Goal: Task Accomplishment & Management: Manage account settings

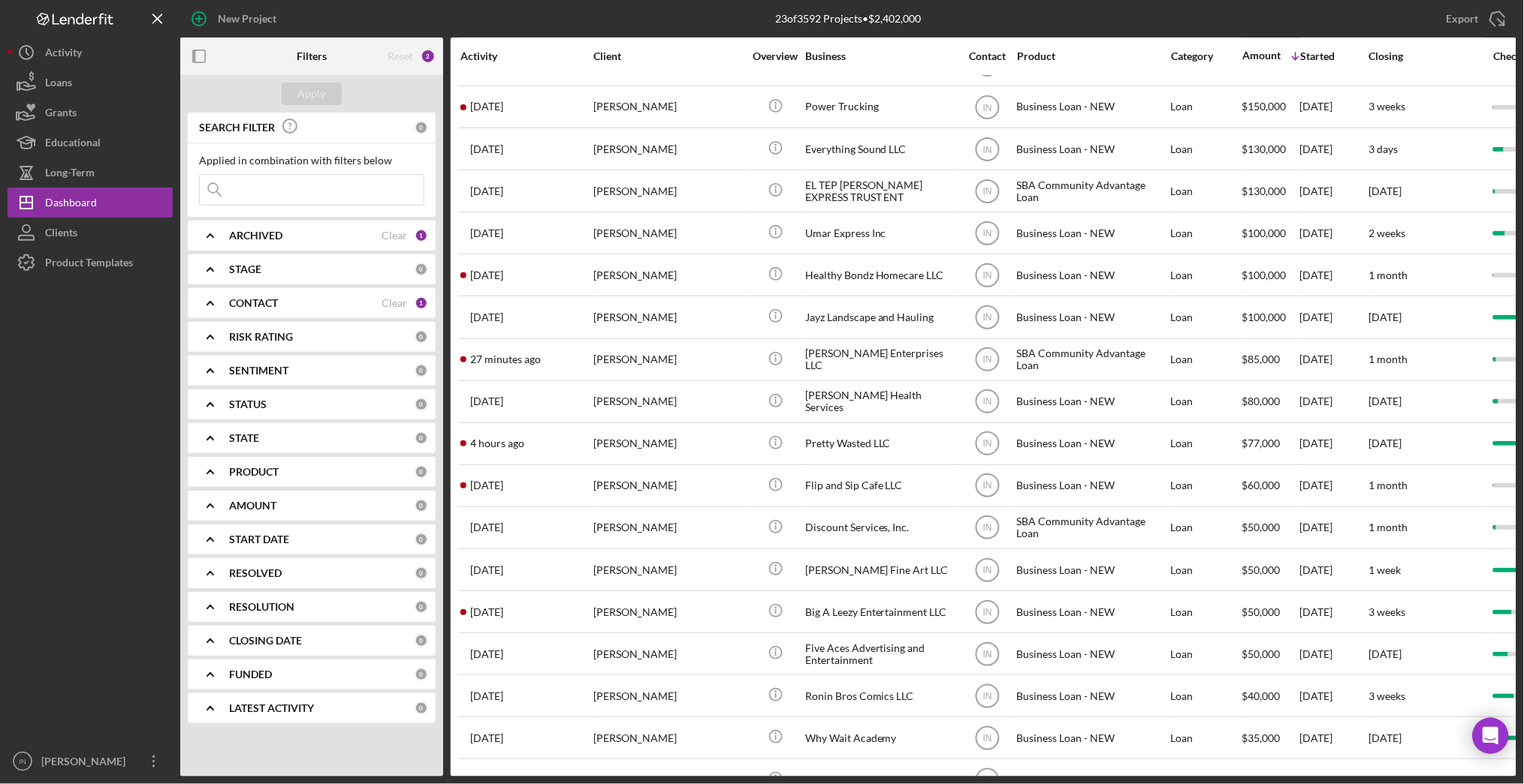
scroll to position [294, 0]
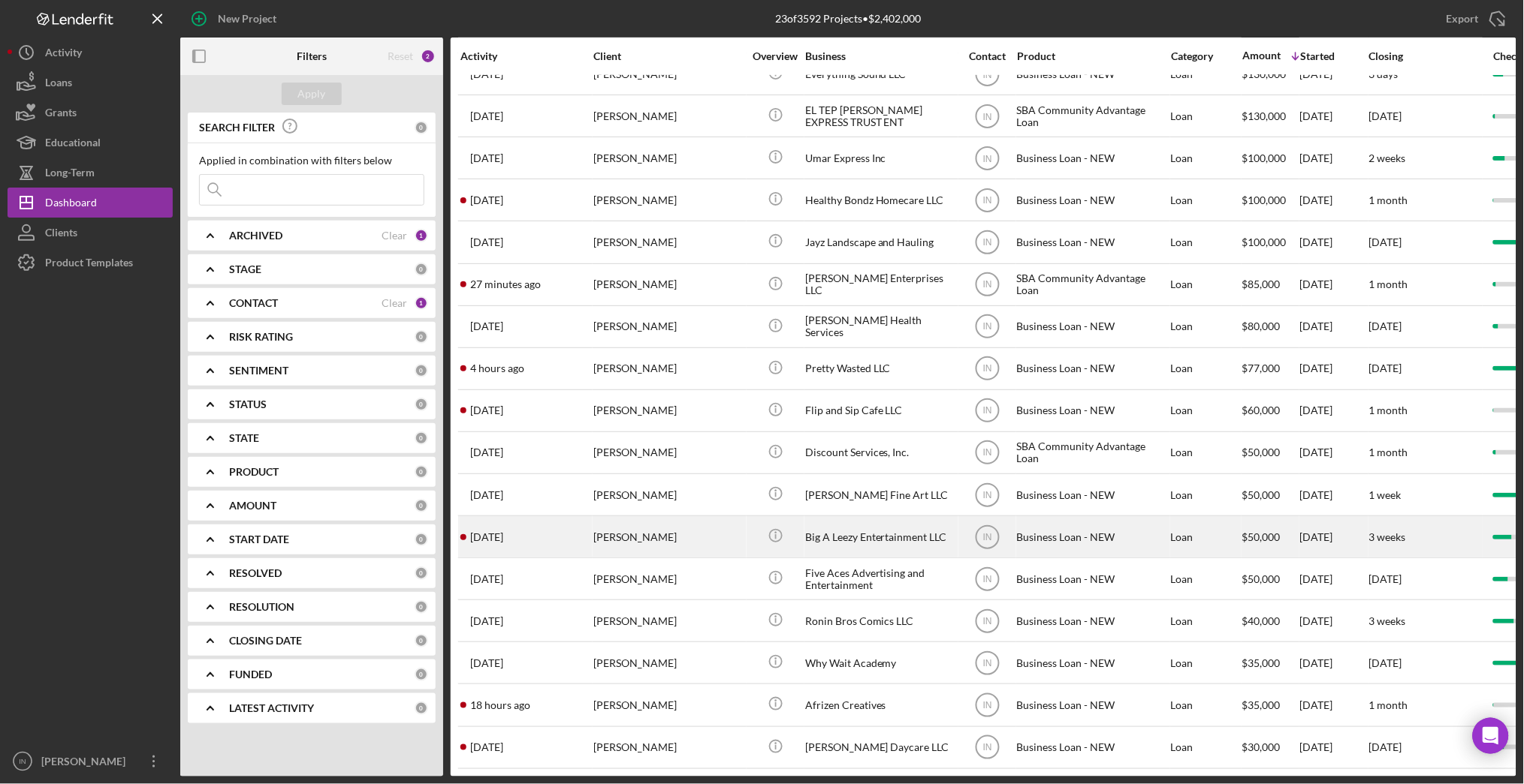
click at [687, 517] on div "[PERSON_NAME]" at bounding box center [668, 536] width 150 height 40
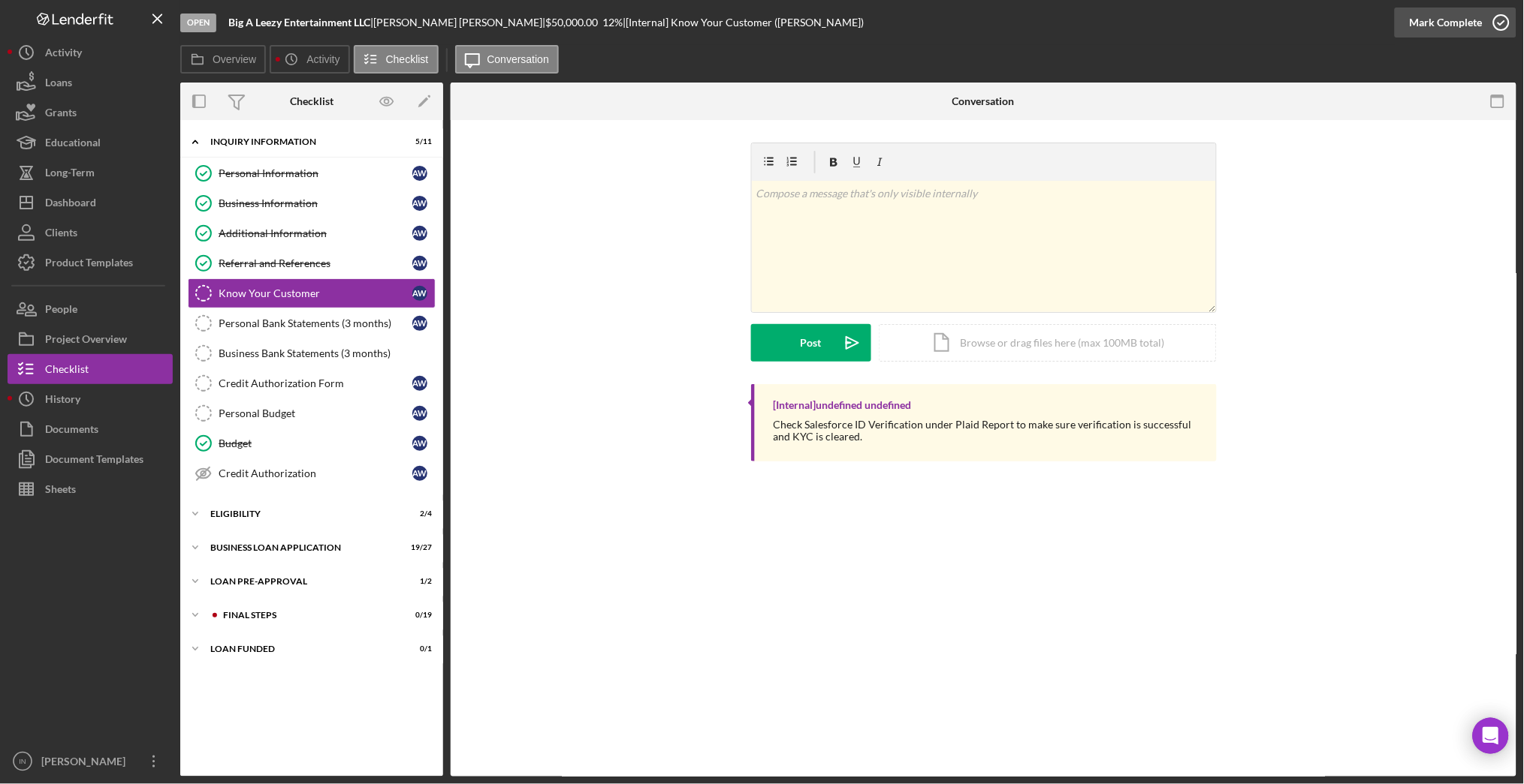
click at [1456, 29] on div "Mark Complete" at bounding box center [1446, 22] width 73 height 30
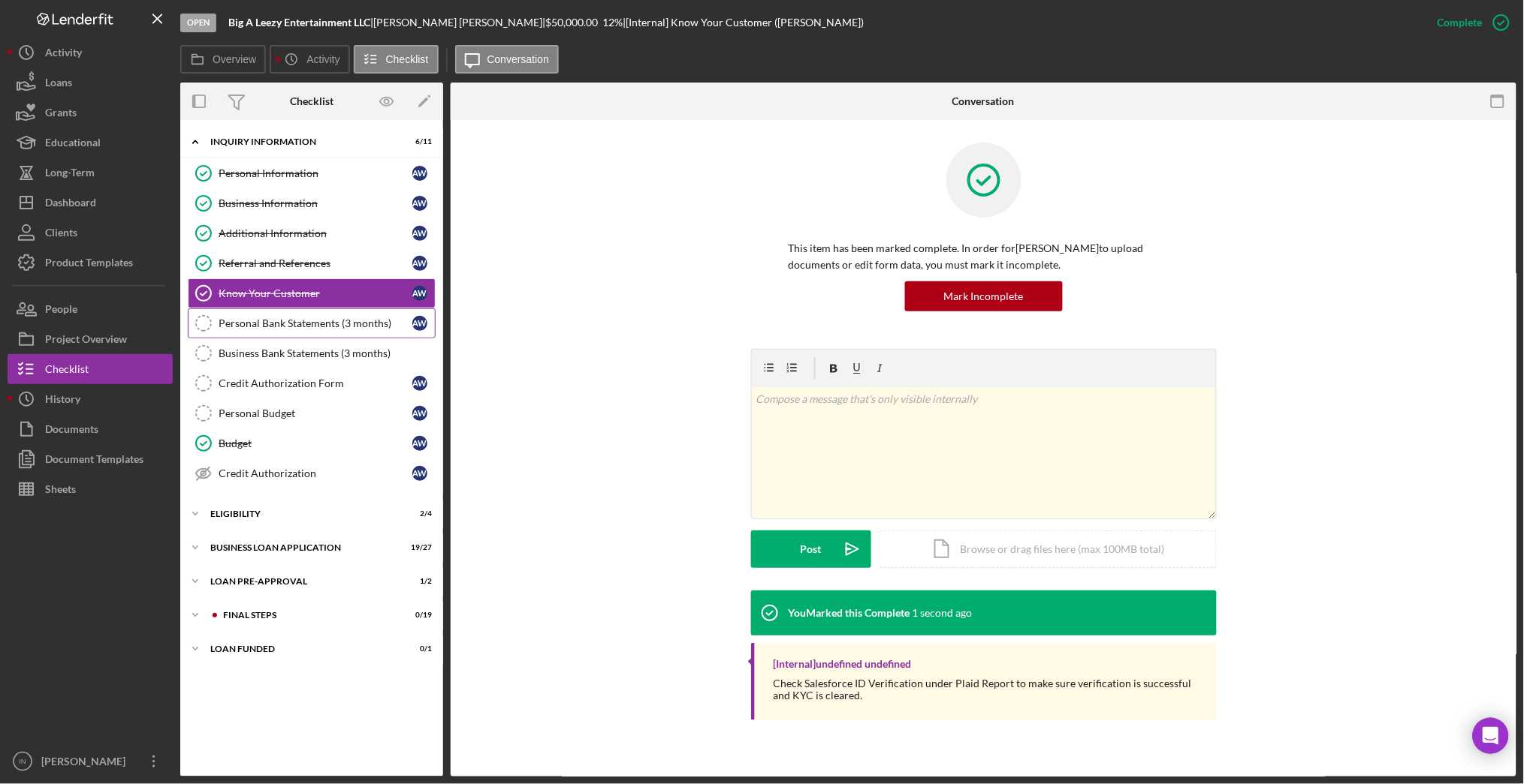
click at [262, 323] on div "Personal Bank Statements (3 months)" at bounding box center [315, 323] width 194 height 12
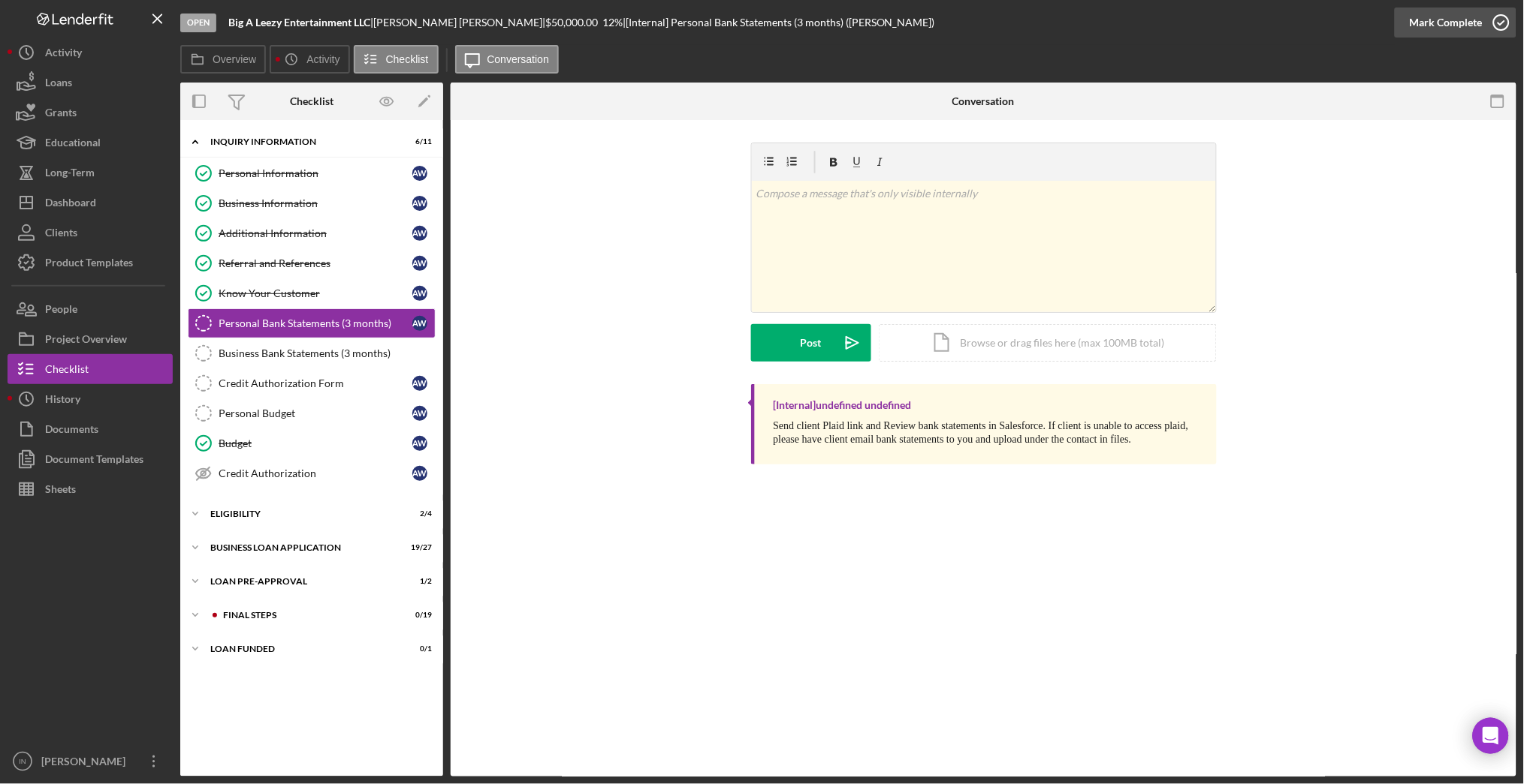
click at [1493, 17] on icon "button" at bounding box center [1501, 22] width 37 height 37
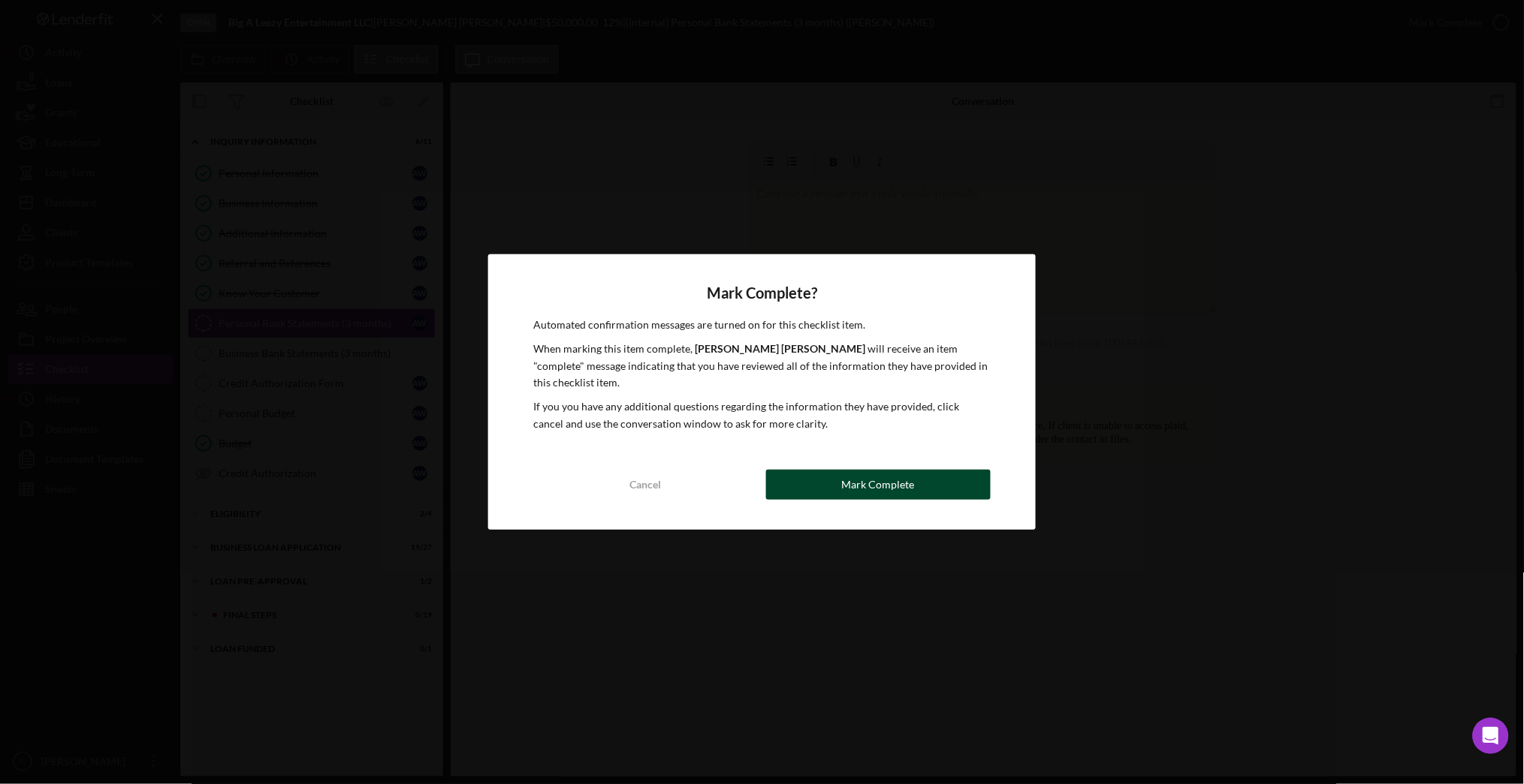
click at [953, 470] on button "Mark Complete" at bounding box center [878, 484] width 224 height 30
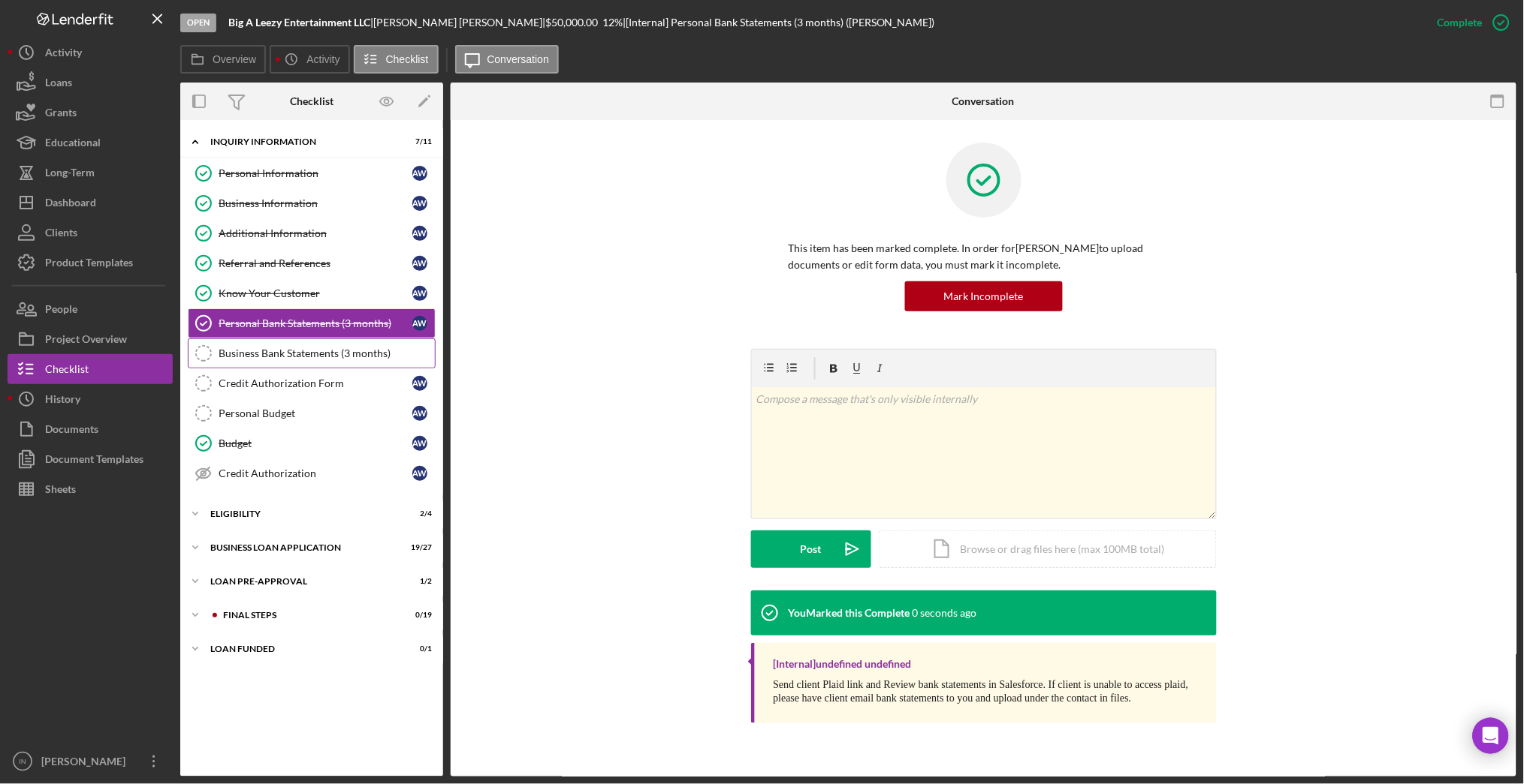
click at [259, 360] on div "Business Bank Statements (3 months)" at bounding box center [326, 354] width 217 height 12
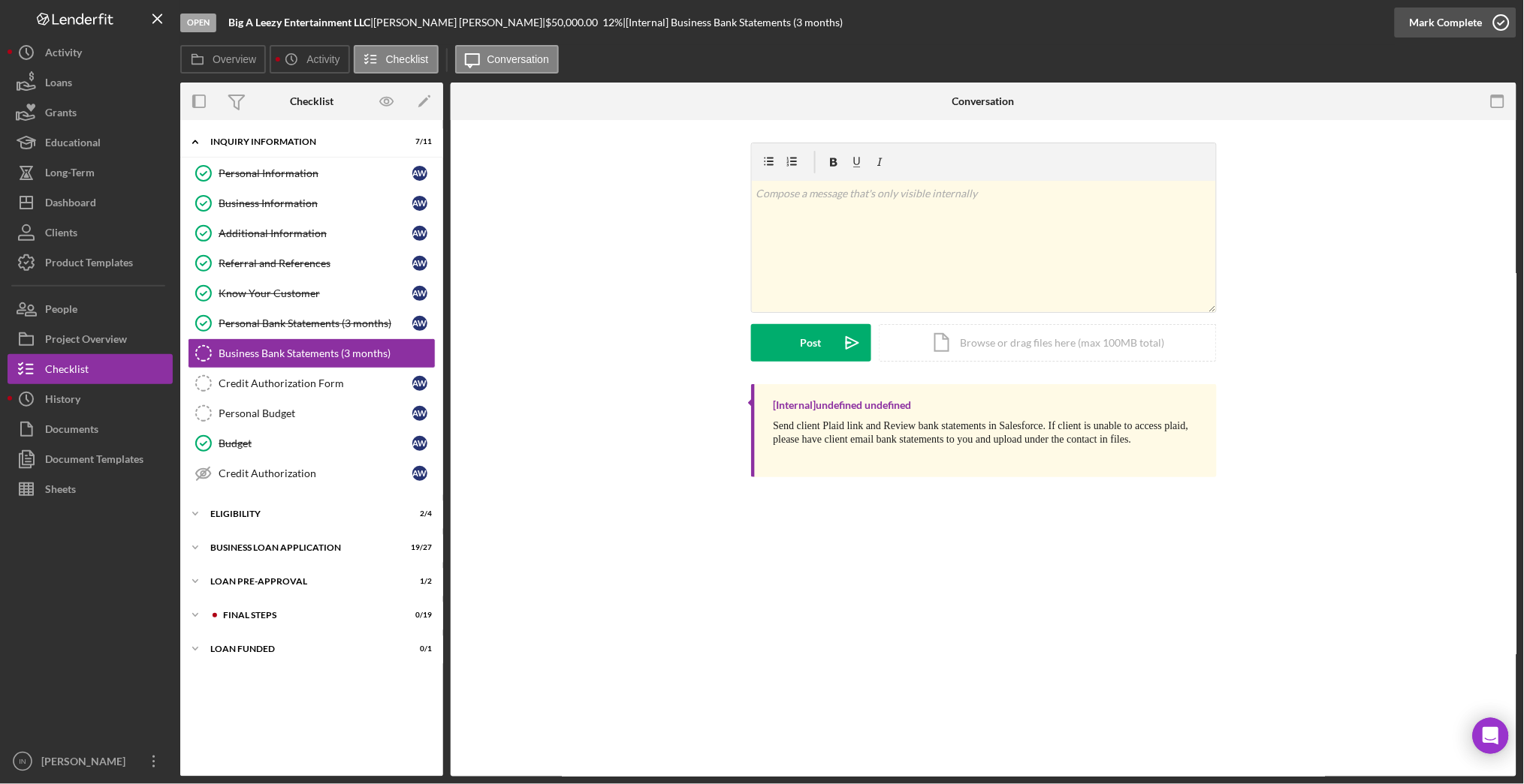
click at [1478, 25] on div "Mark Complete" at bounding box center [1446, 22] width 73 height 30
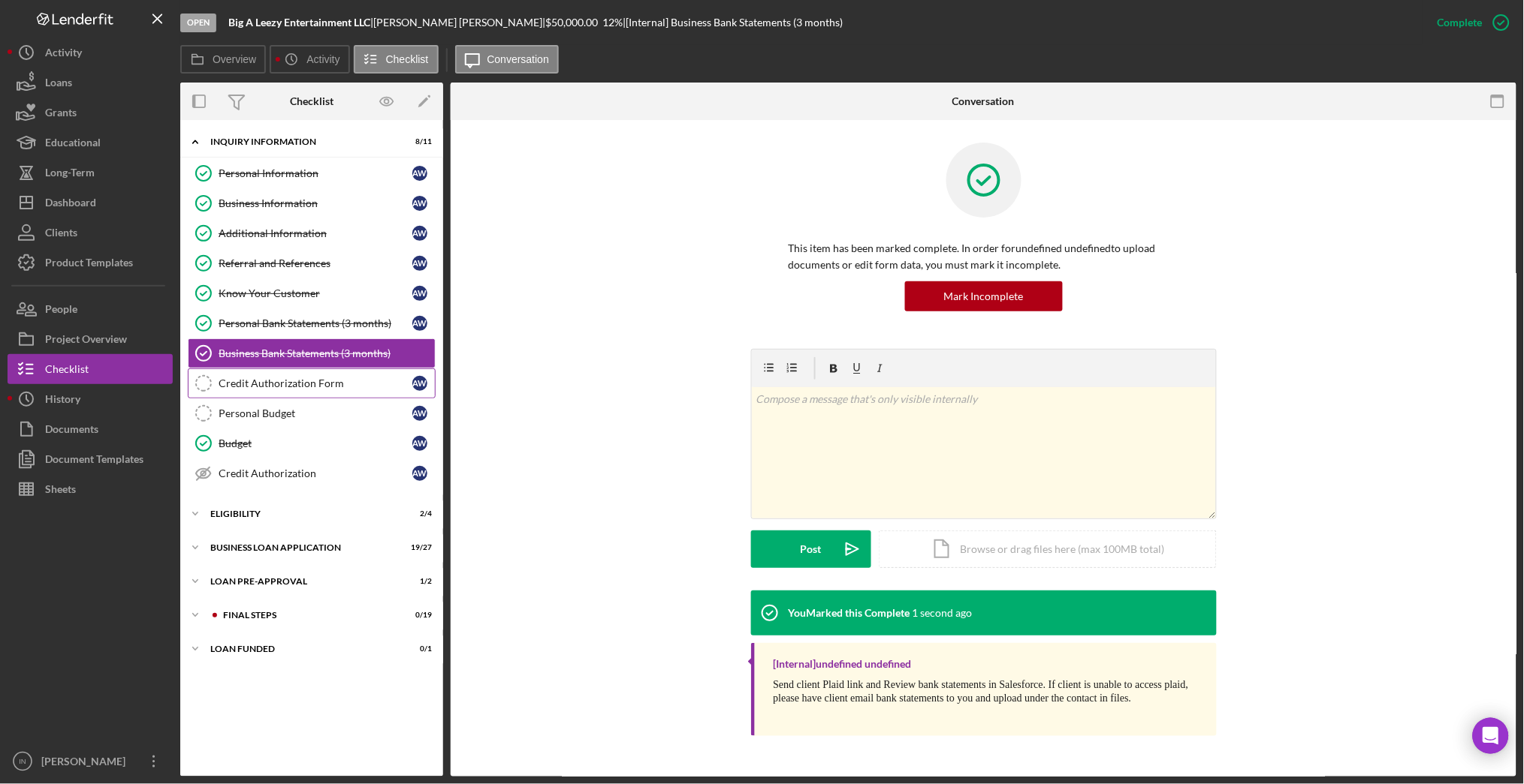
click at [333, 393] on link "Credit Authorization Form Credit Authorization Form A W" at bounding box center [312, 383] width 248 height 30
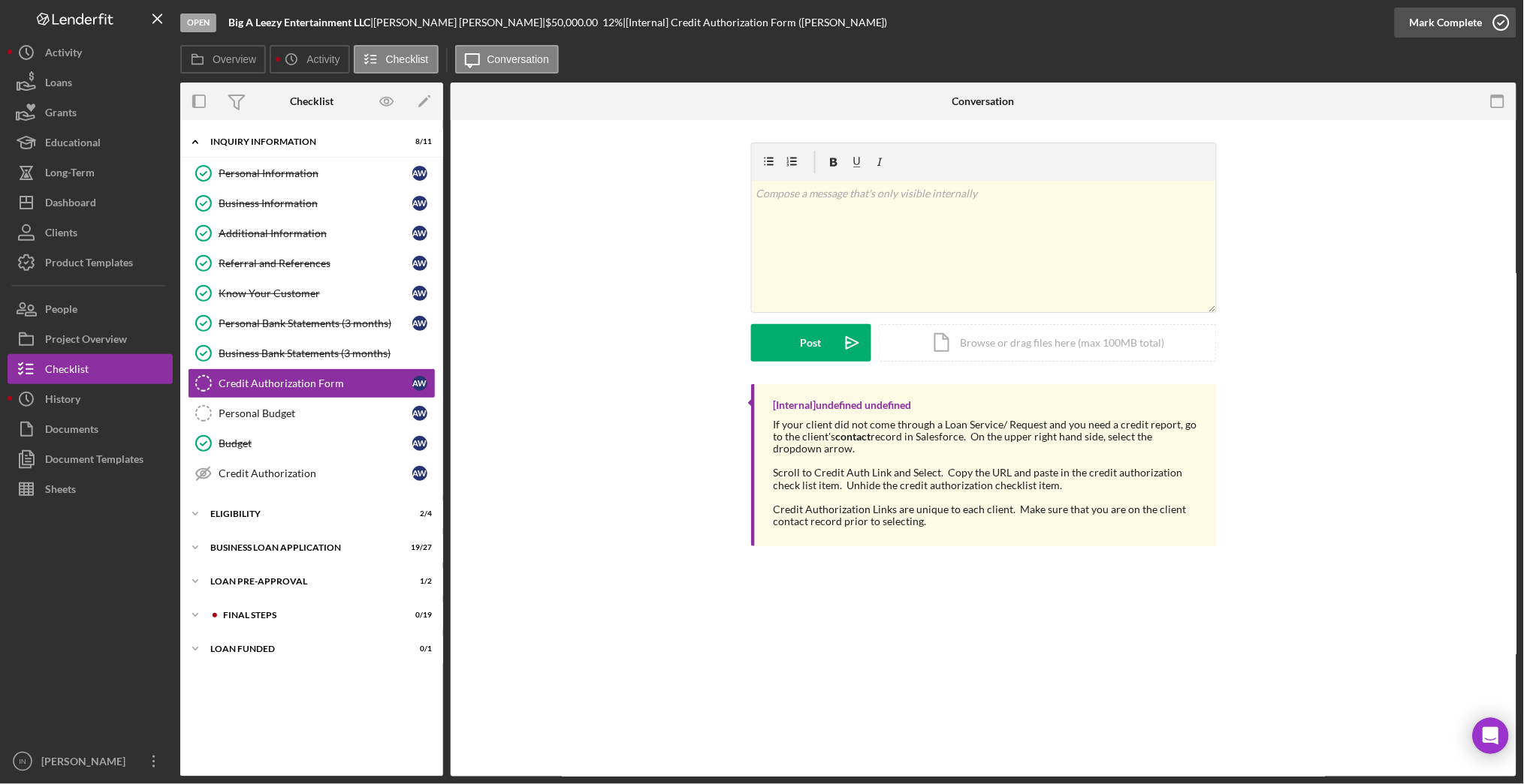
click at [1468, 25] on div "Mark Complete" at bounding box center [1446, 22] width 73 height 30
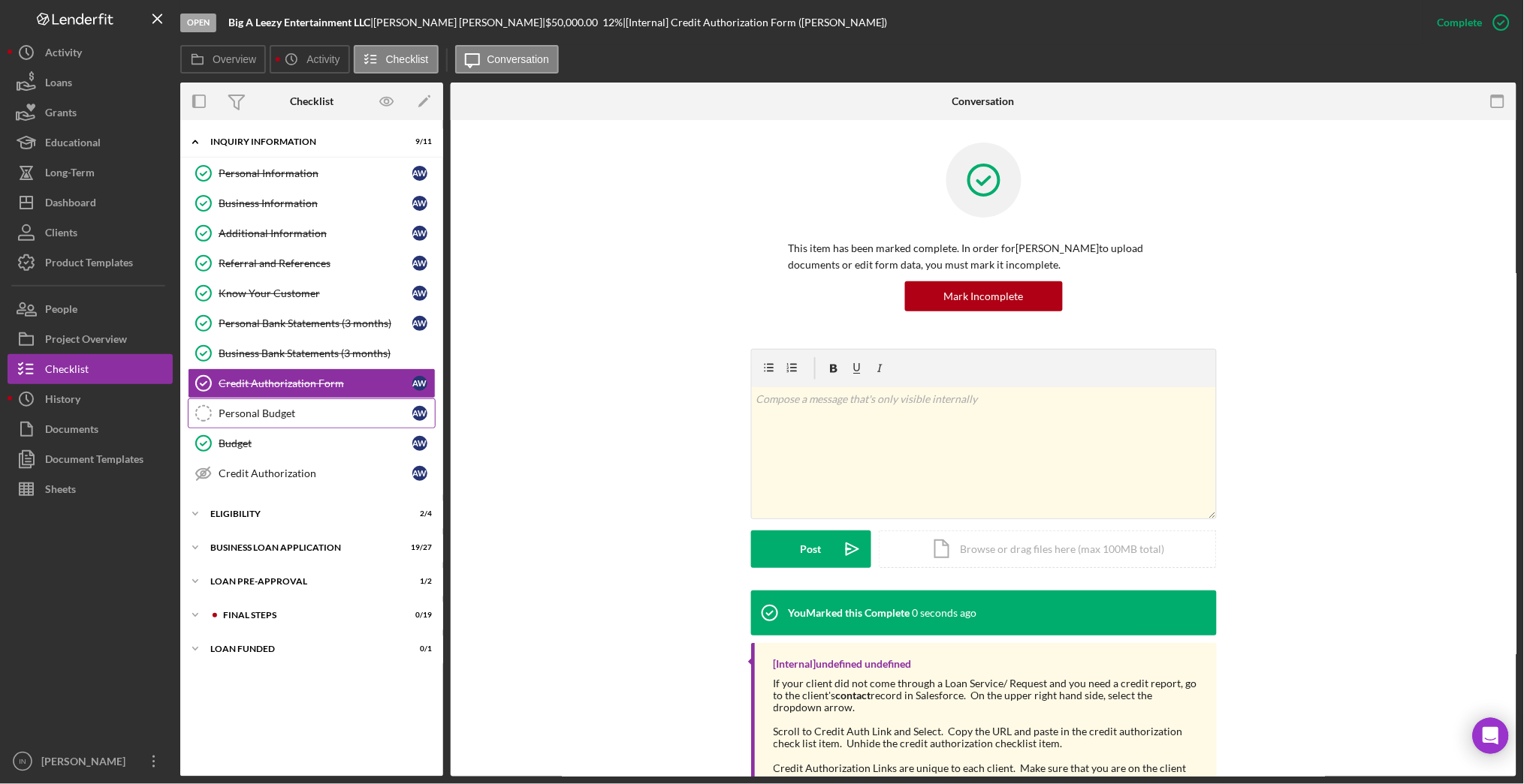
click at [295, 416] on div "Personal Budget" at bounding box center [315, 413] width 194 height 12
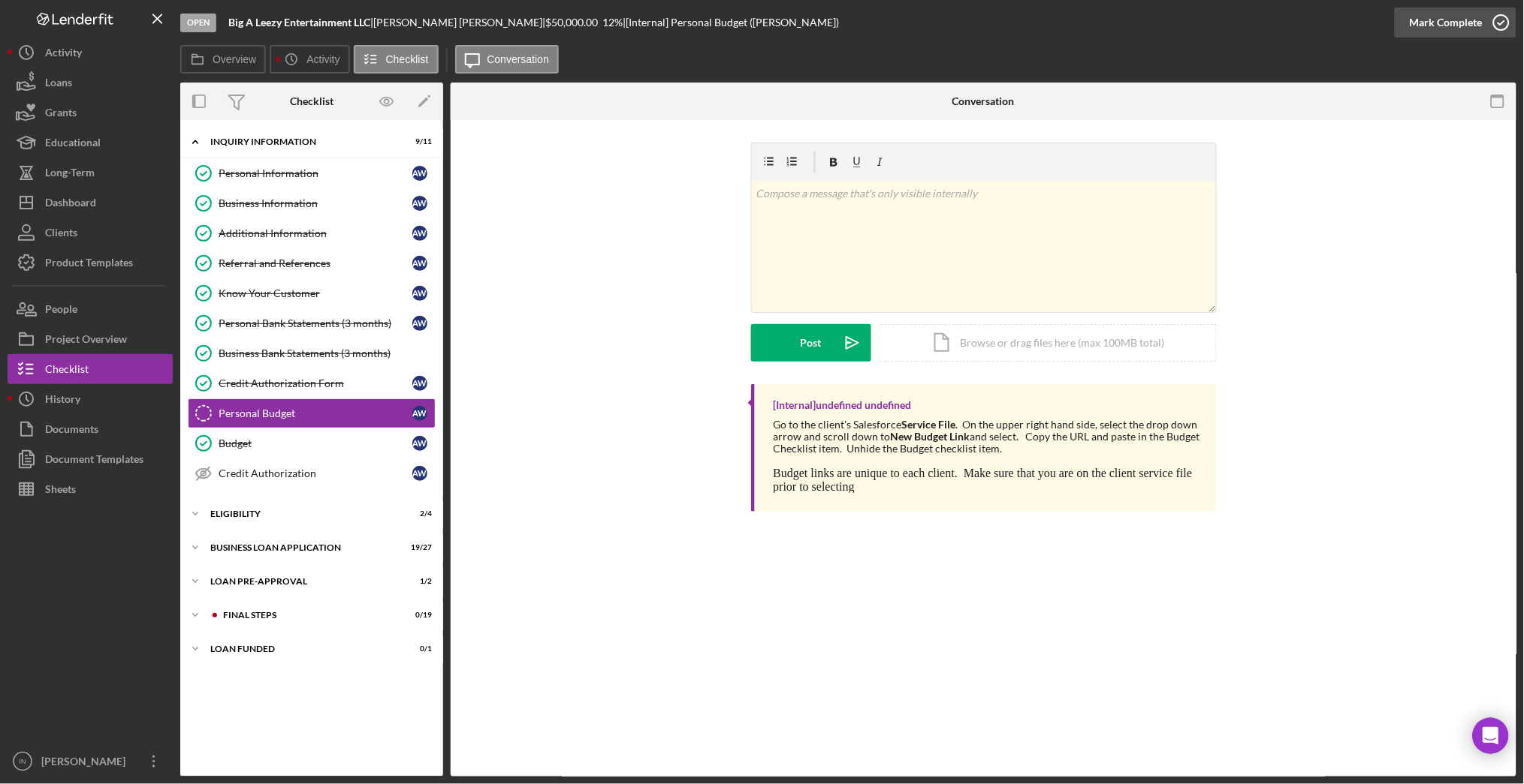
click at [1433, 25] on div "Mark Complete" at bounding box center [1446, 22] width 73 height 30
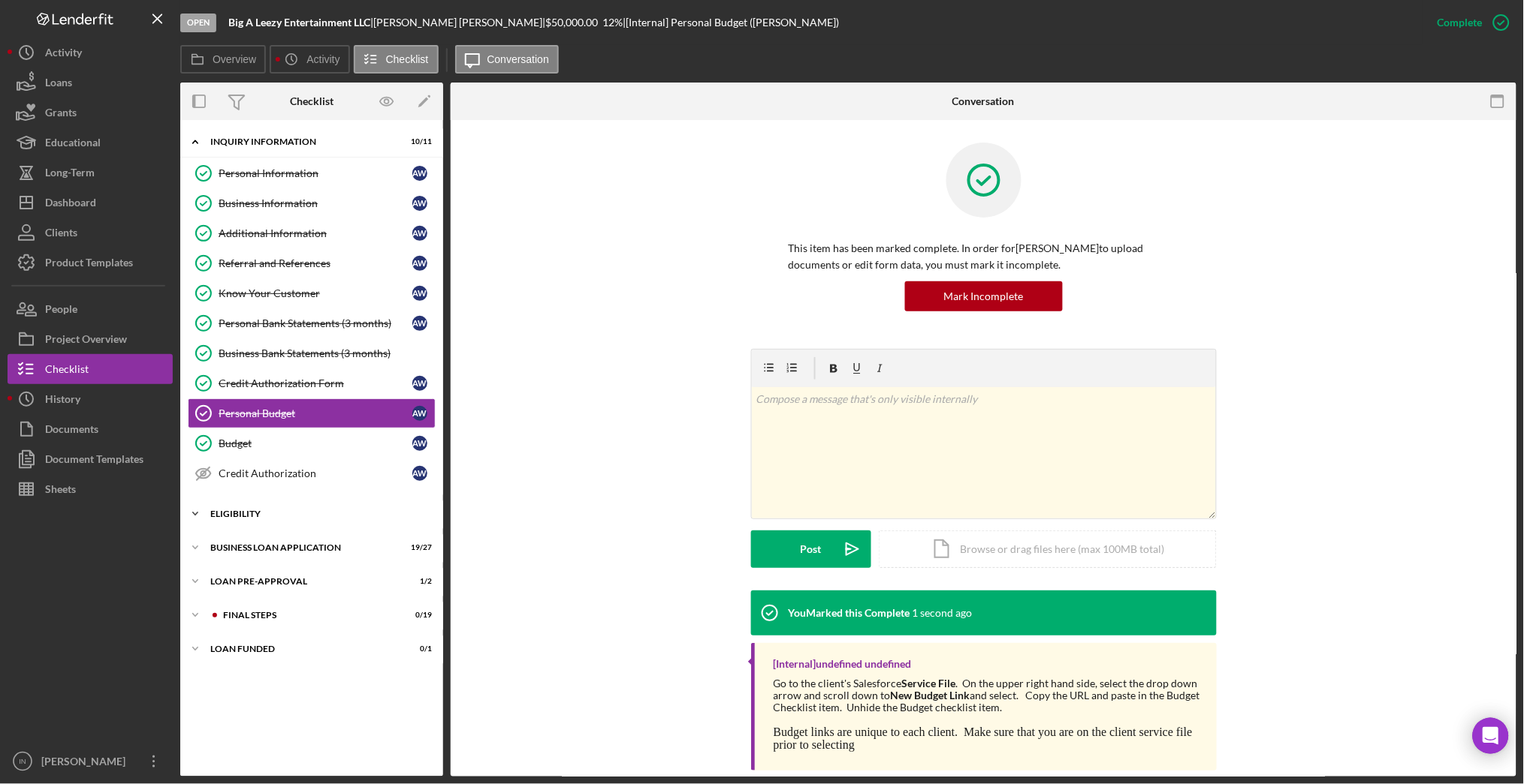
click at [258, 524] on div "Icon/Expander ELIGIBILITY 2 / 4" at bounding box center [312, 513] width 263 height 30
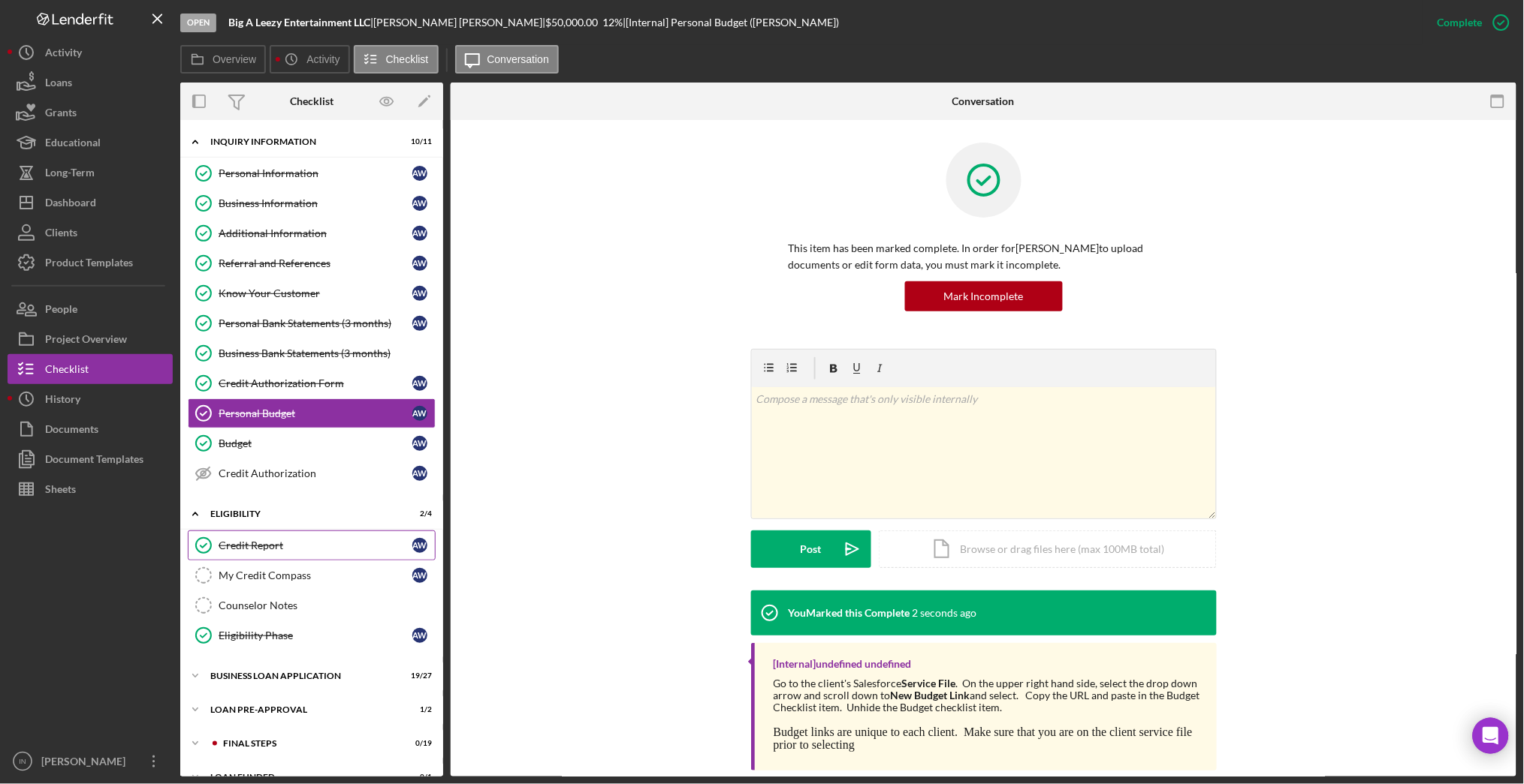
scroll to position [25, 0]
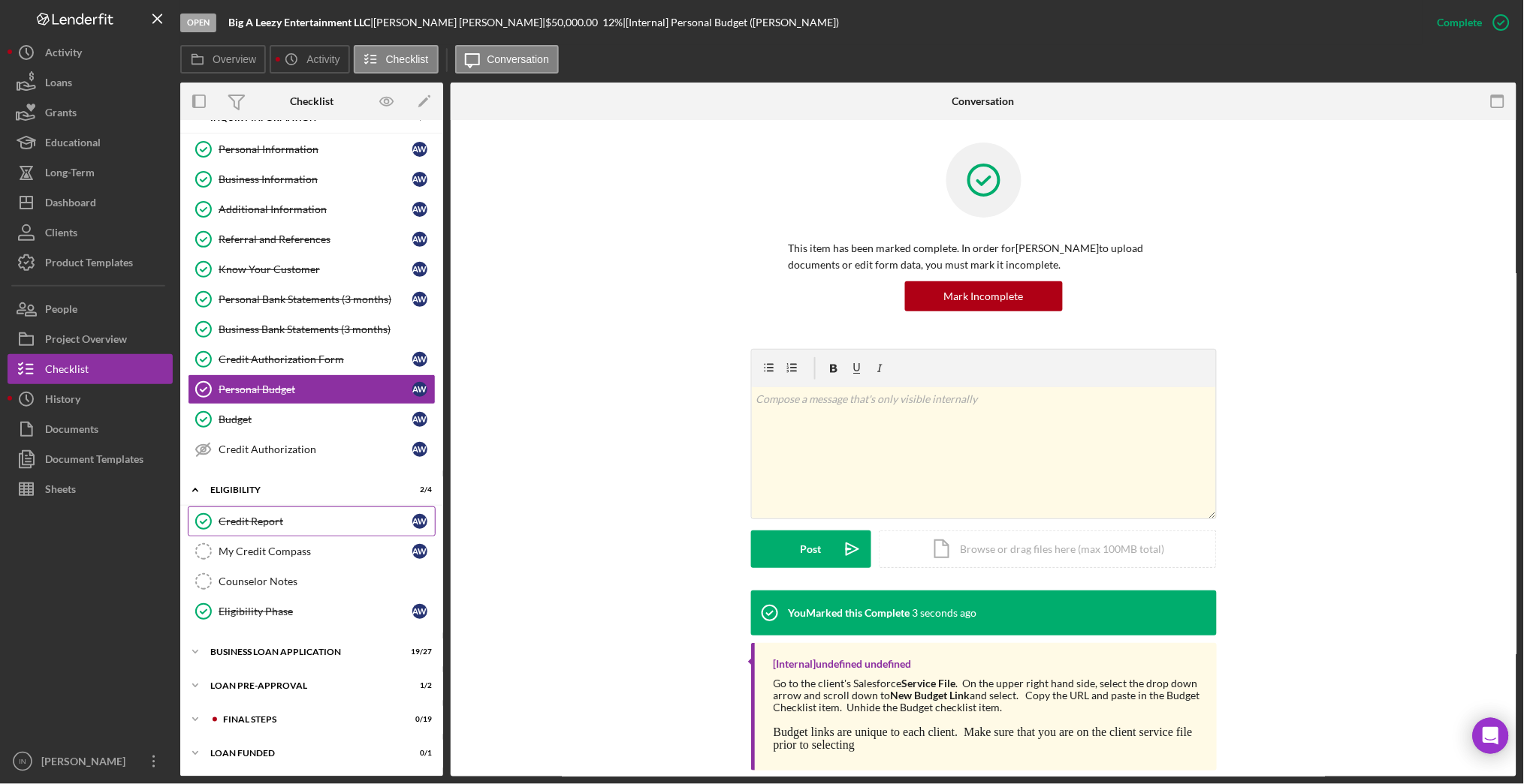
click at [254, 518] on div "Credit Report" at bounding box center [315, 522] width 194 height 12
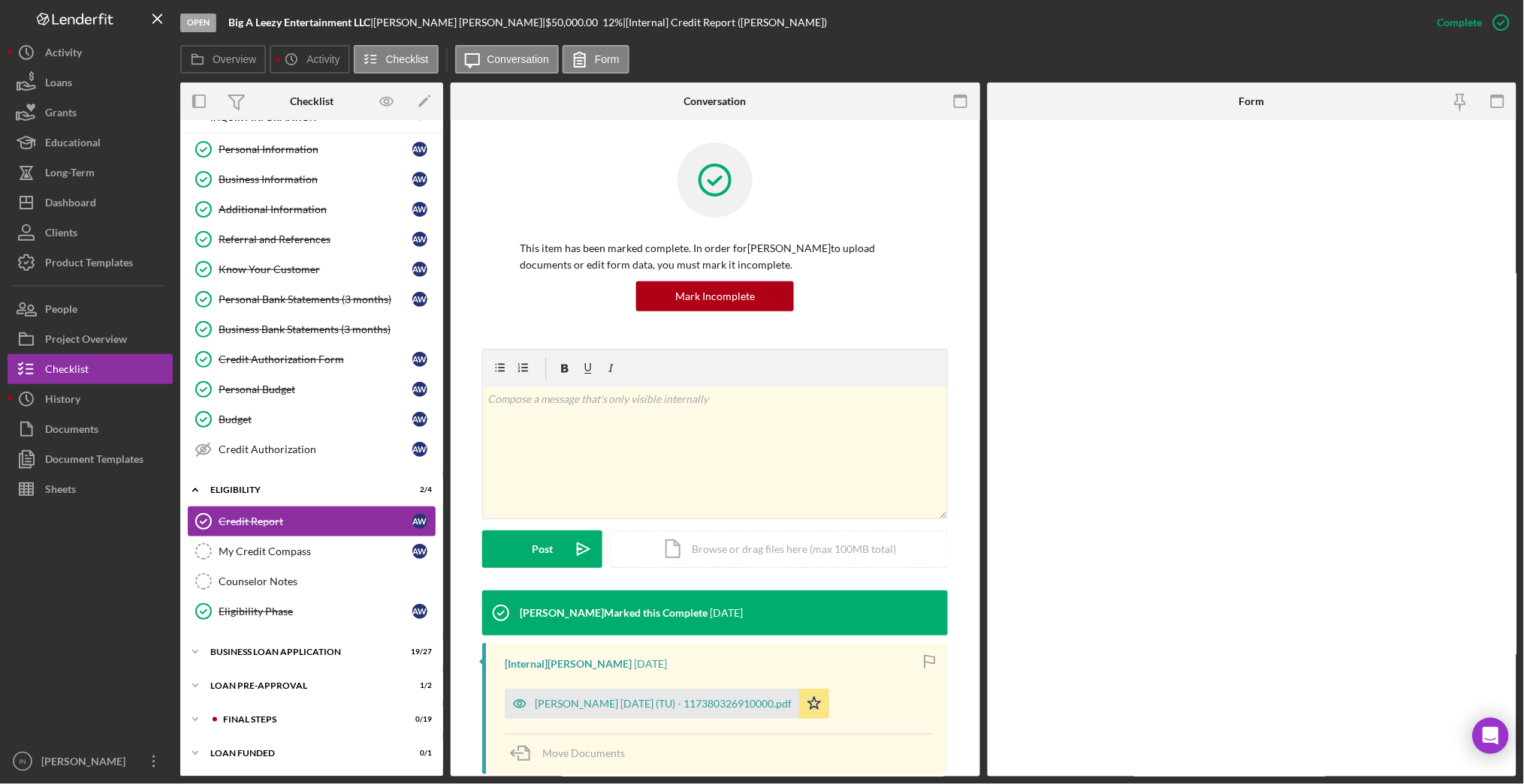
scroll to position [25, 0]
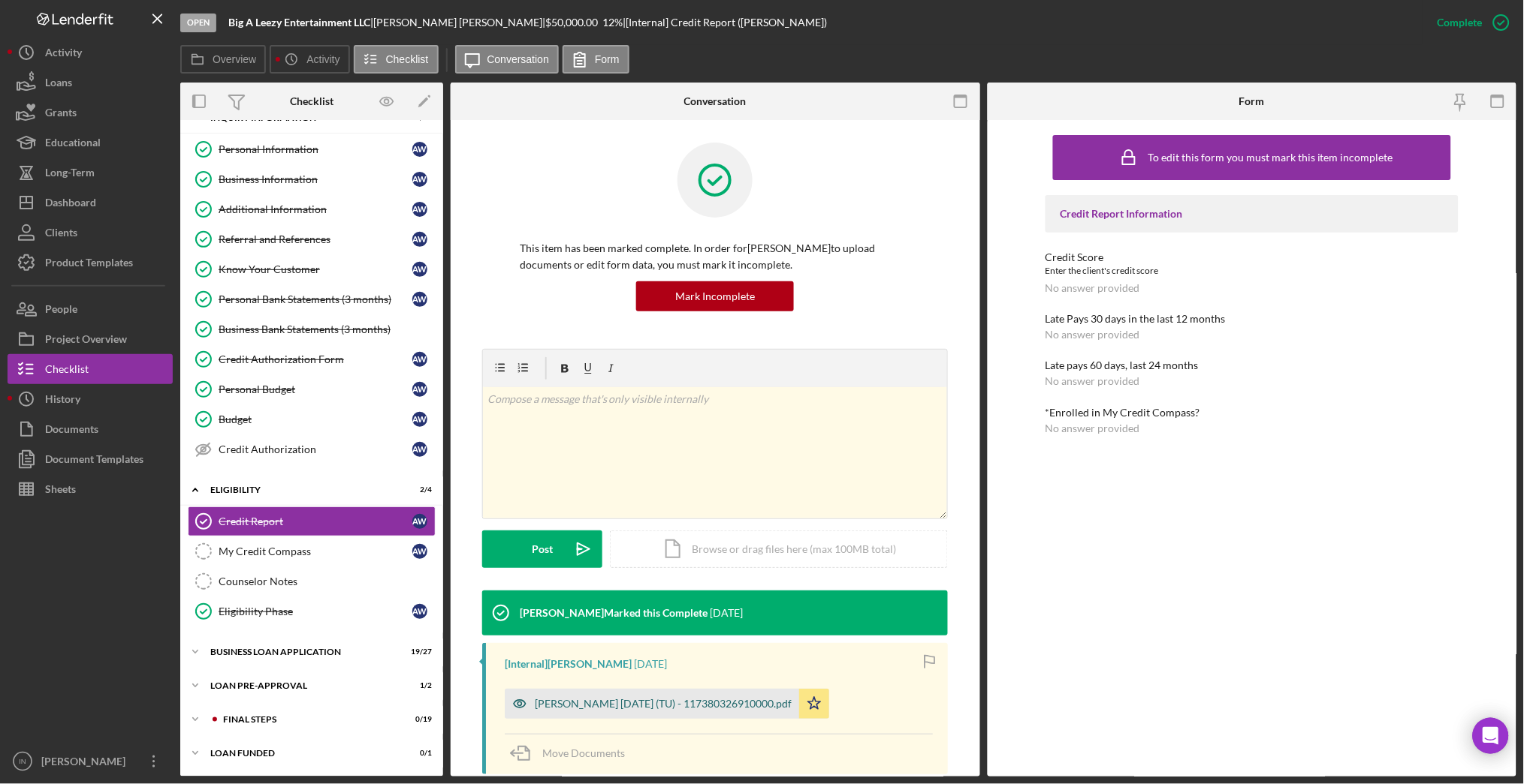
click at [666, 704] on div "[PERSON_NAME] [DATE] (TU) - 117380326910000.pdf" at bounding box center [663, 704] width 256 height 12
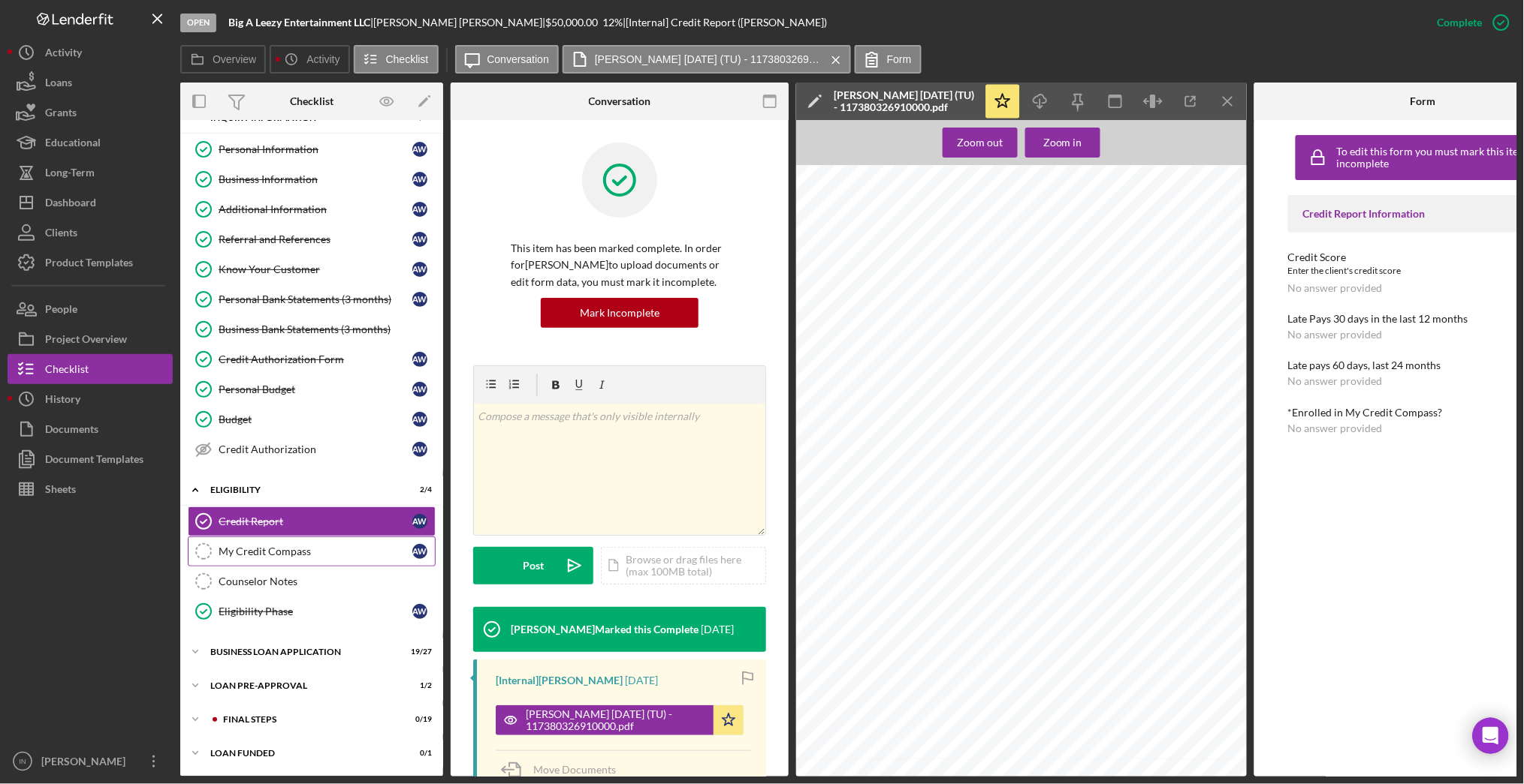
click at [331, 559] on link "My Credit Compass My Credit Compass A W" at bounding box center [312, 551] width 248 height 30
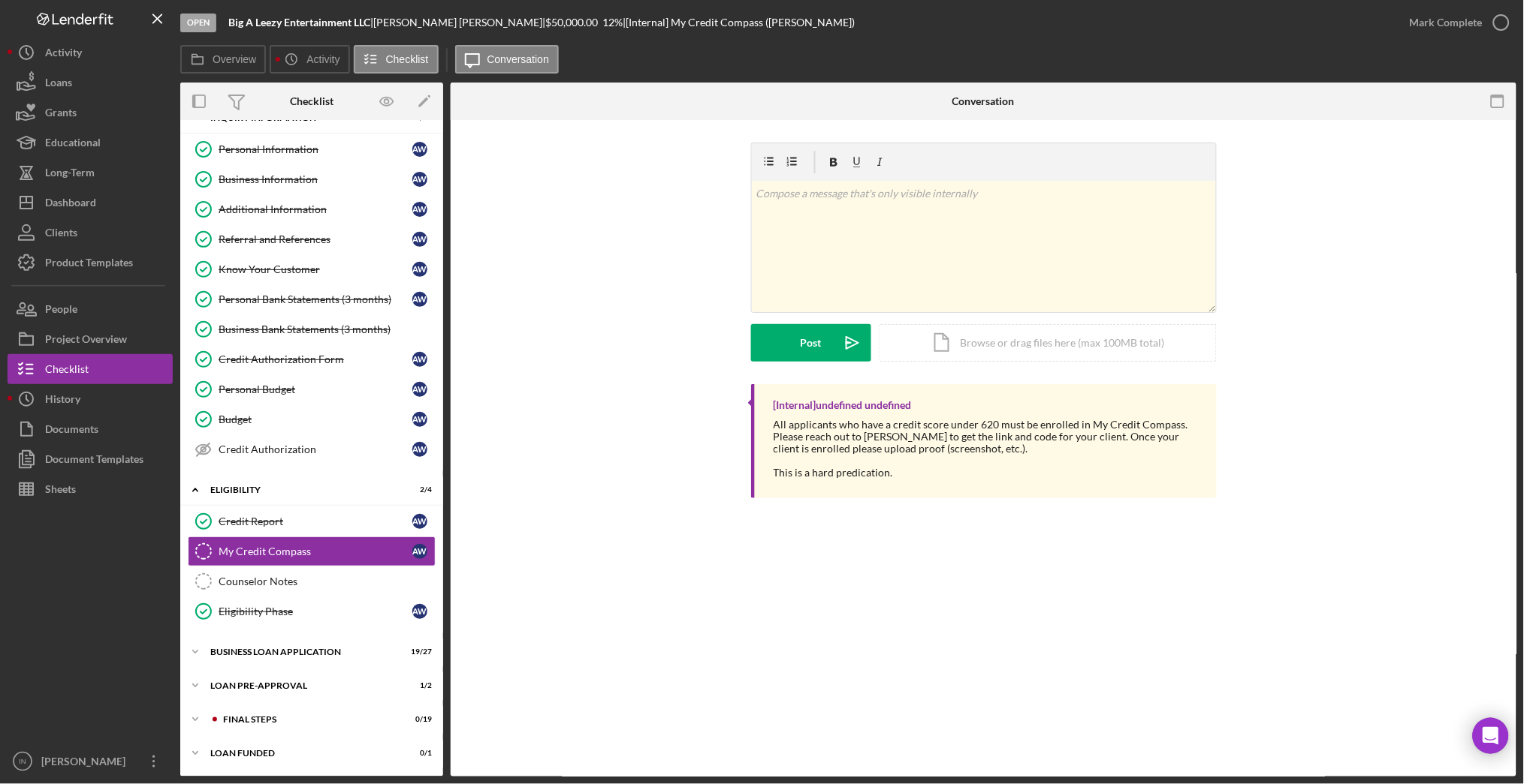
scroll to position [25, 0]
click at [1431, 28] on div "Mark Complete" at bounding box center [1446, 22] width 73 height 30
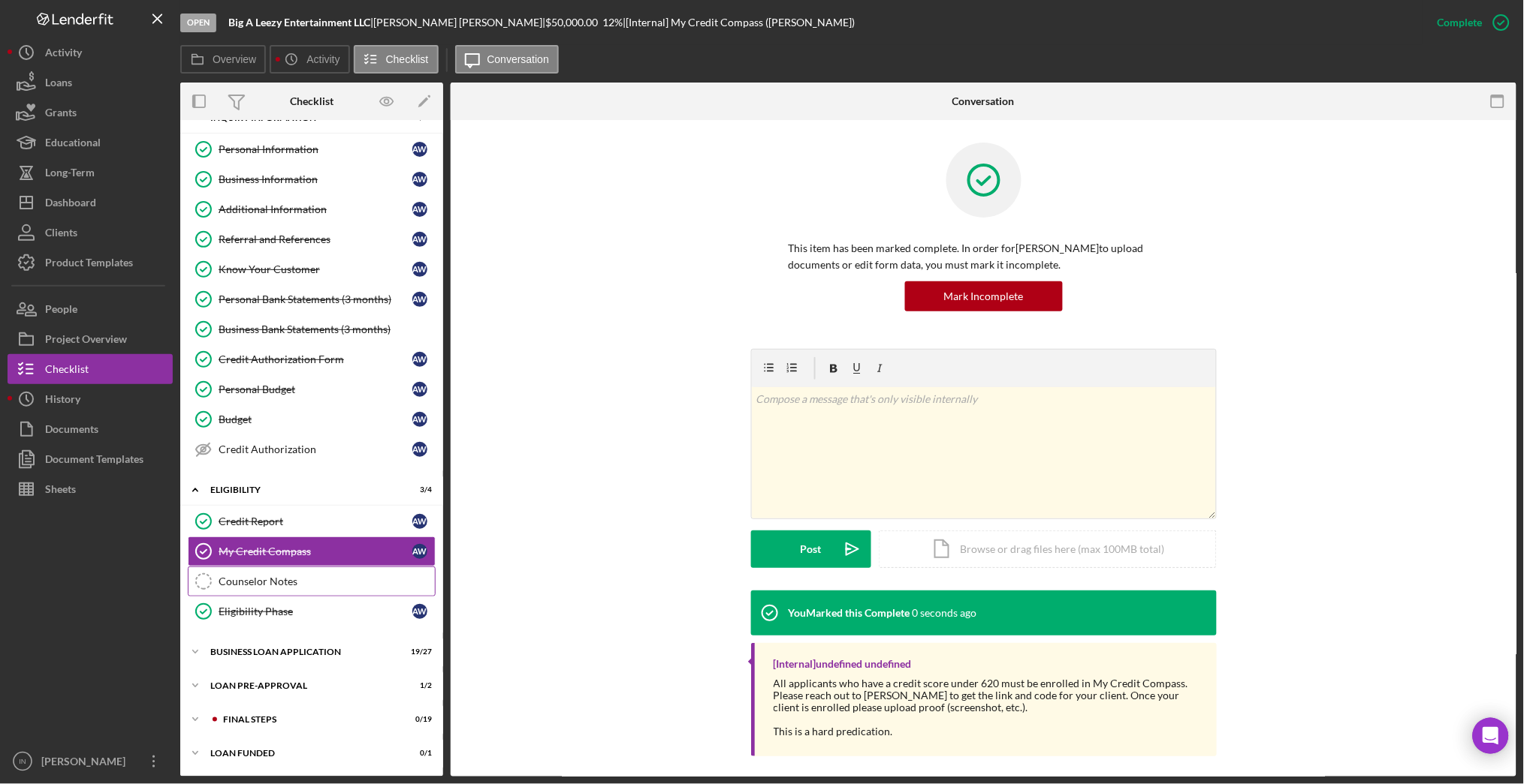
click at [280, 580] on div "Counselor Notes" at bounding box center [326, 581] width 217 height 12
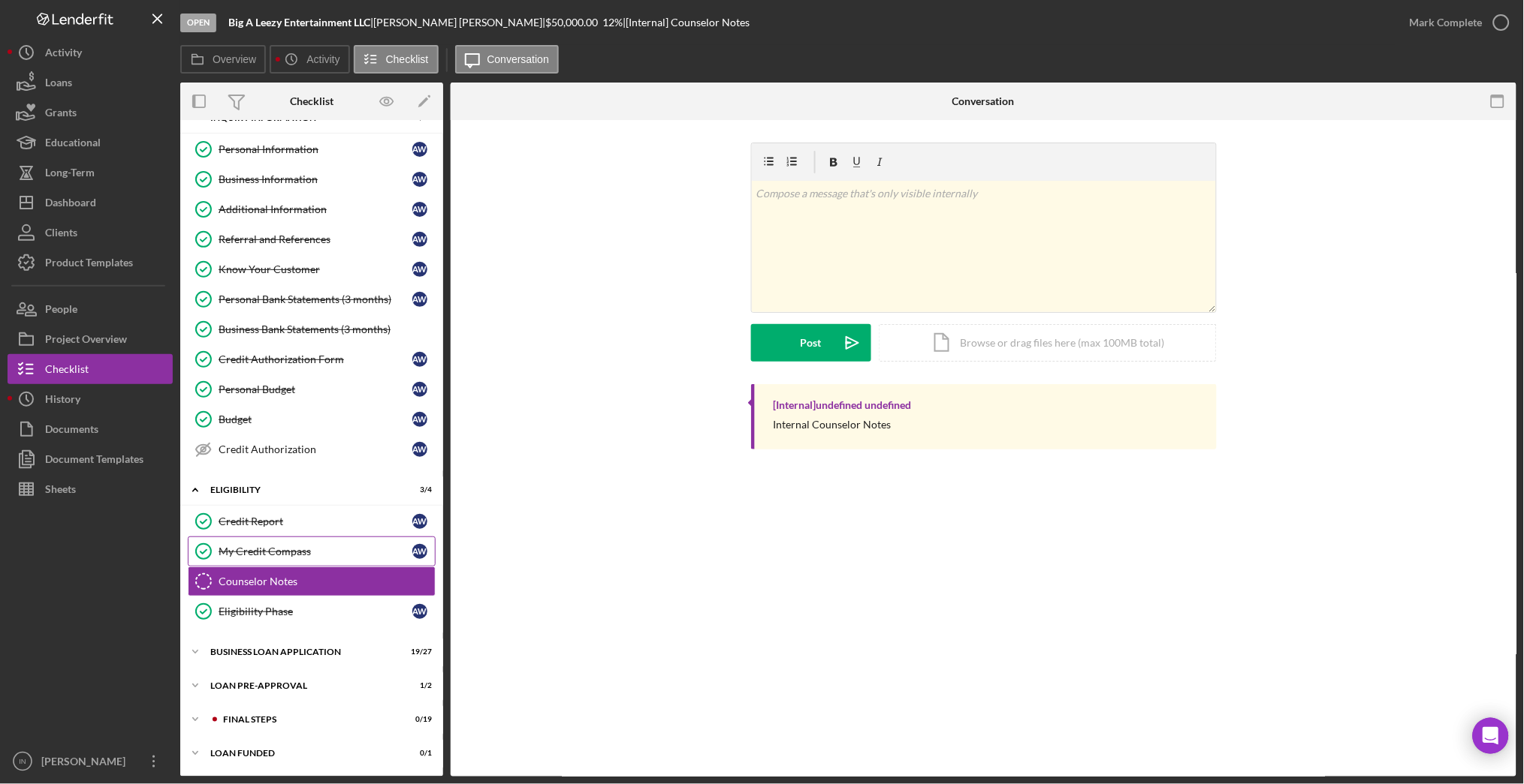
scroll to position [25, 0]
click at [1433, 15] on div "Mark Complete" at bounding box center [1446, 22] width 73 height 30
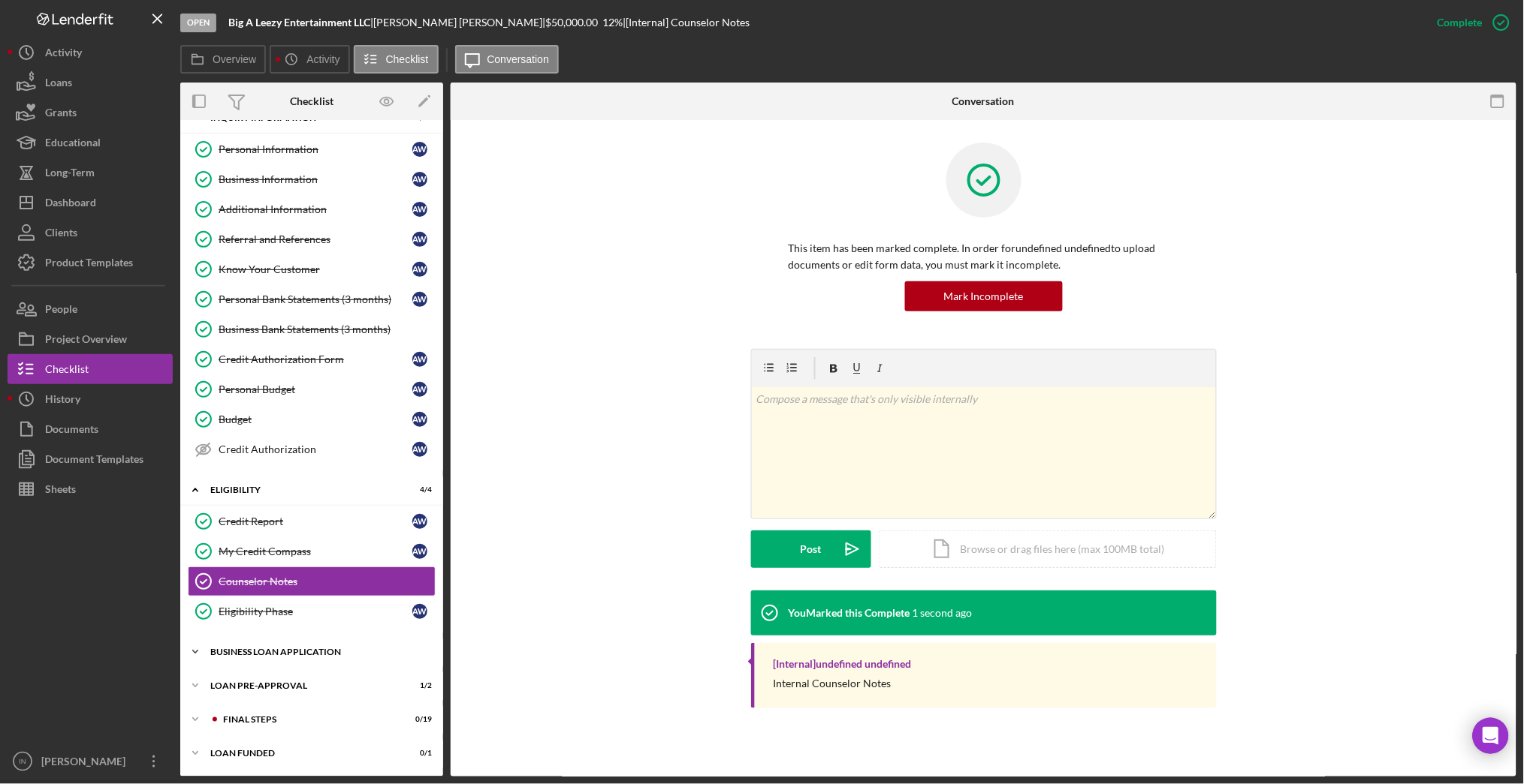
click at [266, 643] on div "Icon/Expander BUSINESS LOAN APPLICATION 19 / 27" at bounding box center [312, 652] width 263 height 30
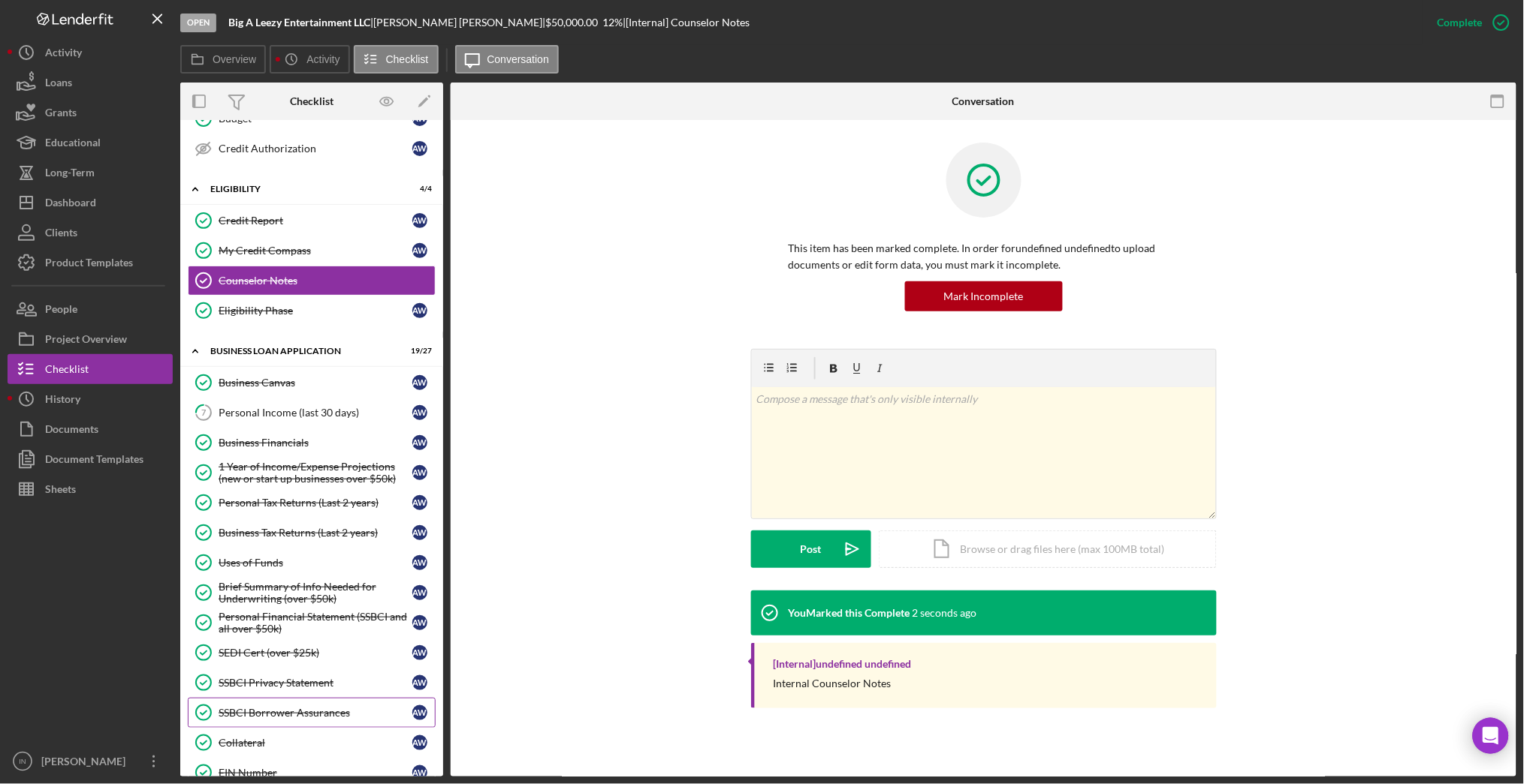
scroll to position [425, 0]
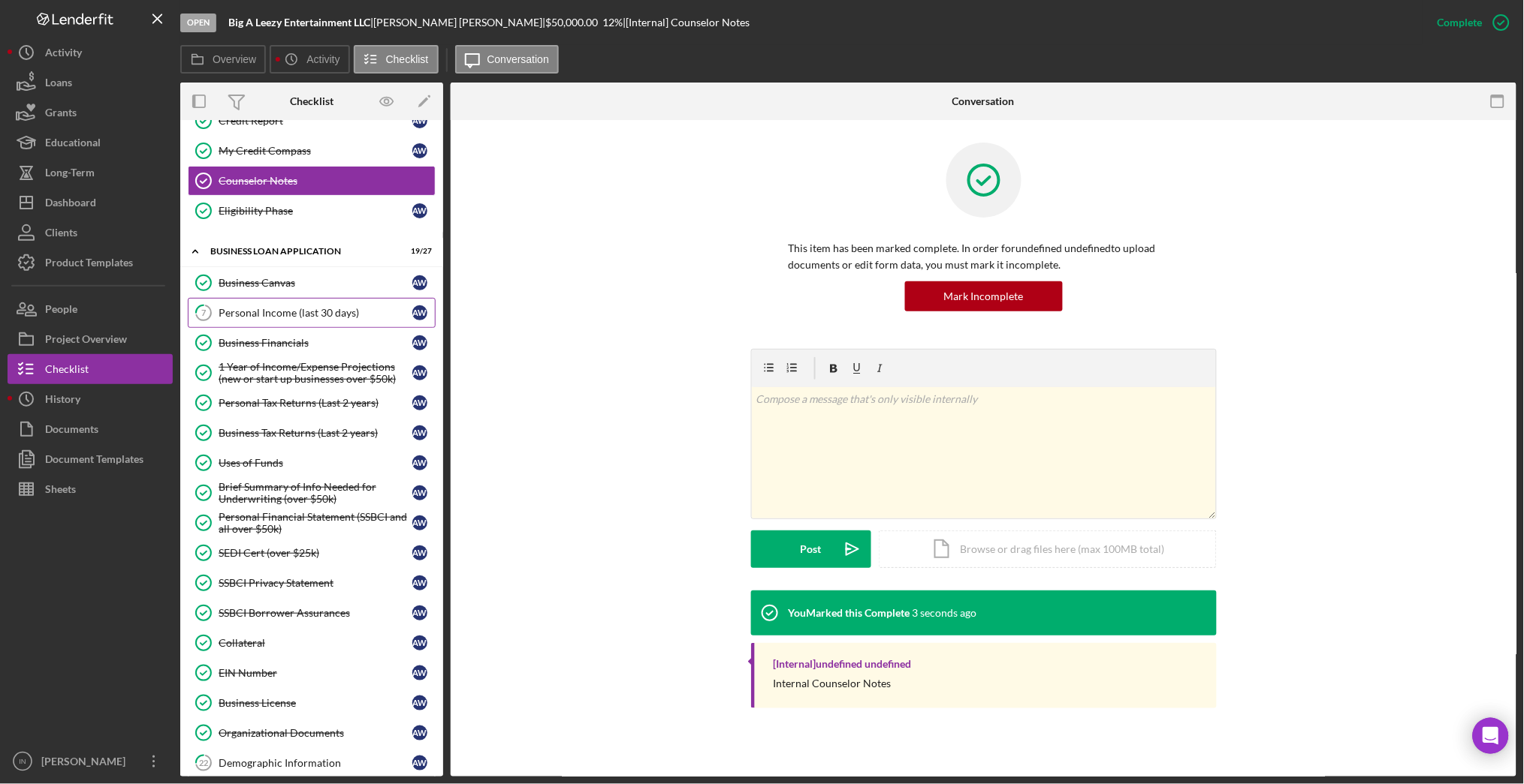
click at [322, 307] on link "7 Personal Income (last 30 days) A W" at bounding box center [312, 312] width 248 height 30
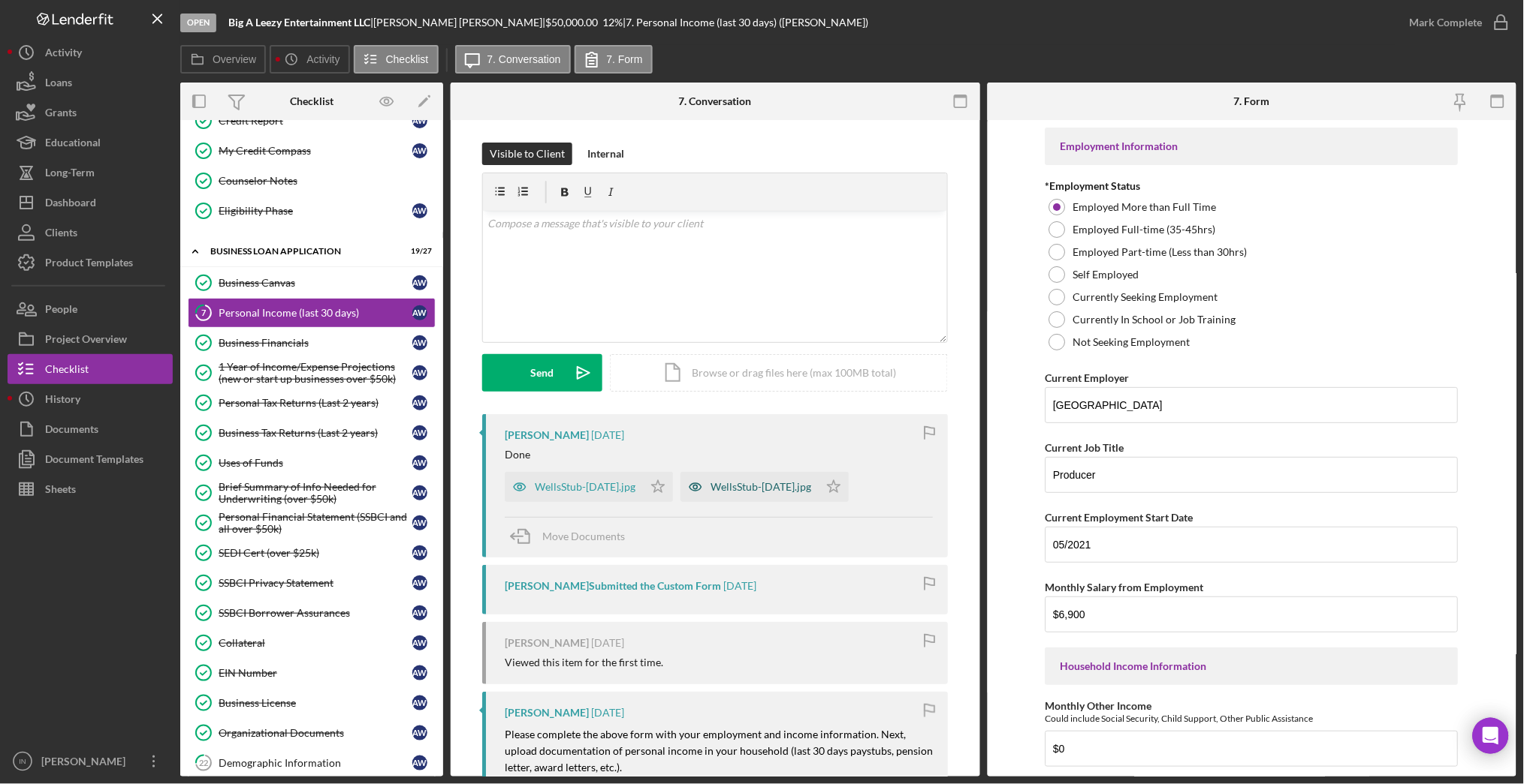
click at [756, 490] on div "WellsStub-[DATE].jpg" at bounding box center [761, 487] width 101 height 12
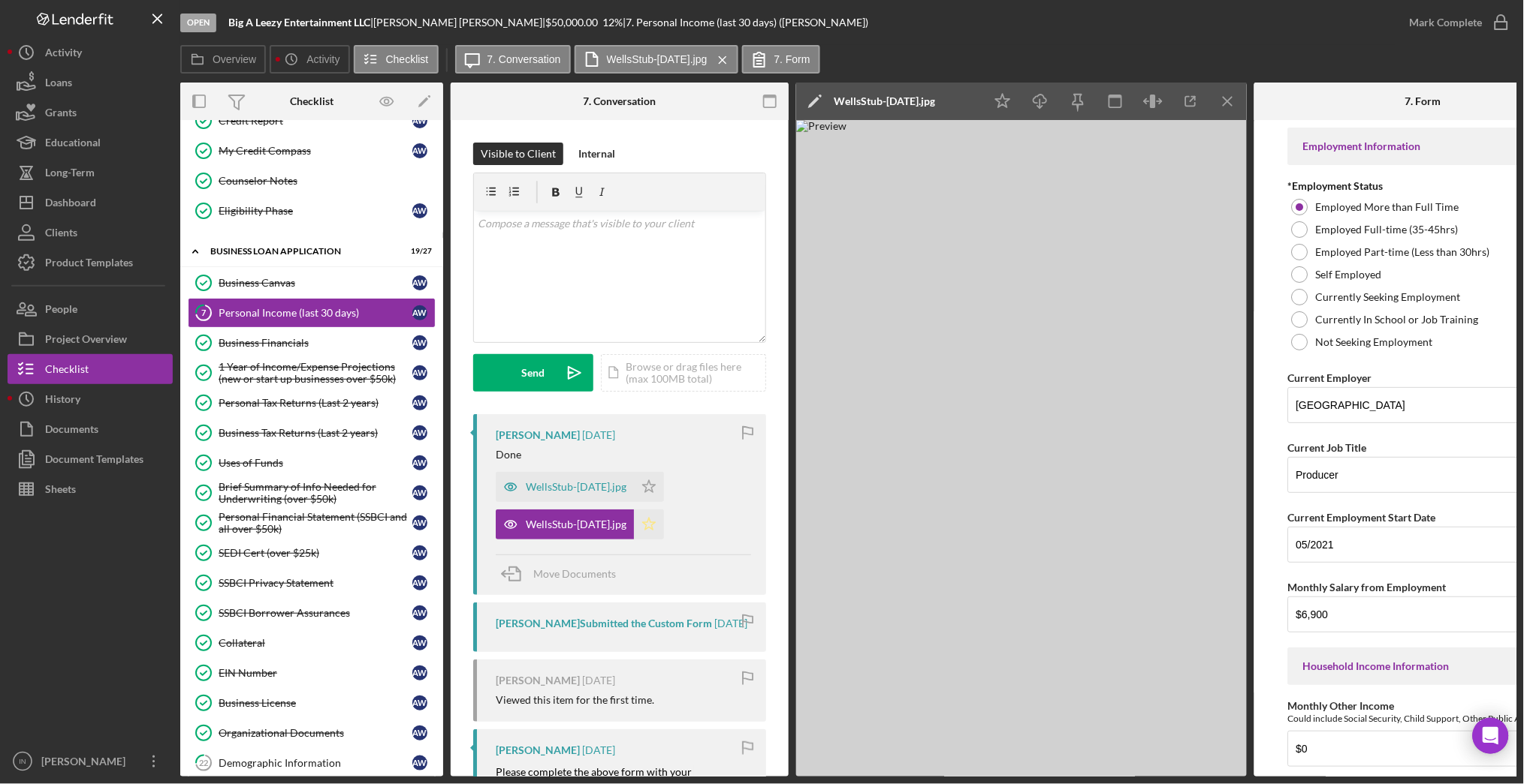
click at [640, 525] on icon "Icon/Star" at bounding box center [648, 524] width 30 height 30
click at [1451, 13] on div "Mark Complete" at bounding box center [1446, 22] width 73 height 30
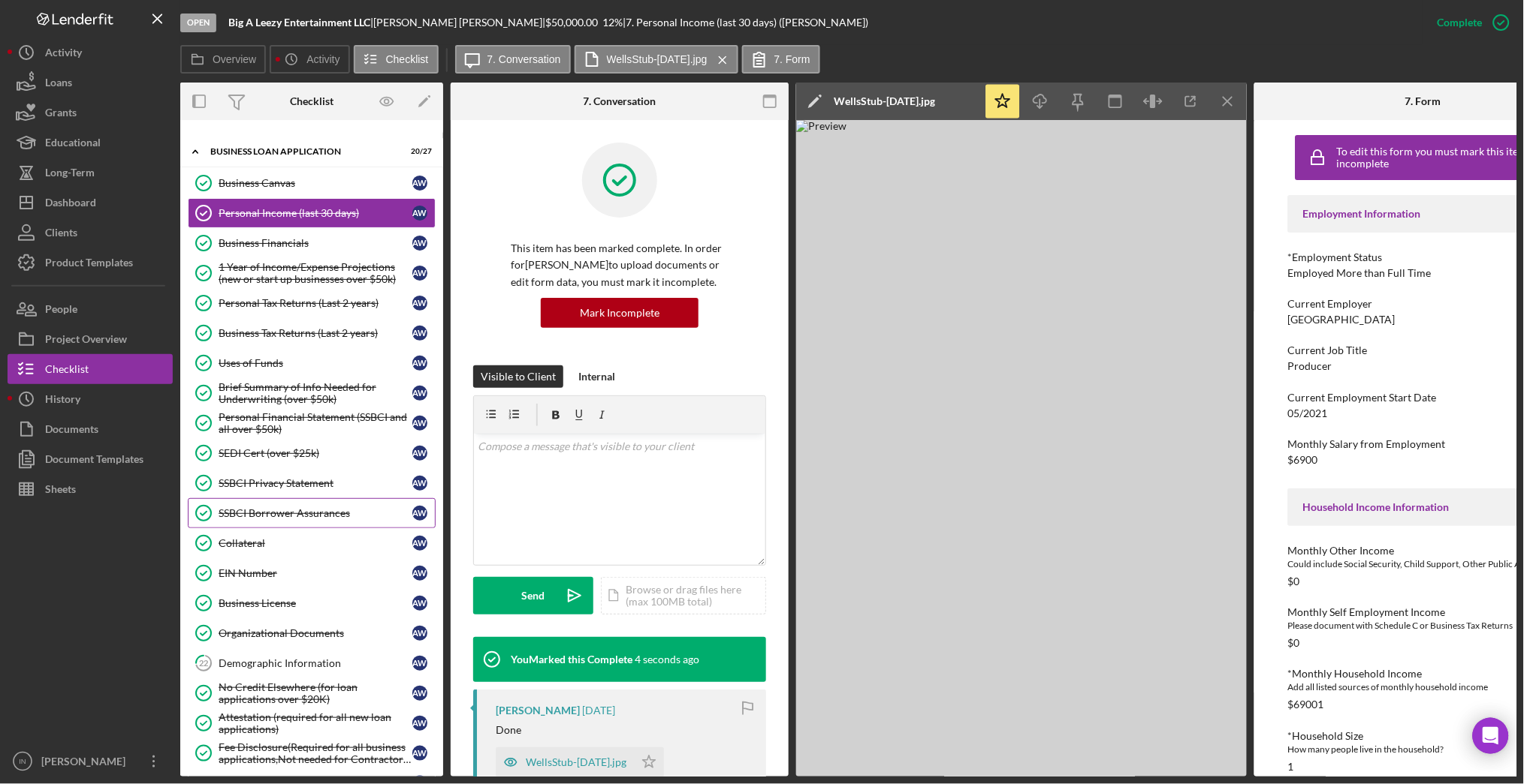
scroll to position [825, 0]
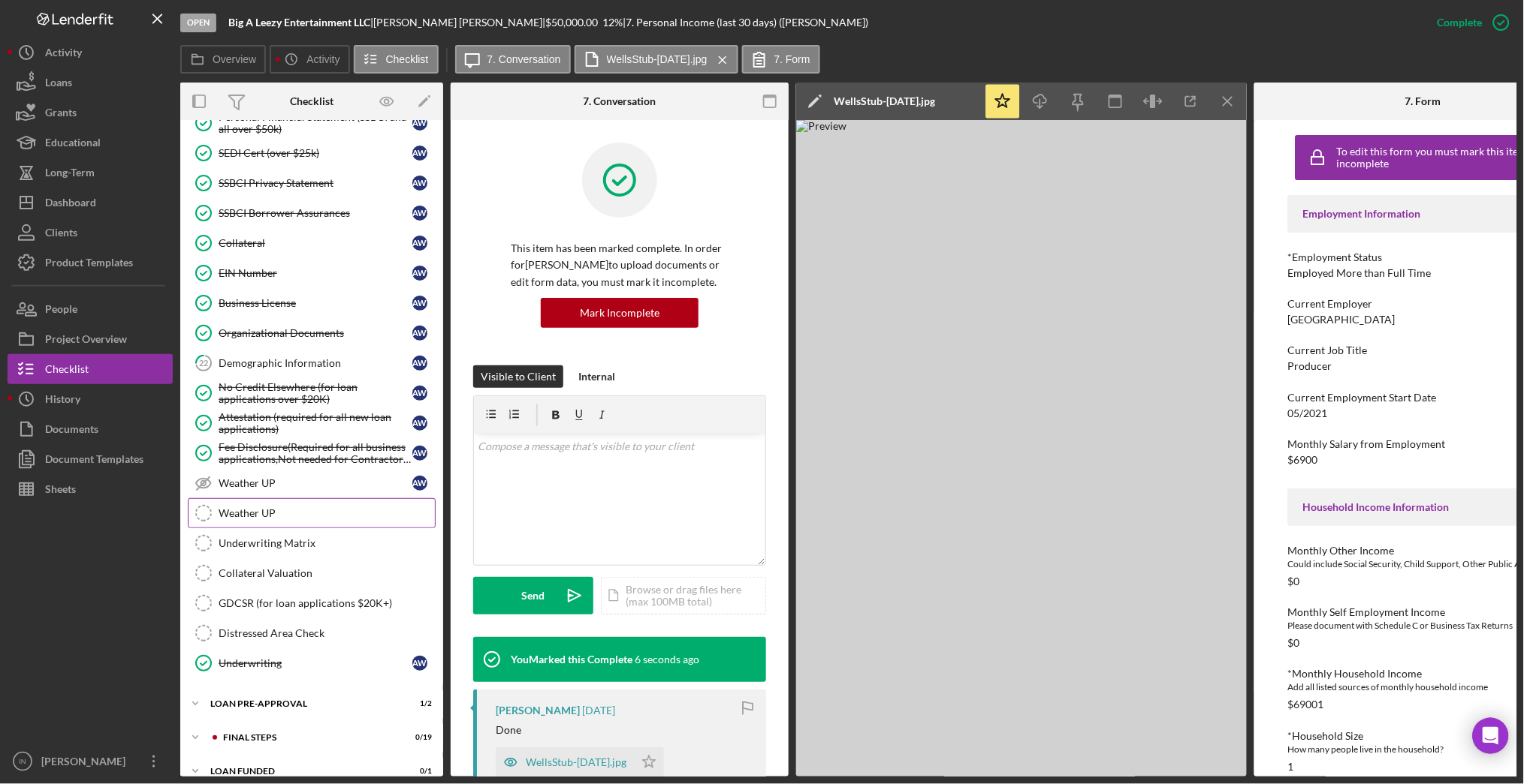
click at [324, 517] on div "Weather UP" at bounding box center [326, 513] width 217 height 12
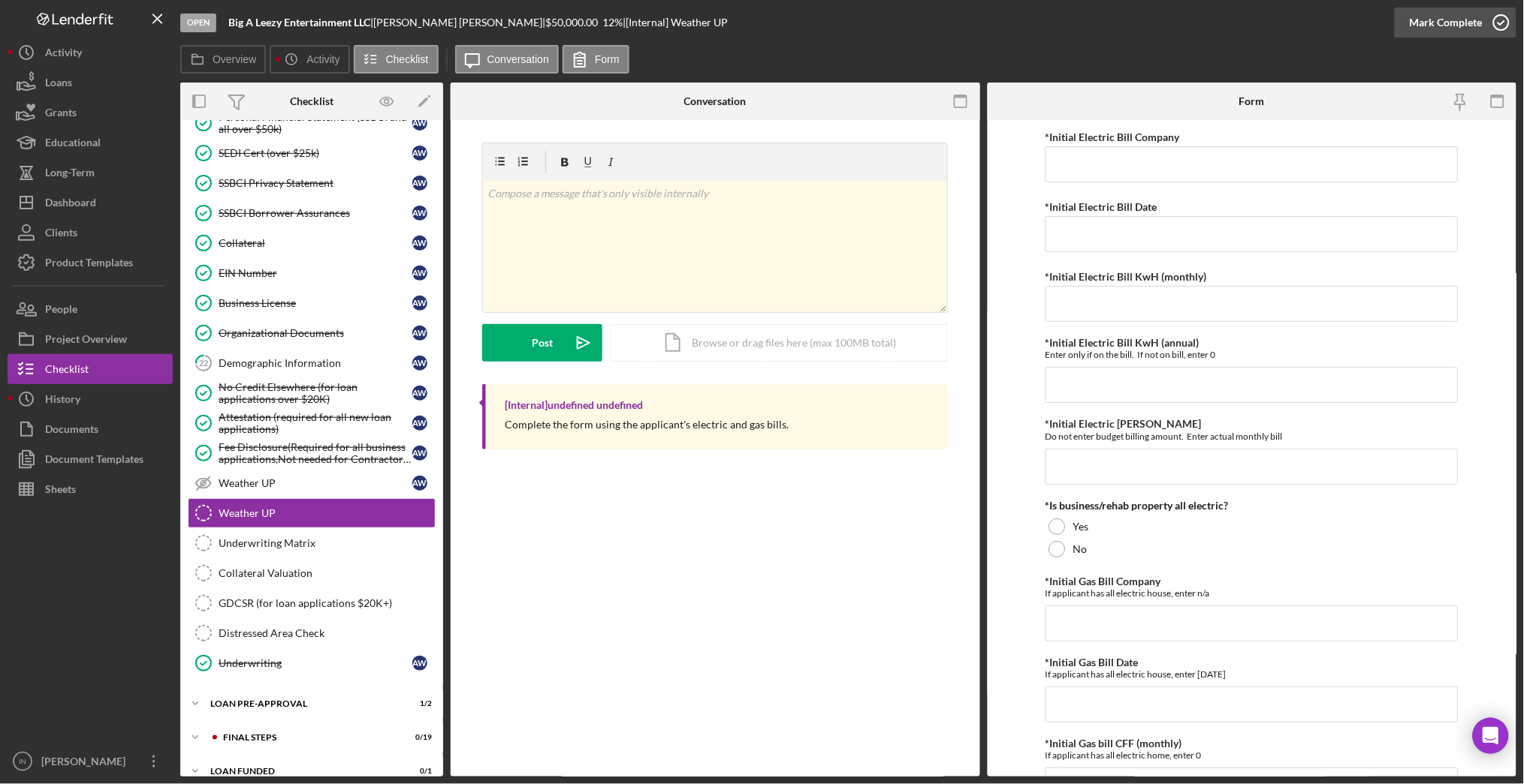
click at [1461, 29] on div "Mark Complete" at bounding box center [1446, 22] width 73 height 30
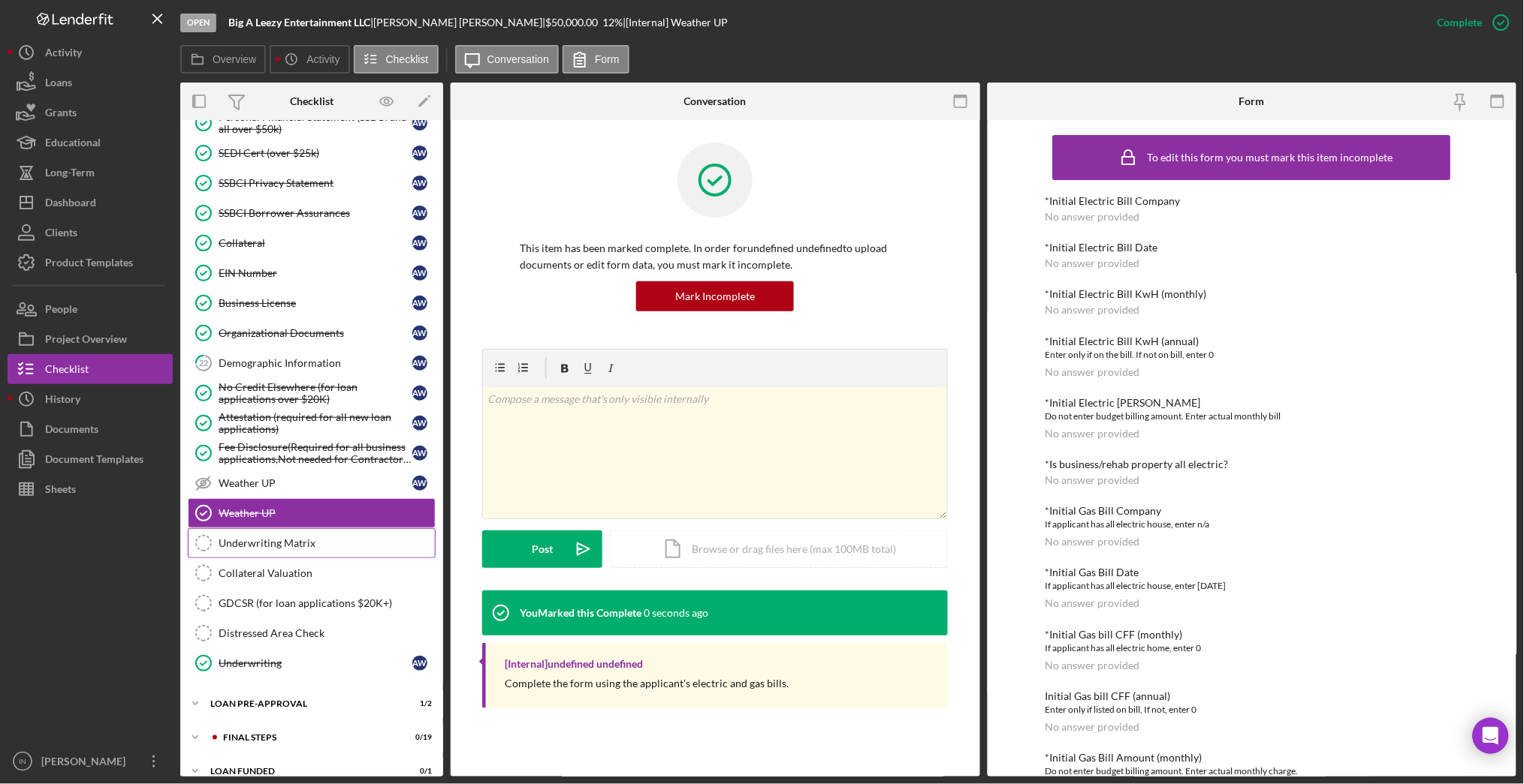
click at [238, 549] on div "Underwriting Matrix" at bounding box center [326, 543] width 217 height 12
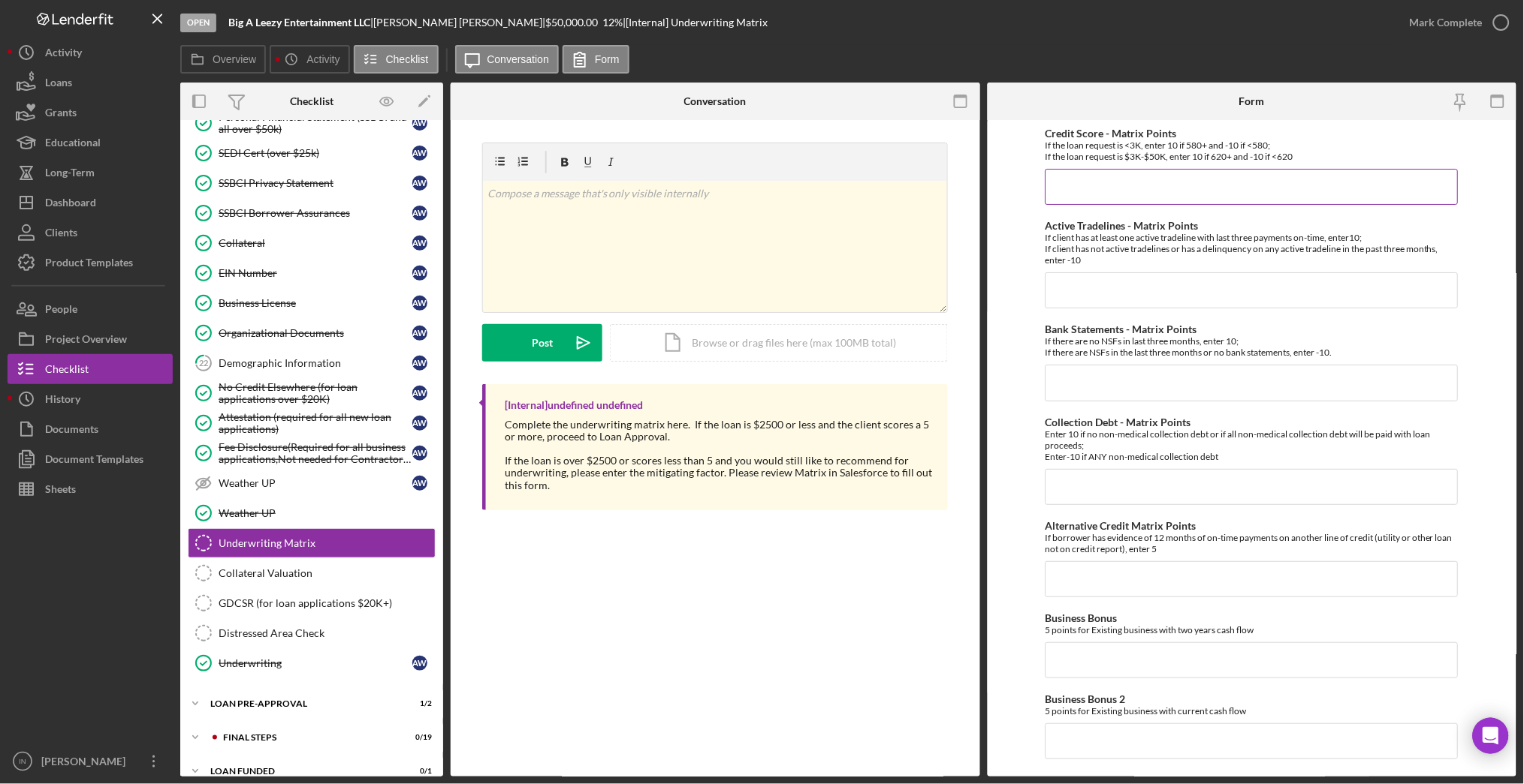
click at [1079, 193] on input "Credit Score - Matrix Points" at bounding box center [1251, 187] width 413 height 36
type input "10"
type input "-10"
type input "10"
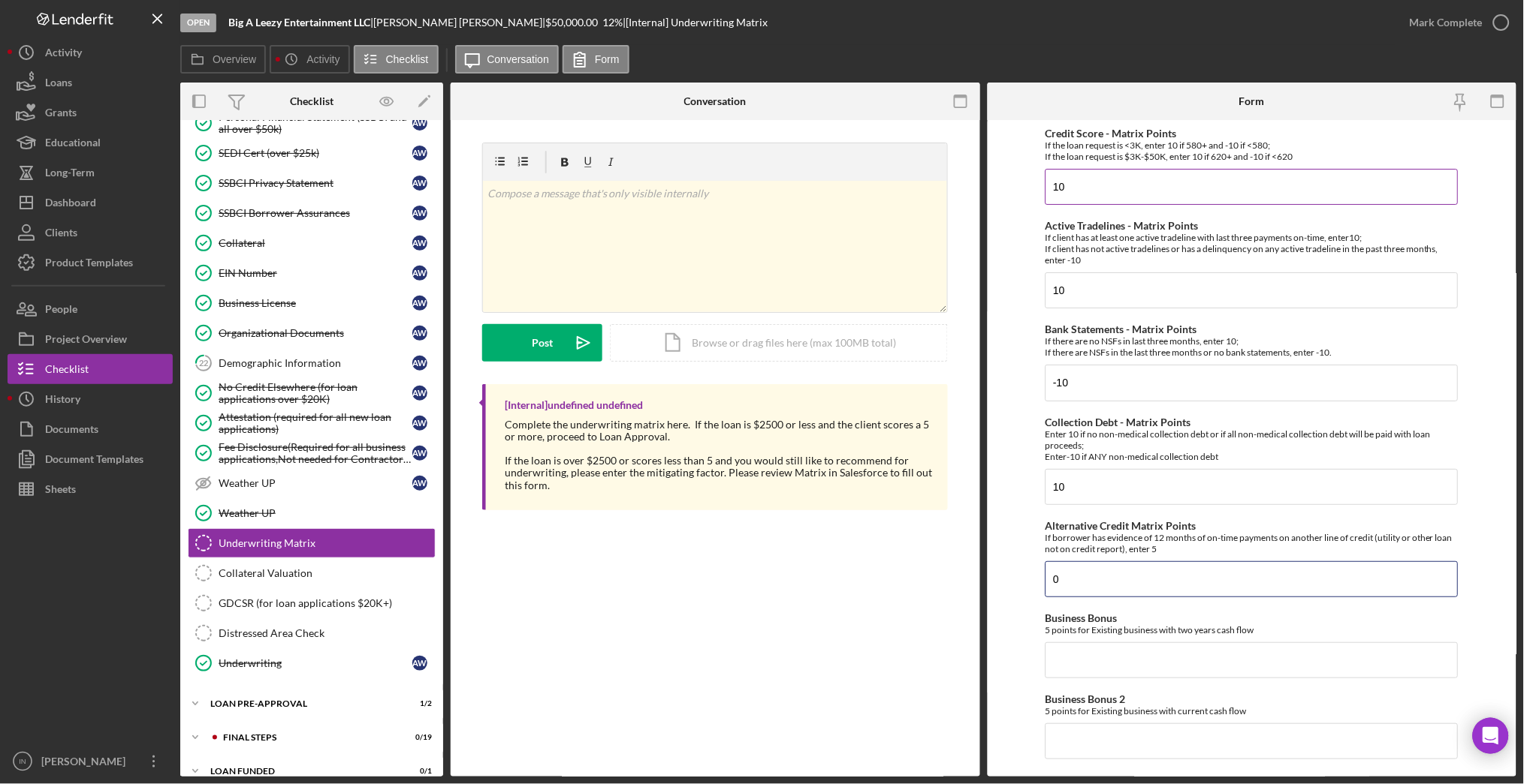
type input "0"
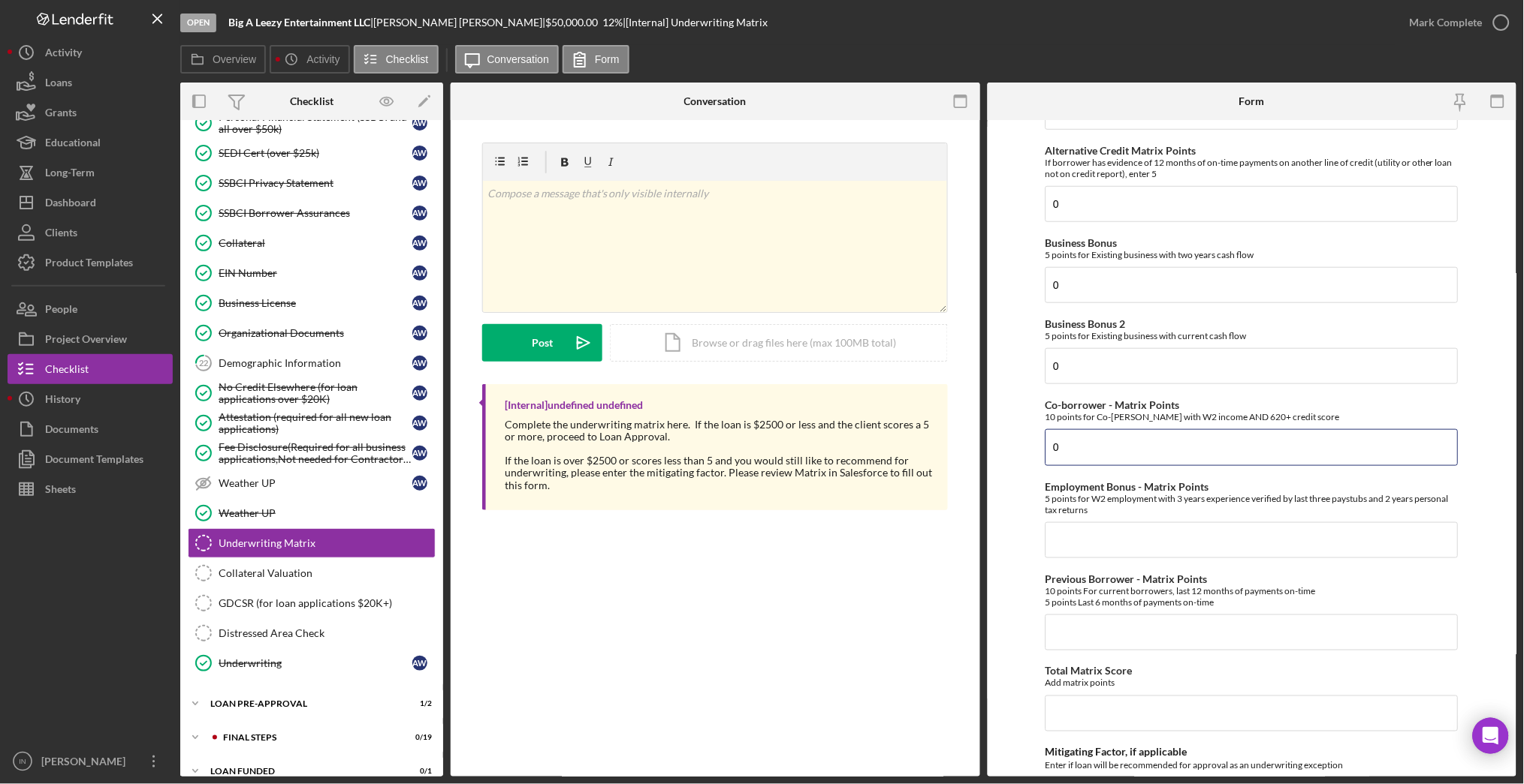
type input "0"
type input "5"
type input "0"
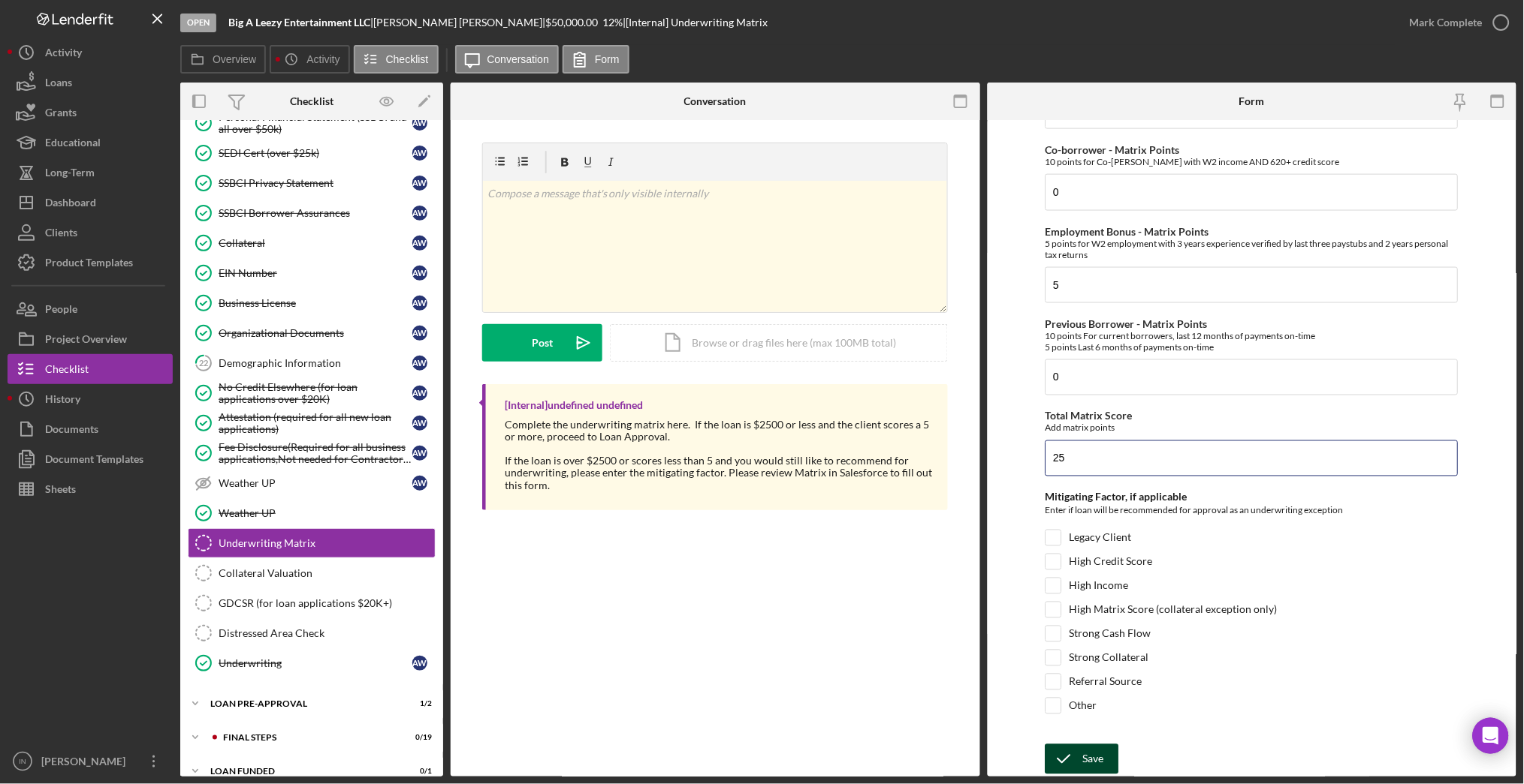
type input "25"
click at [1094, 758] on div "Save" at bounding box center [1093, 759] width 21 height 30
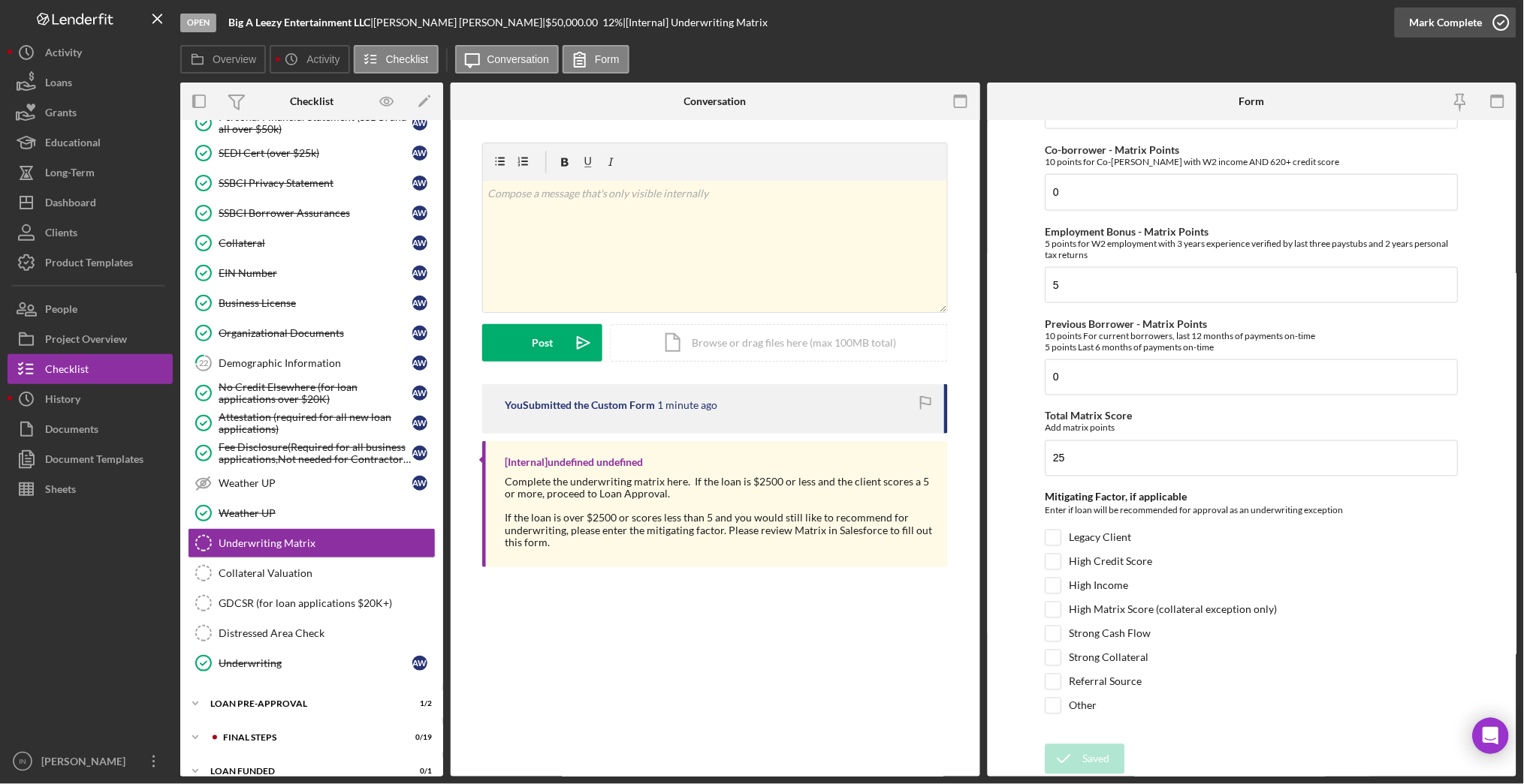
click at [1478, 16] on div "Mark Complete" at bounding box center [1446, 22] width 73 height 30
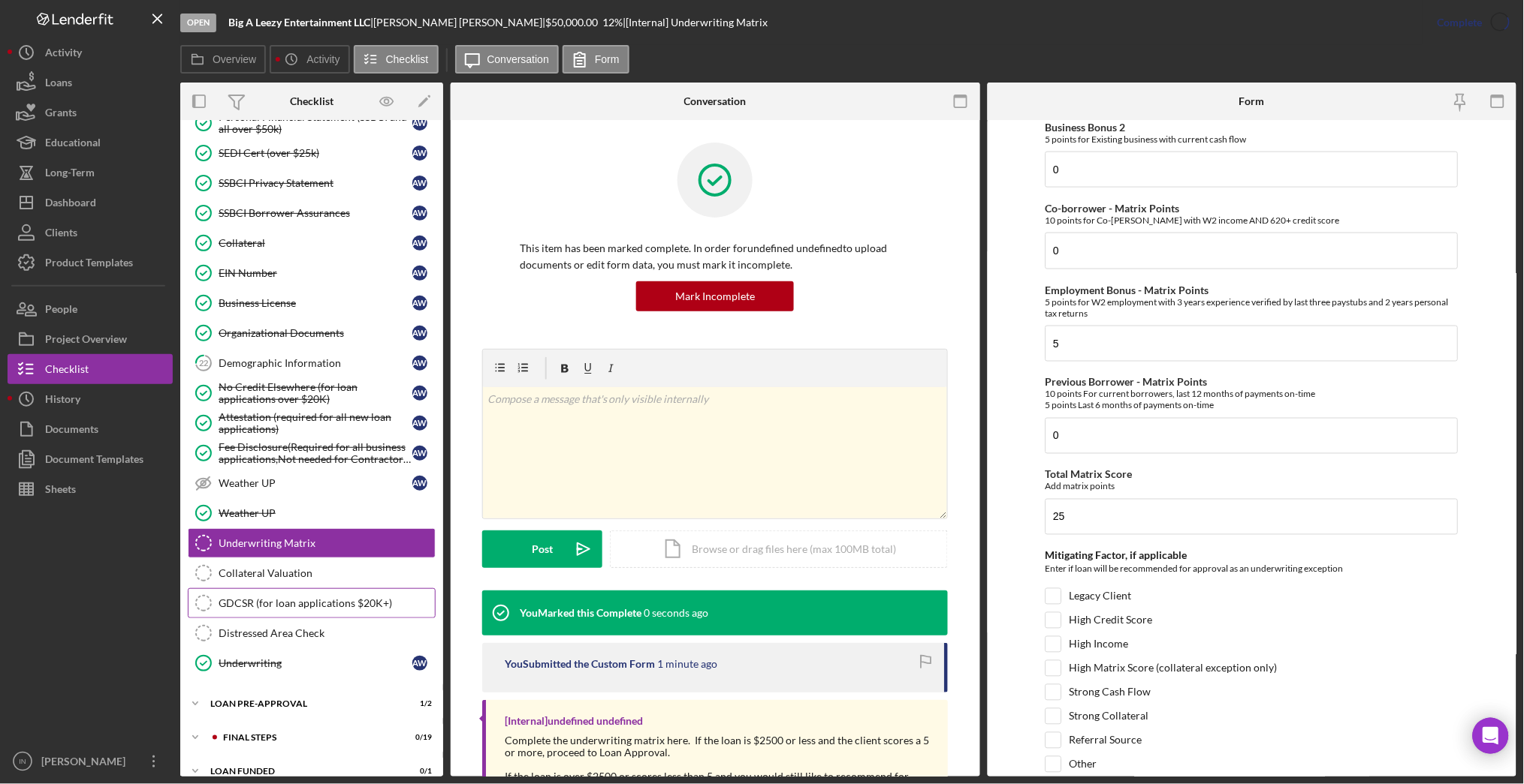
scroll to position [692, 0]
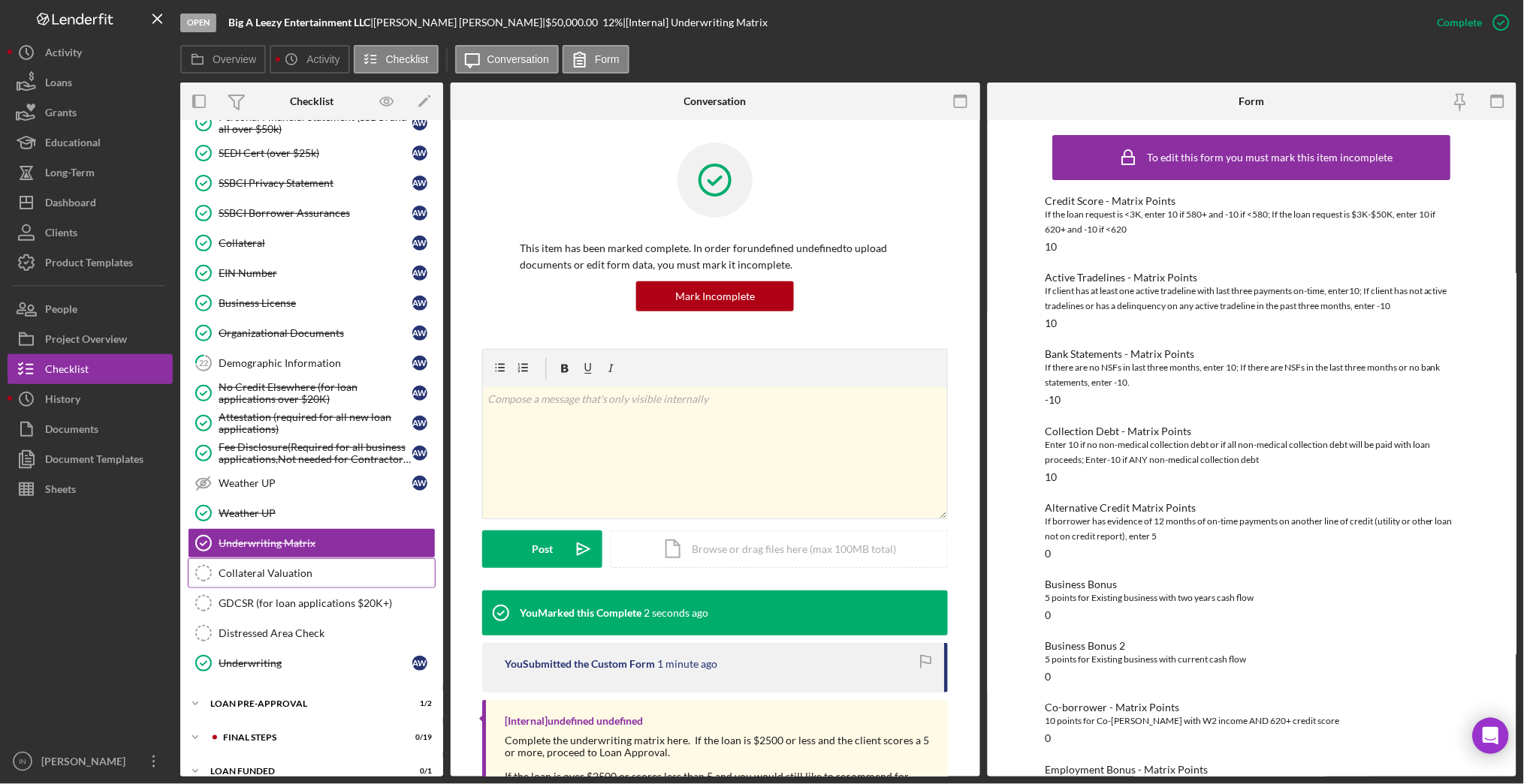
click at [277, 580] on div "Collateral Valuation" at bounding box center [326, 574] width 217 height 12
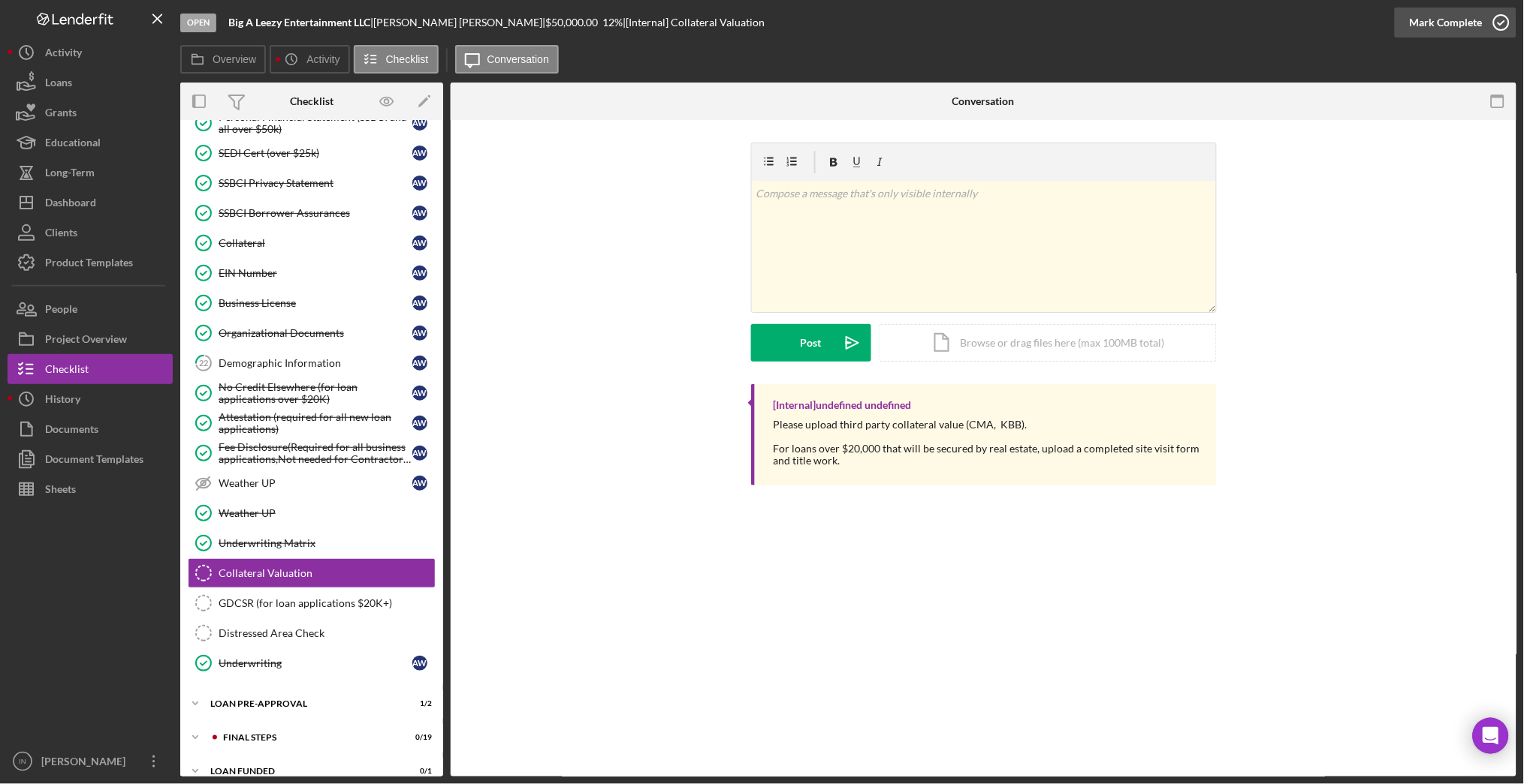
click at [1436, 20] on div "Mark Complete" at bounding box center [1446, 22] width 73 height 30
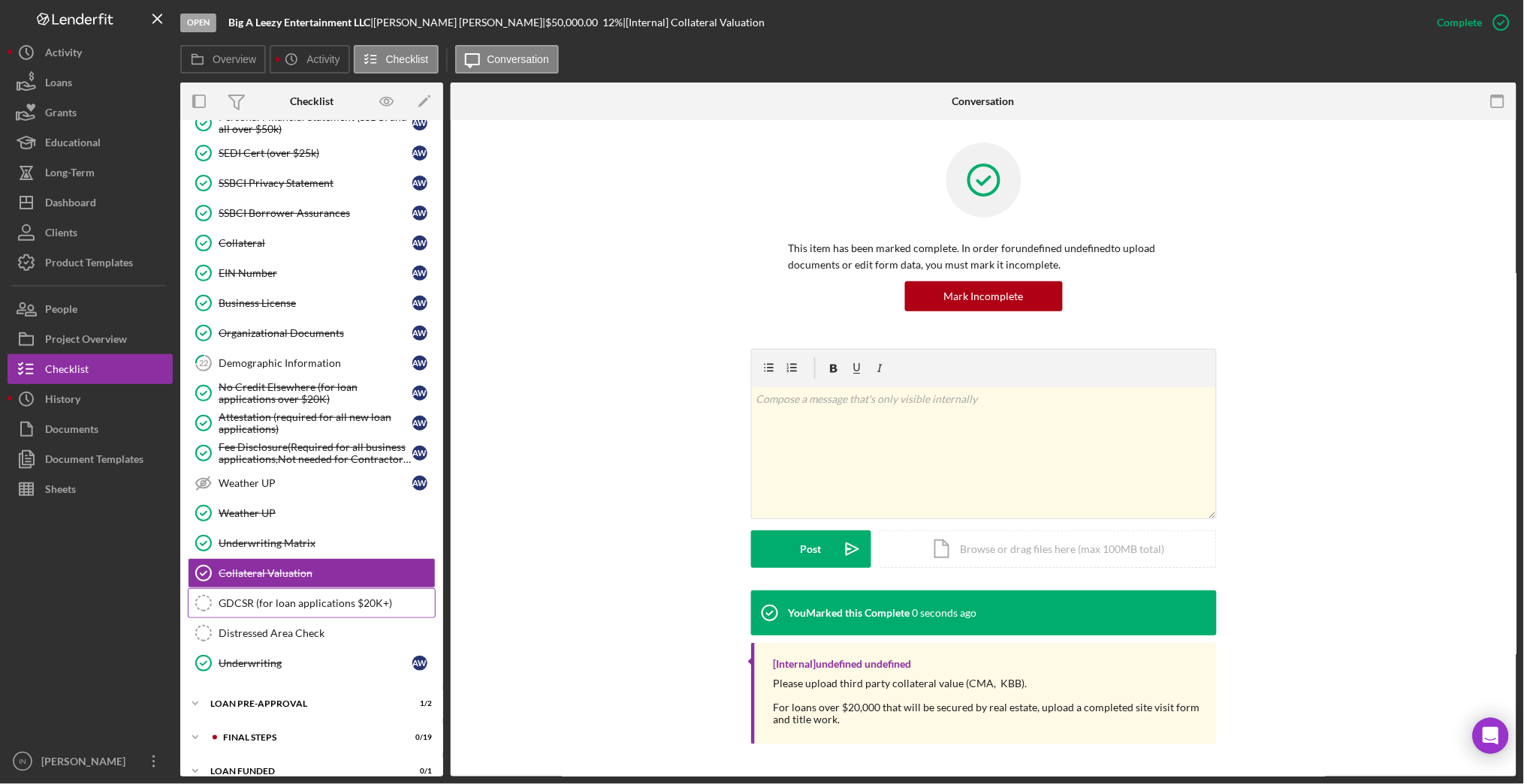
click at [276, 609] on div "GDCSR (for loan applications $20K+)" at bounding box center [326, 603] width 217 height 12
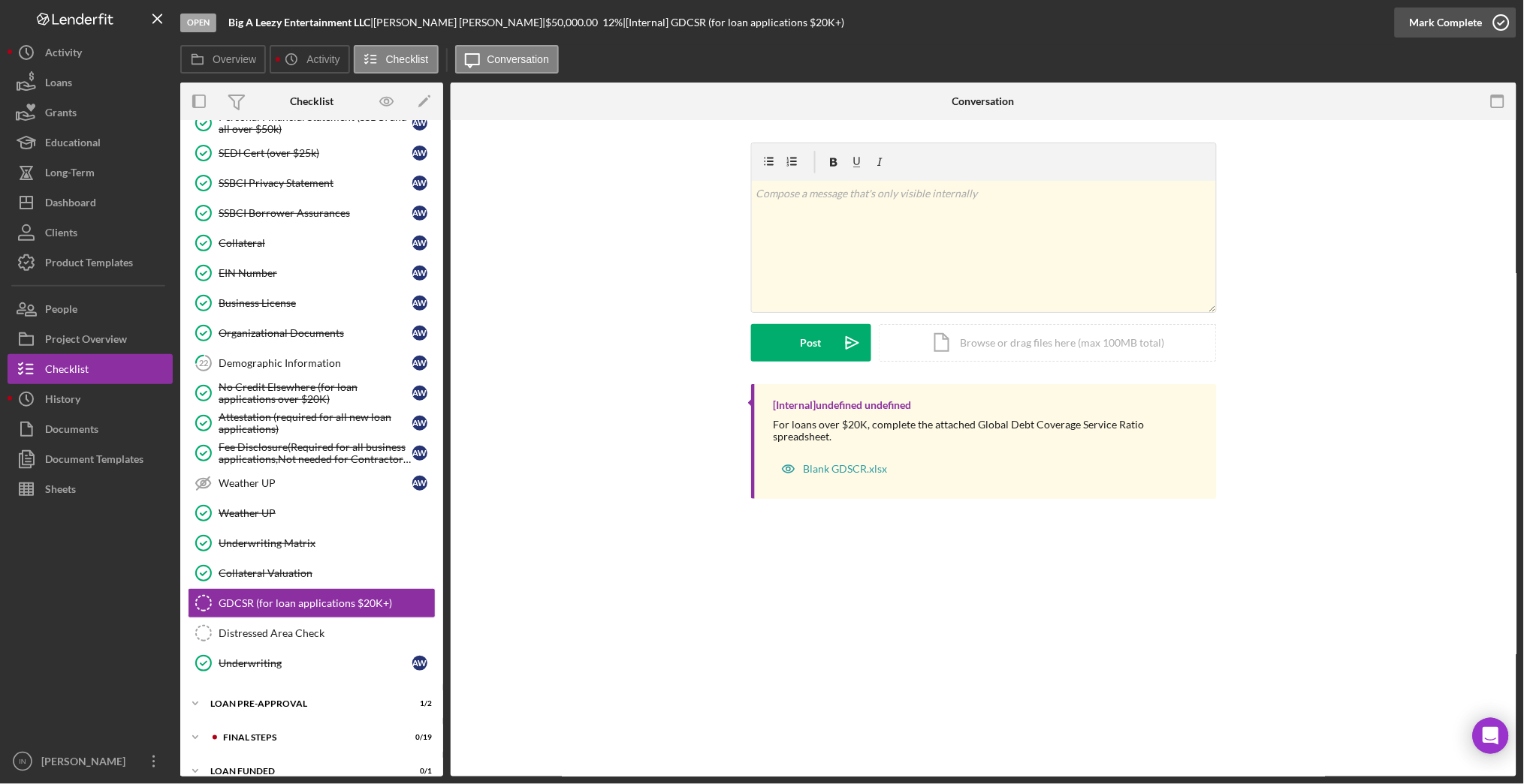
click at [1450, 24] on div "Mark Complete" at bounding box center [1446, 22] width 73 height 30
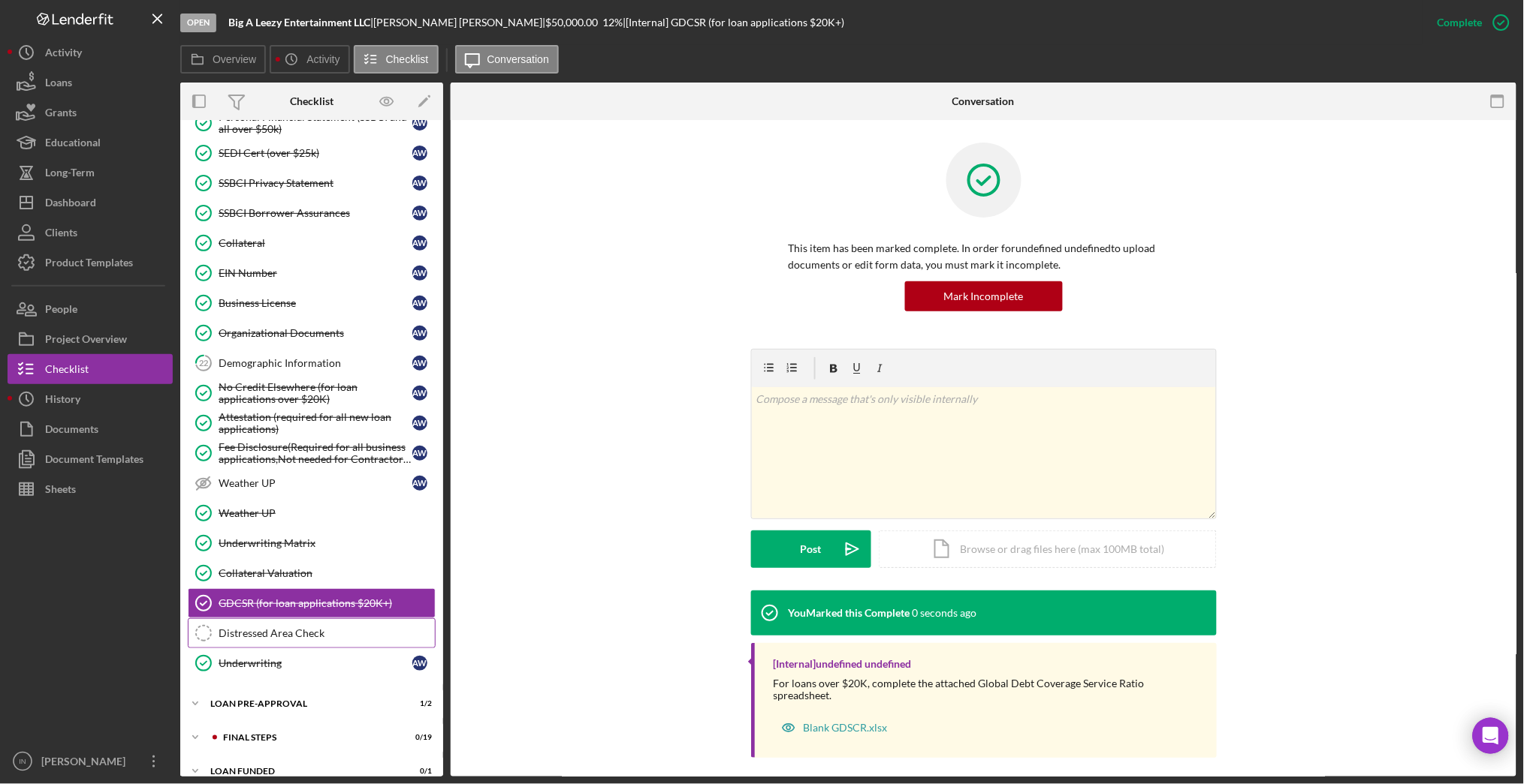
click at [270, 640] on div "Distressed Area Check" at bounding box center [326, 633] width 217 height 12
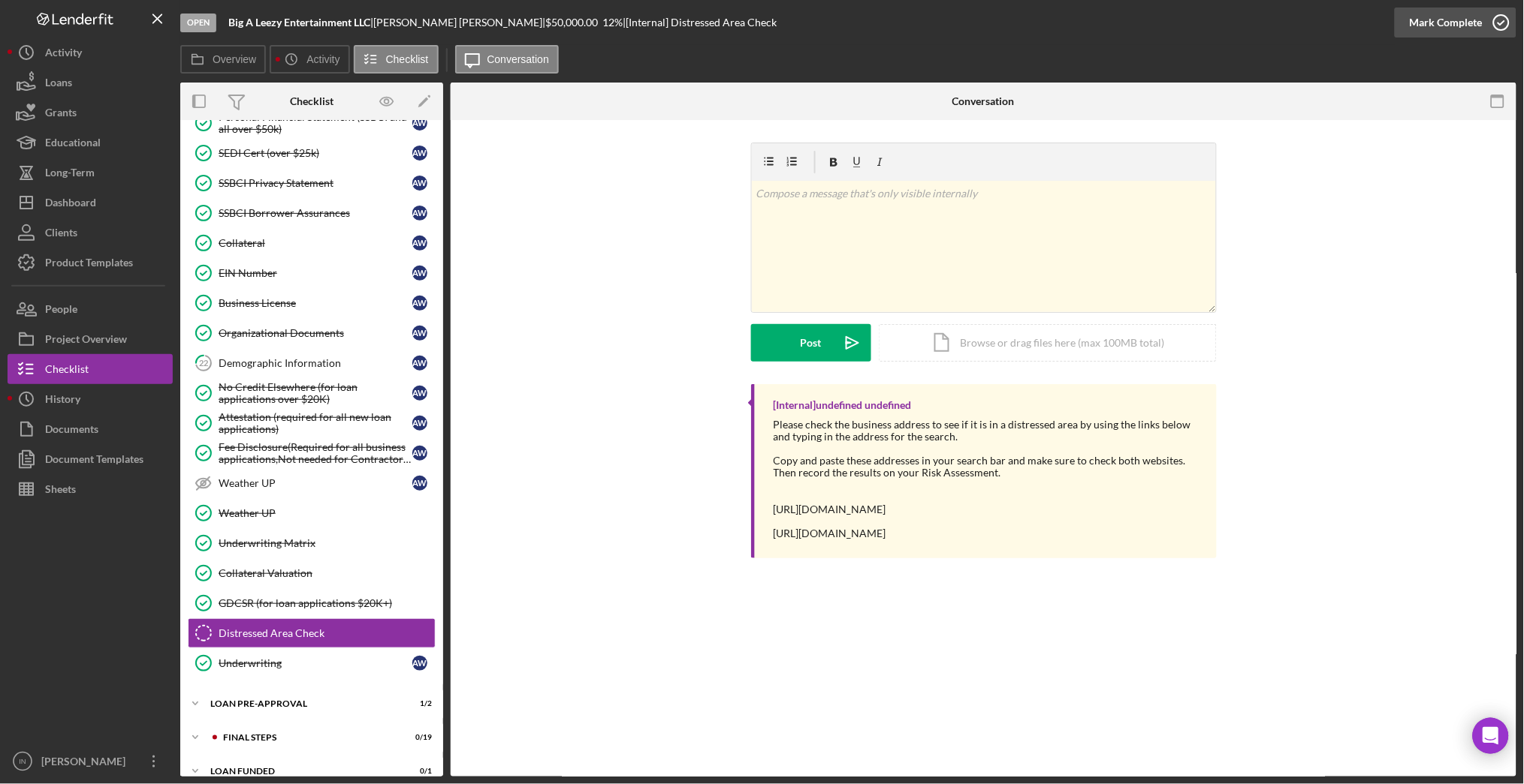
click at [1442, 11] on div "Mark Complete" at bounding box center [1446, 22] width 73 height 30
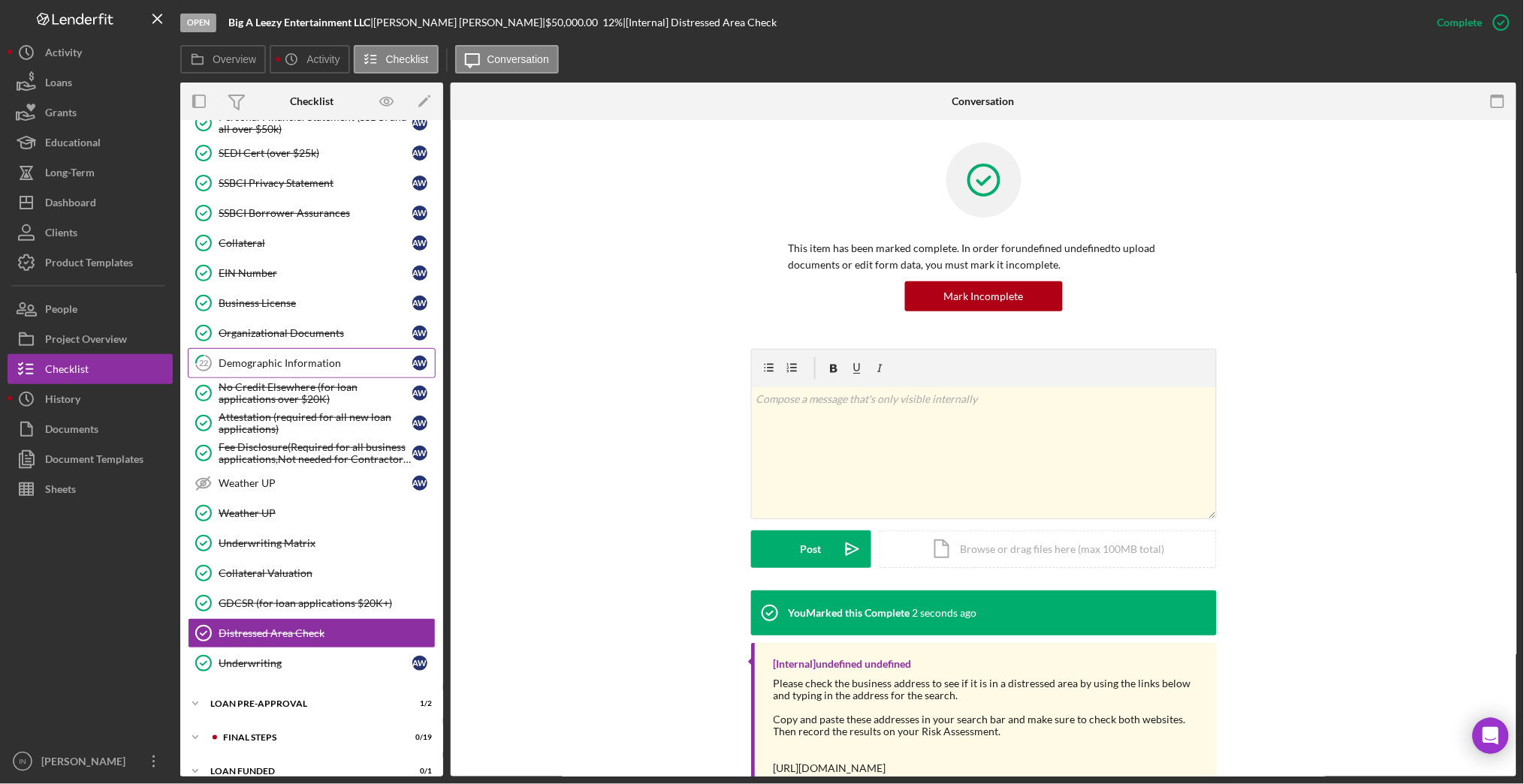
click at [291, 367] on div "Demographic Information" at bounding box center [315, 363] width 194 height 12
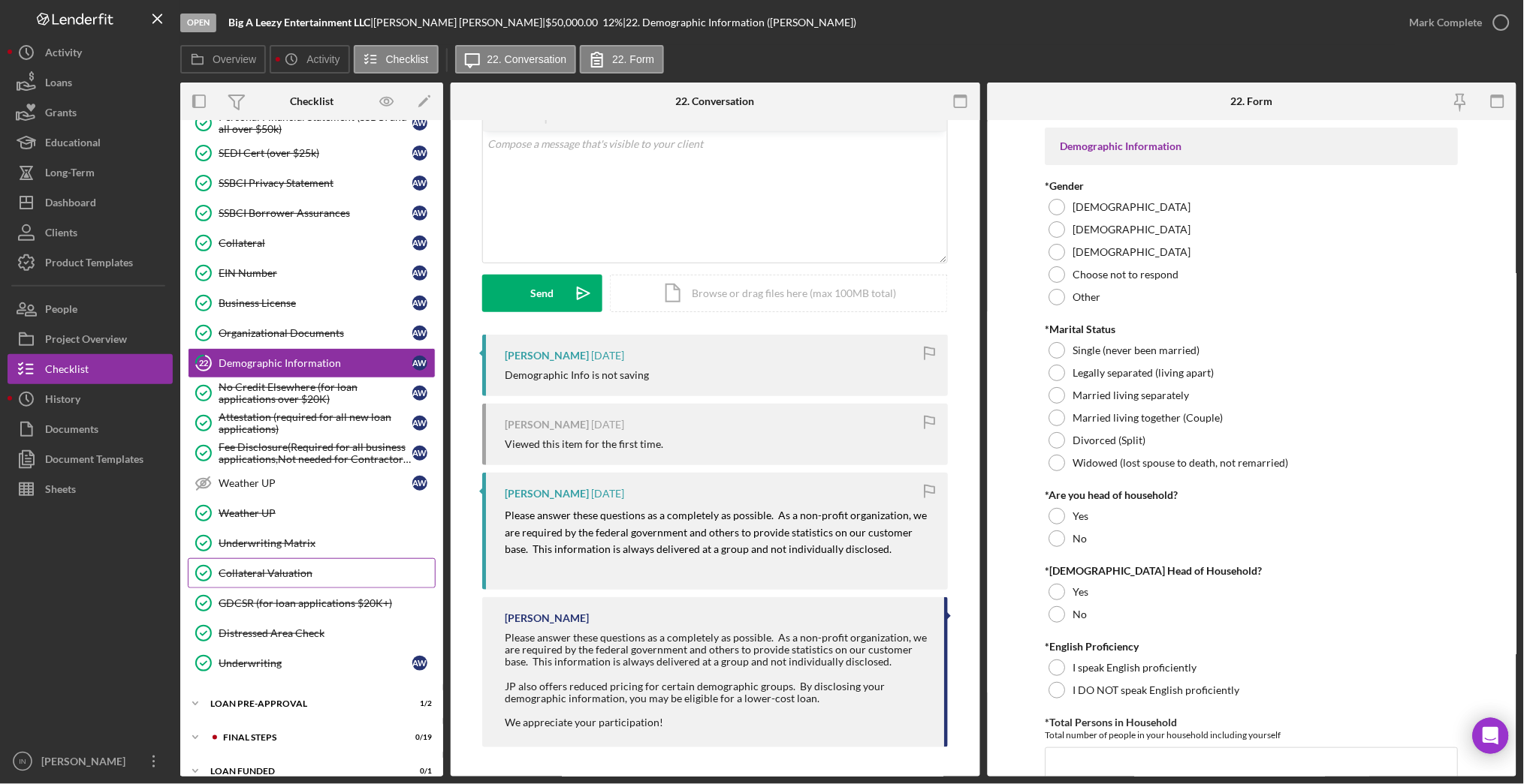
scroll to position [847, 0]
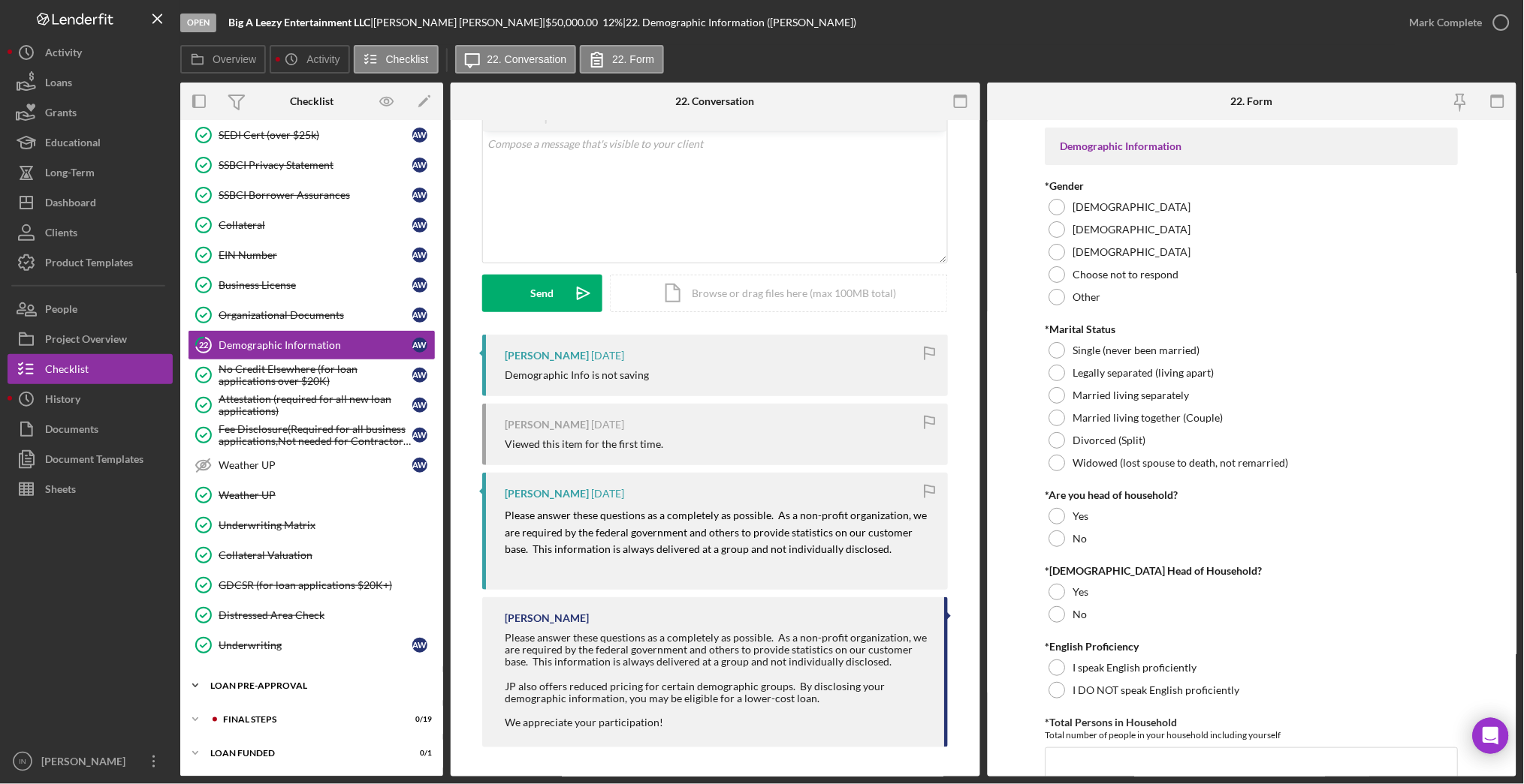
click at [279, 681] on div "LOAN PRE-APPROVAL" at bounding box center [318, 686] width 214 height 9
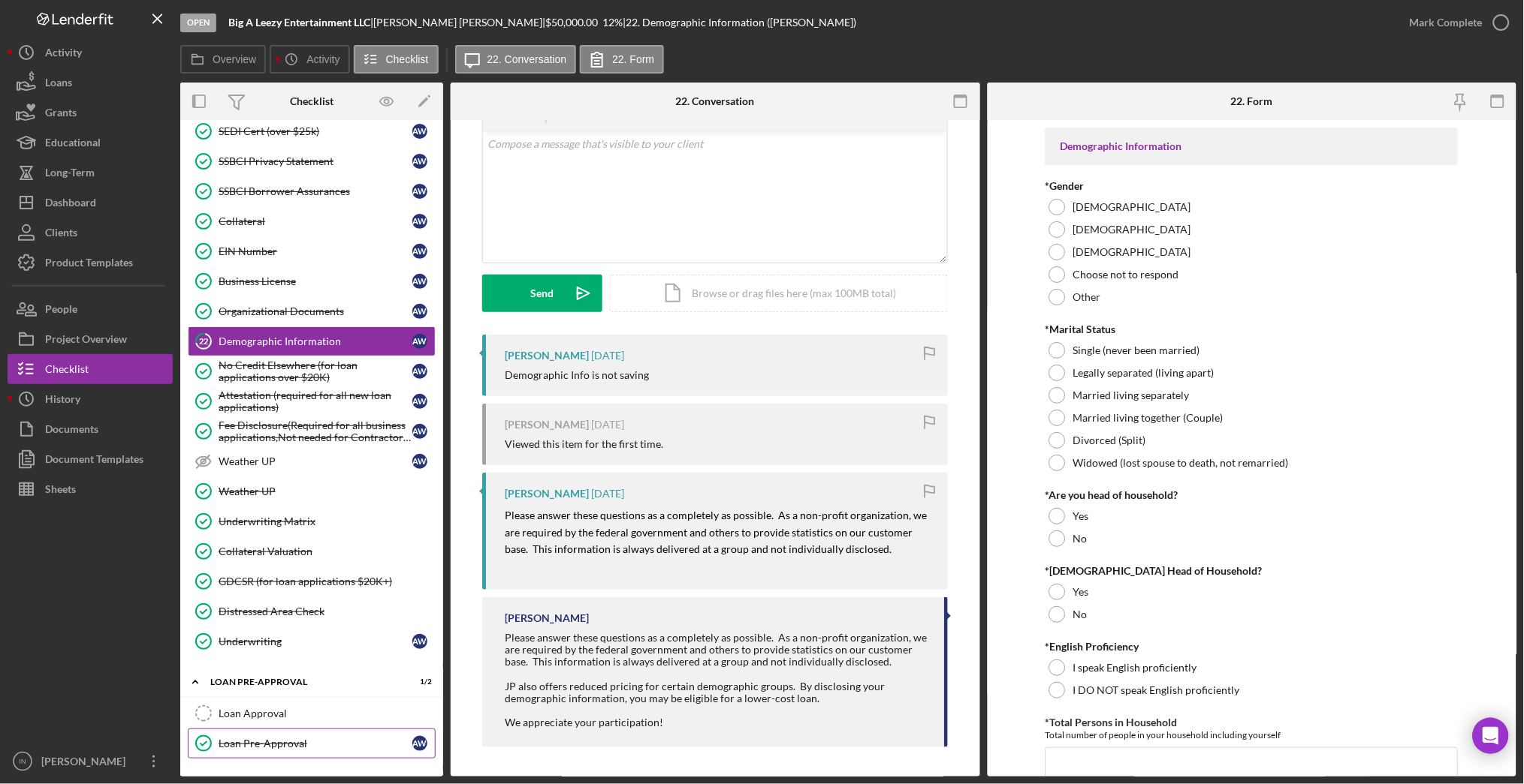
scroll to position [915, 0]
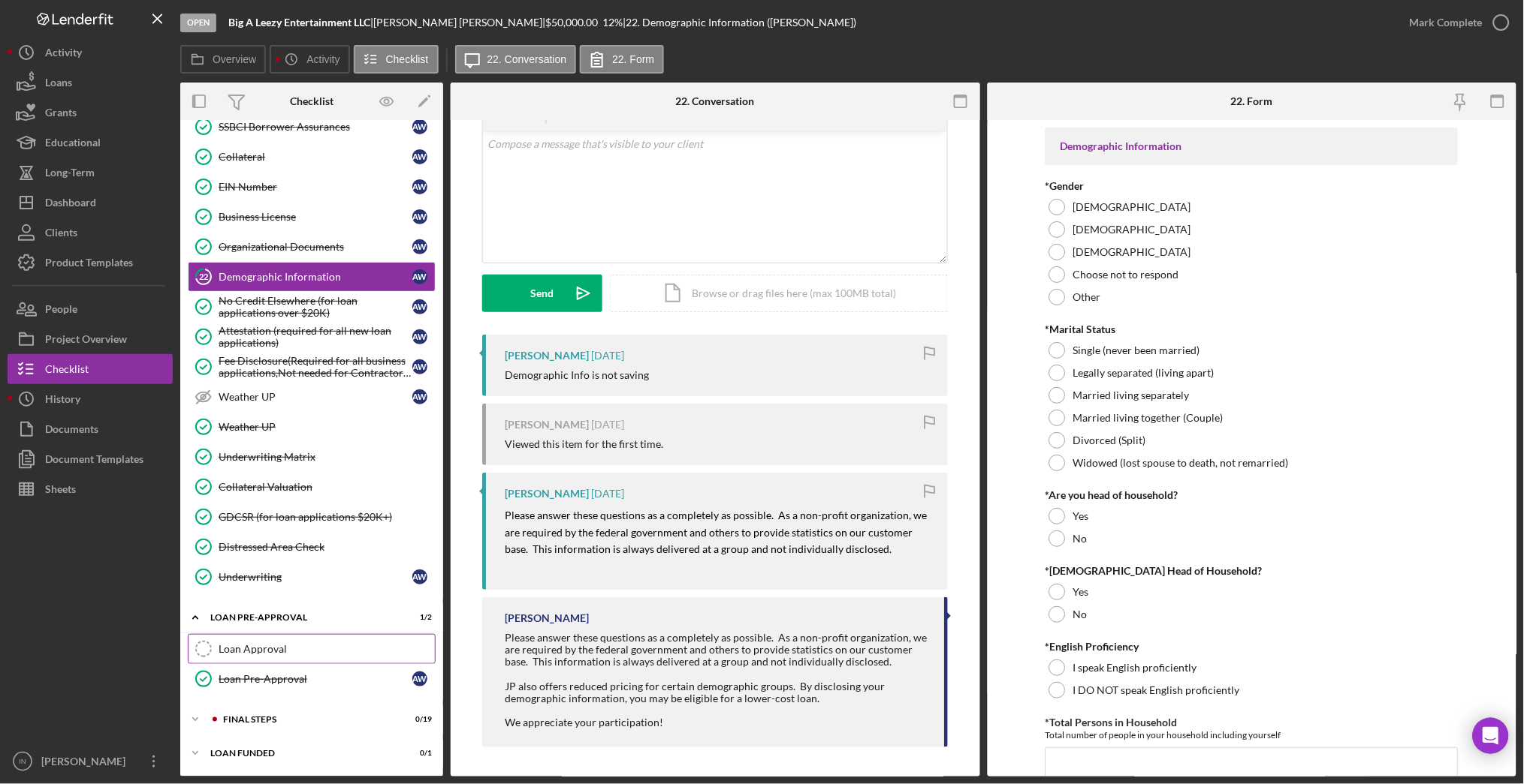
click at [280, 650] on div "Loan Approval" at bounding box center [326, 649] width 217 height 12
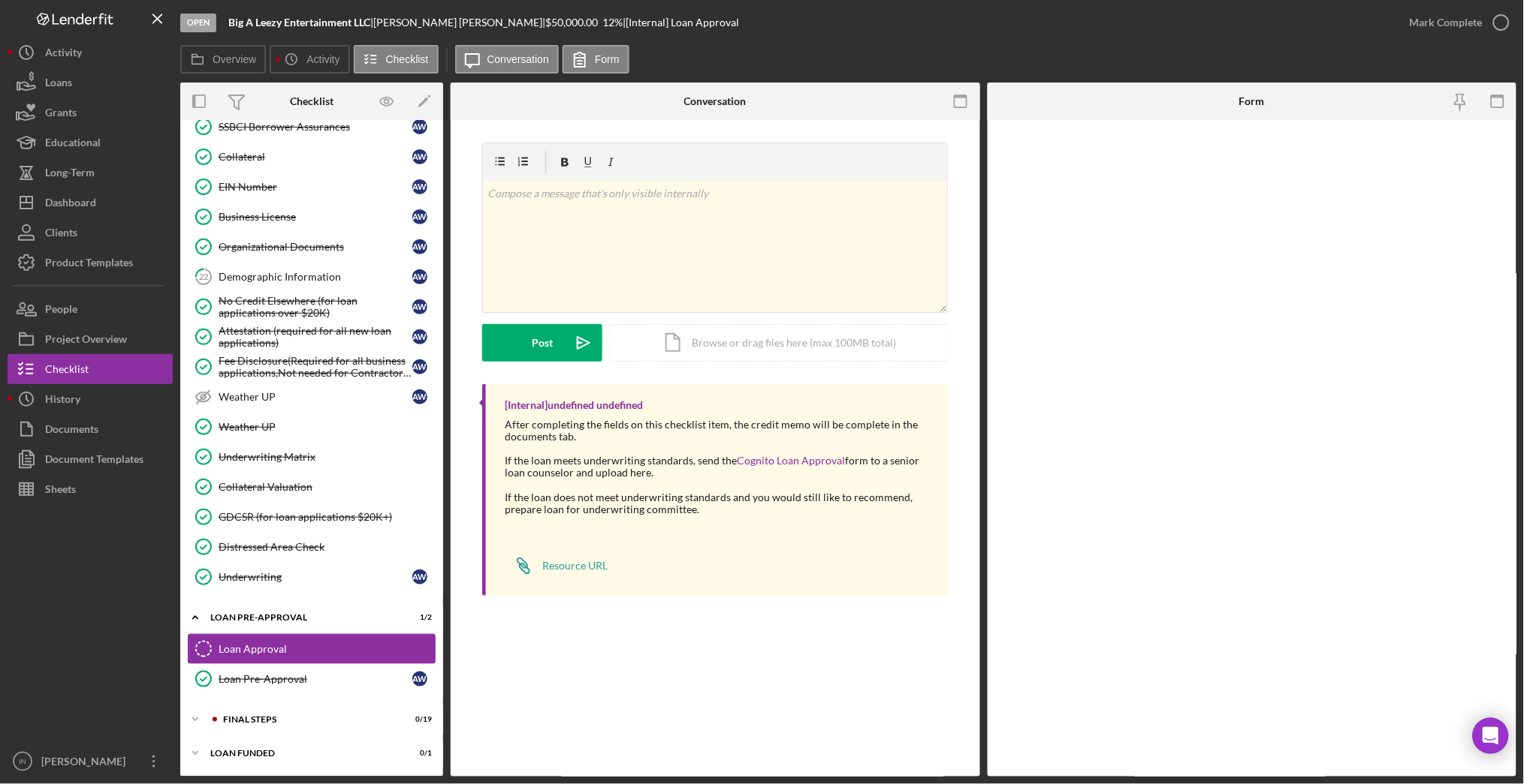
scroll to position [915, 0]
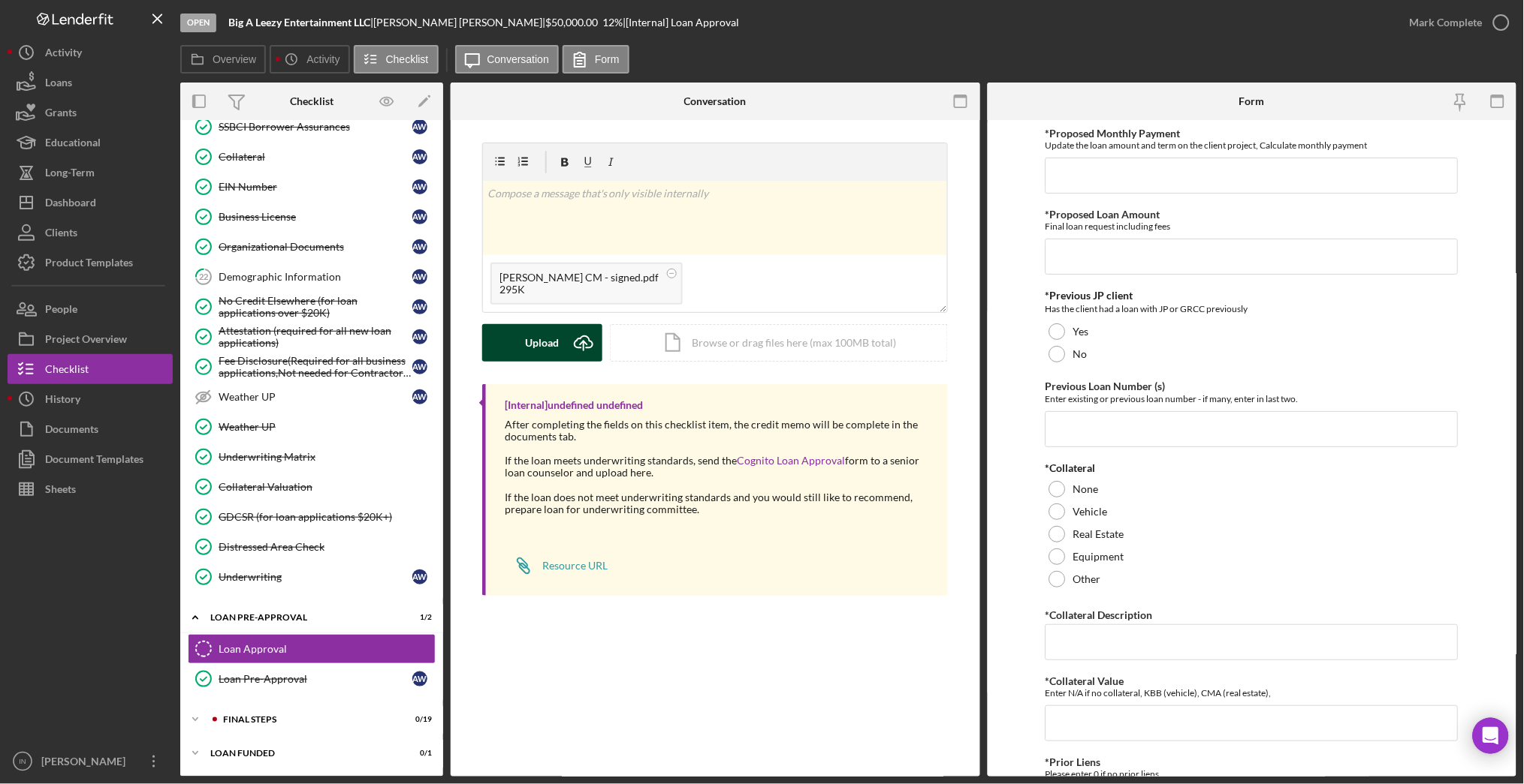
click at [509, 330] on button "Upload Icon/Upload" at bounding box center [543, 343] width 121 height 37
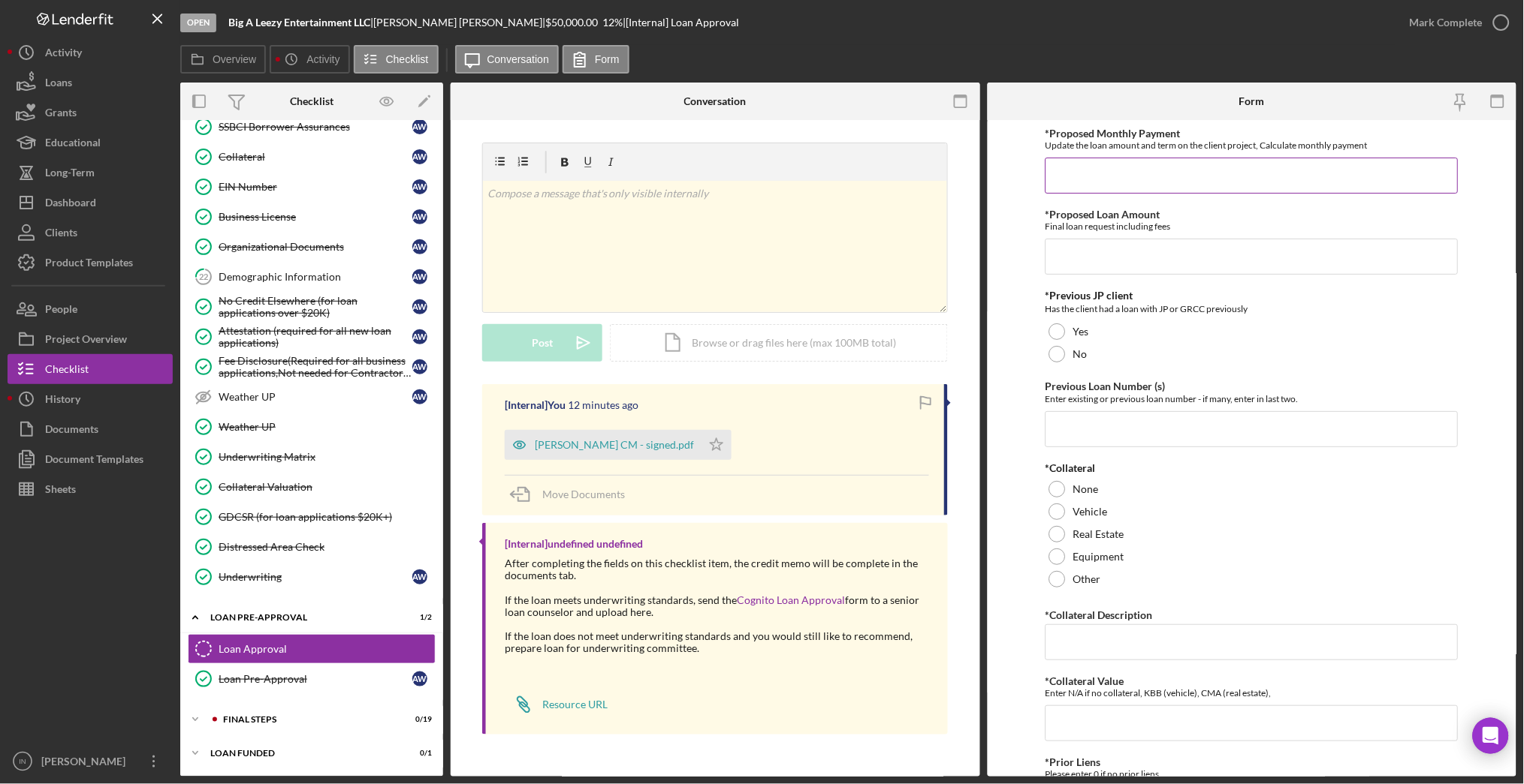
click at [1111, 179] on input "*Proposed Monthly Payment" at bounding box center [1251, 176] width 413 height 36
type input "$1,113"
click at [1128, 271] on input "*Proposed Loan Amount" at bounding box center [1251, 256] width 413 height 36
type input "$50,000"
click at [1115, 348] on div "No" at bounding box center [1251, 354] width 413 height 23
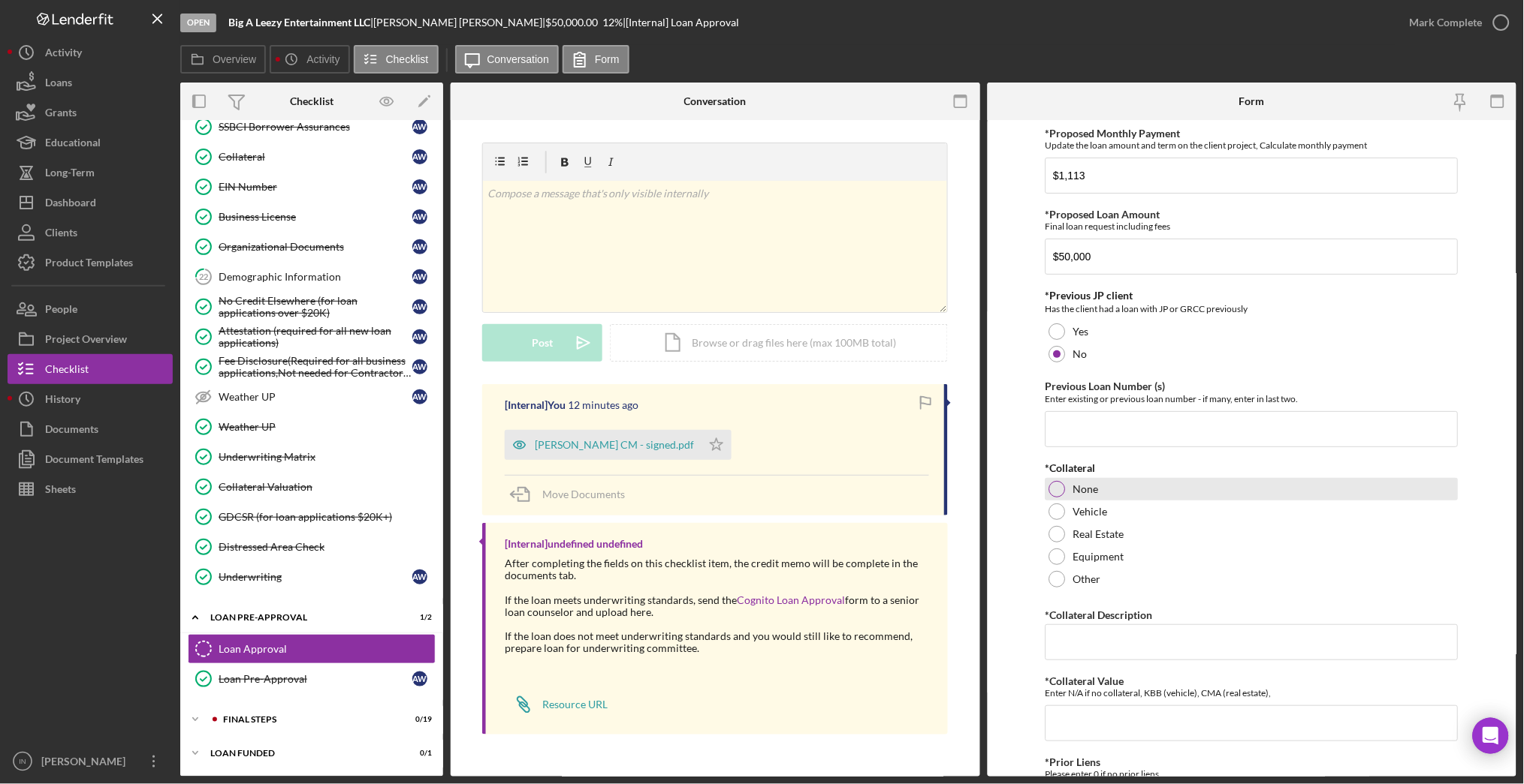
click at [1186, 499] on div "None" at bounding box center [1251, 489] width 413 height 23
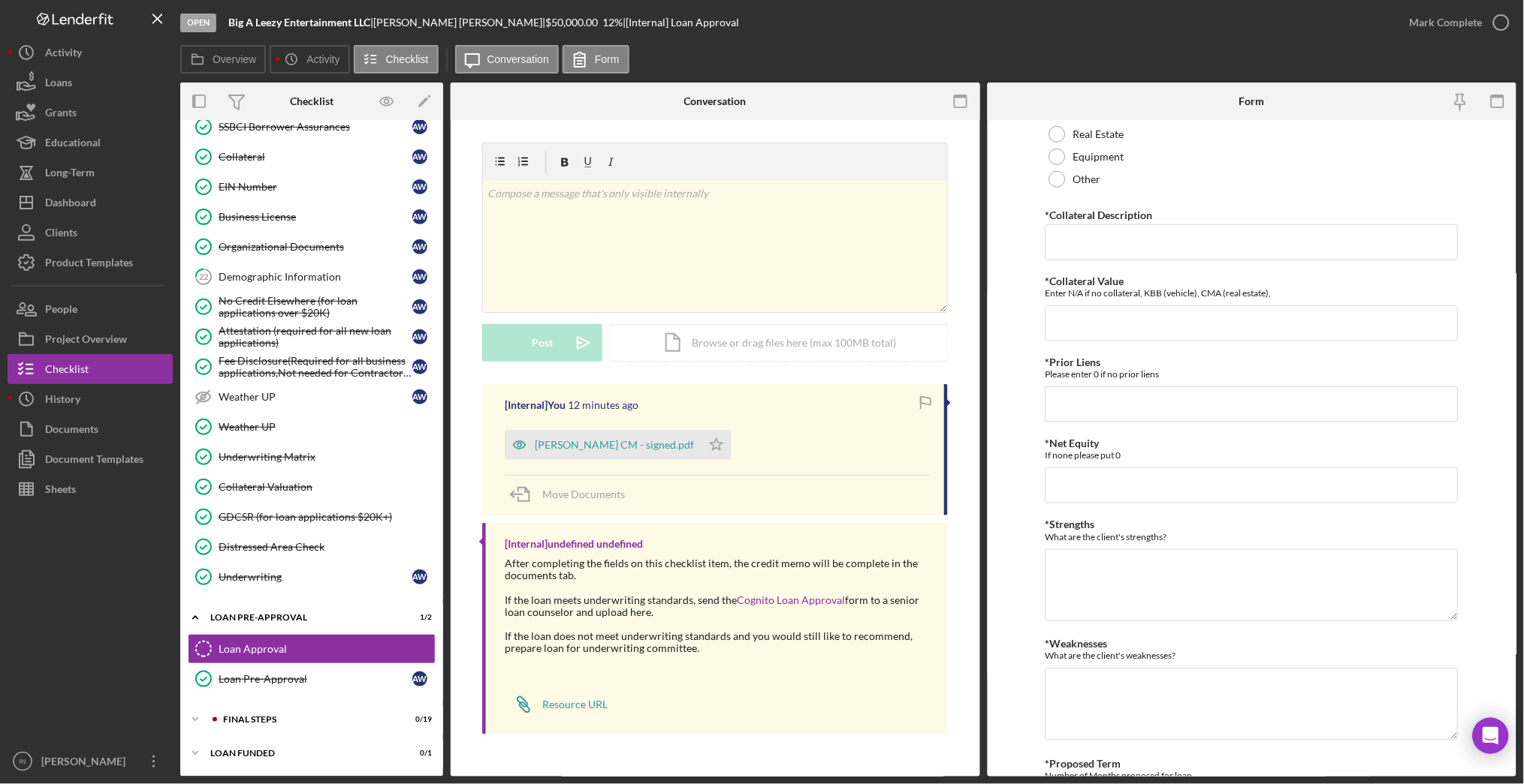
scroll to position [500, 0]
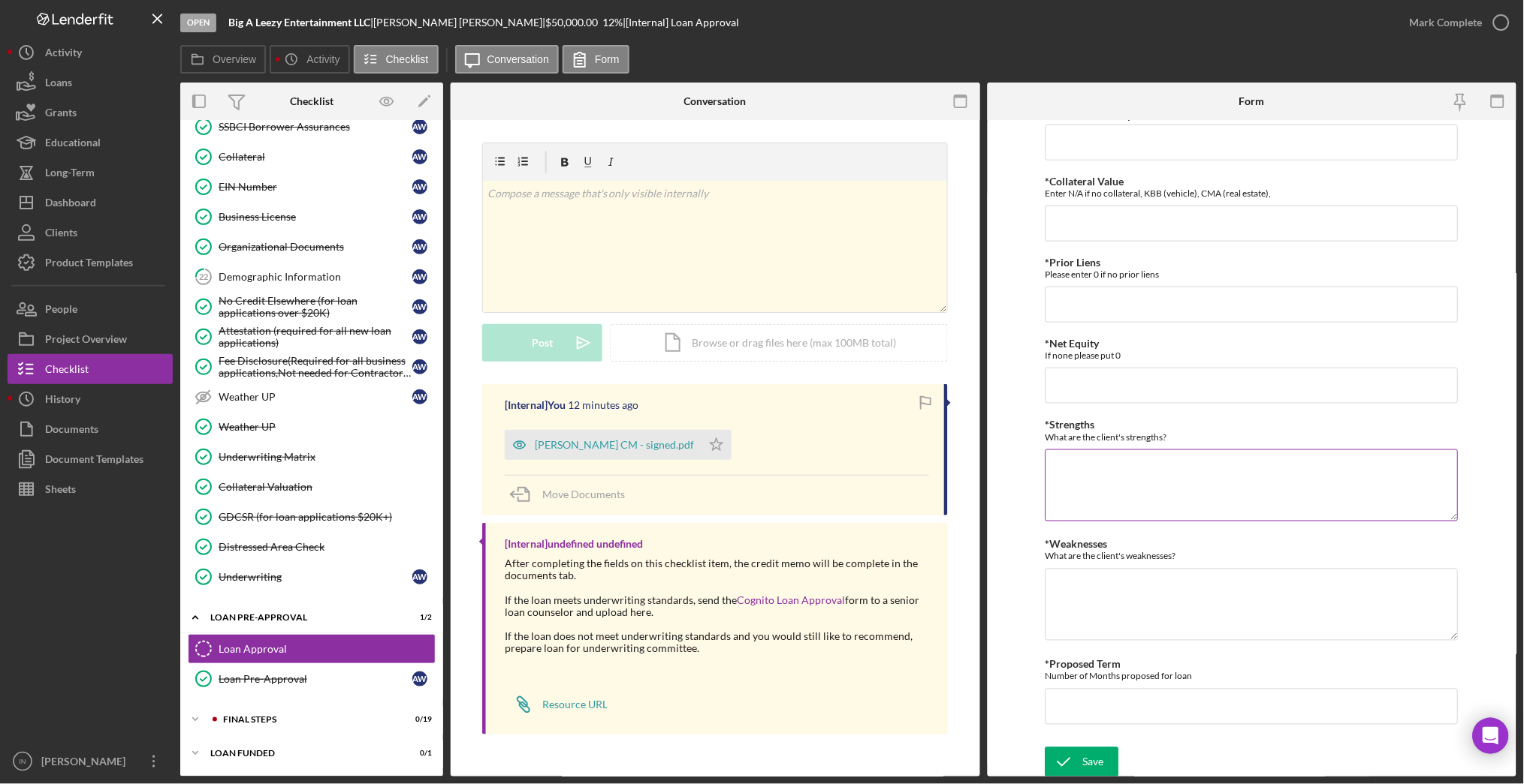
click at [1145, 501] on textarea "*Strengths" at bounding box center [1251, 485] width 413 height 72
type textarea "credit score matrix"
click at [1107, 612] on textarea "*Weaknesses" at bounding box center [1251, 604] width 413 height 72
type textarea "collateral"
click at [1099, 700] on input "*Proposed Term" at bounding box center [1251, 707] width 413 height 36
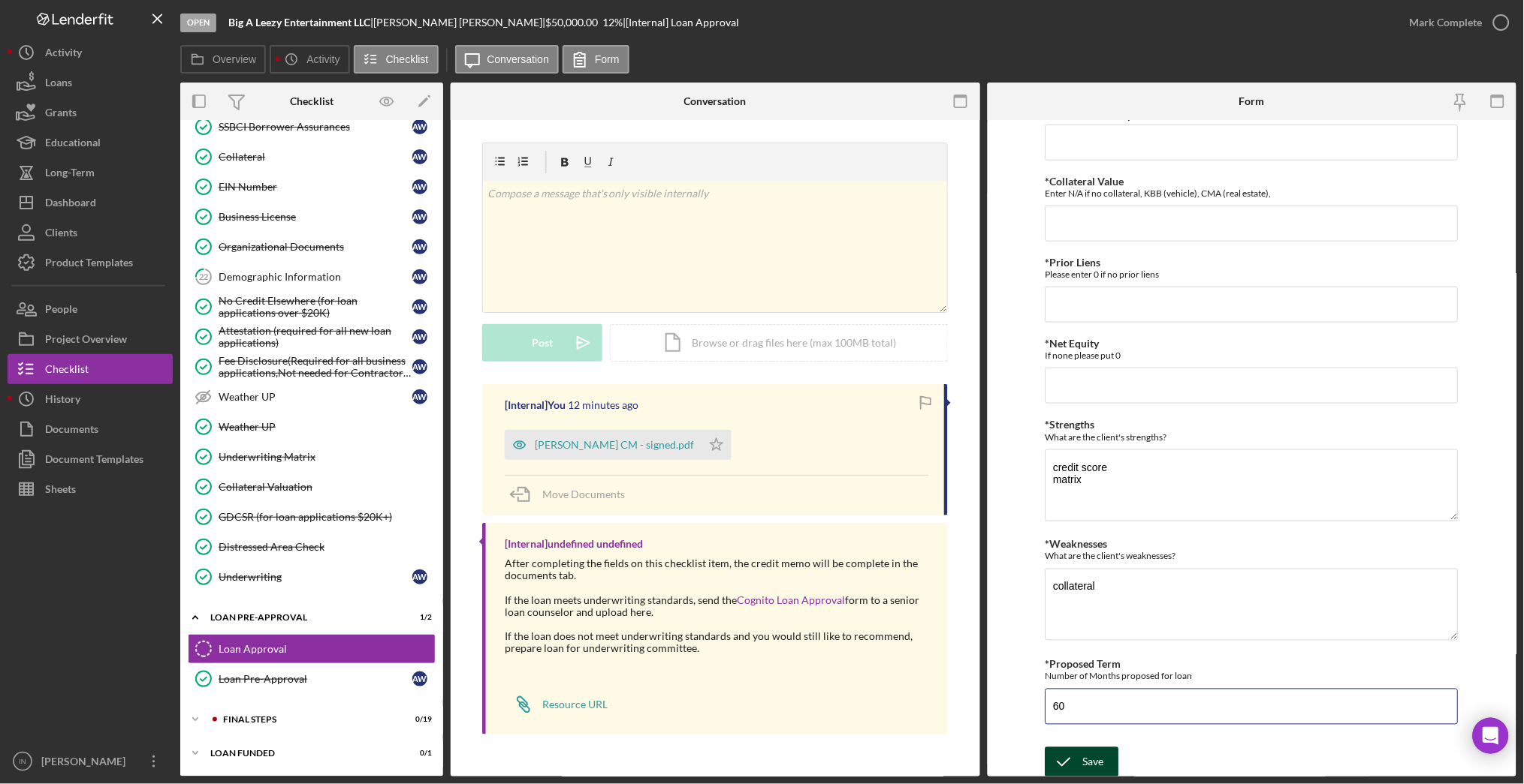
type input "60"
click at [1090, 755] on div "Save" at bounding box center [1093, 762] width 21 height 30
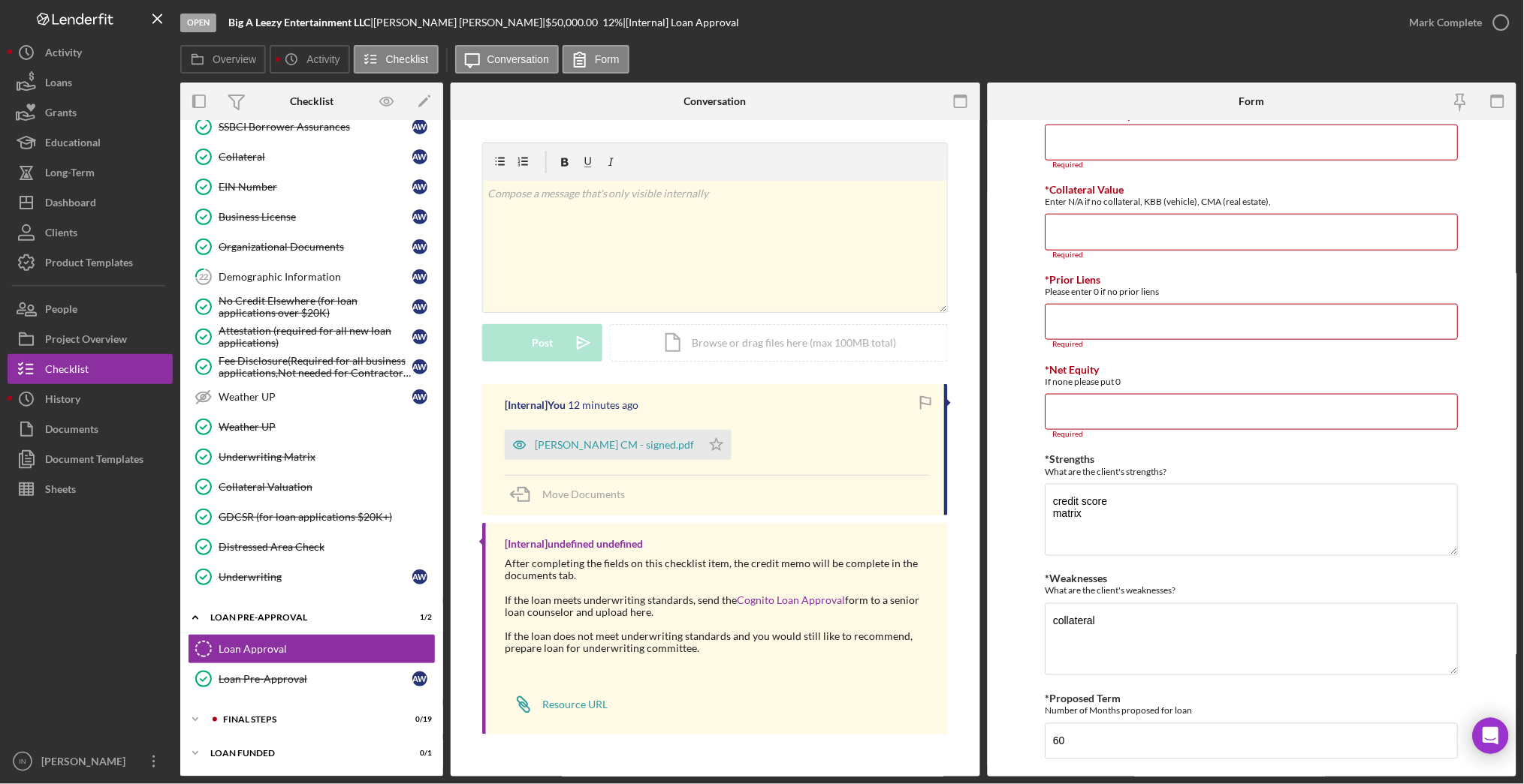
scroll to position [485, 0]
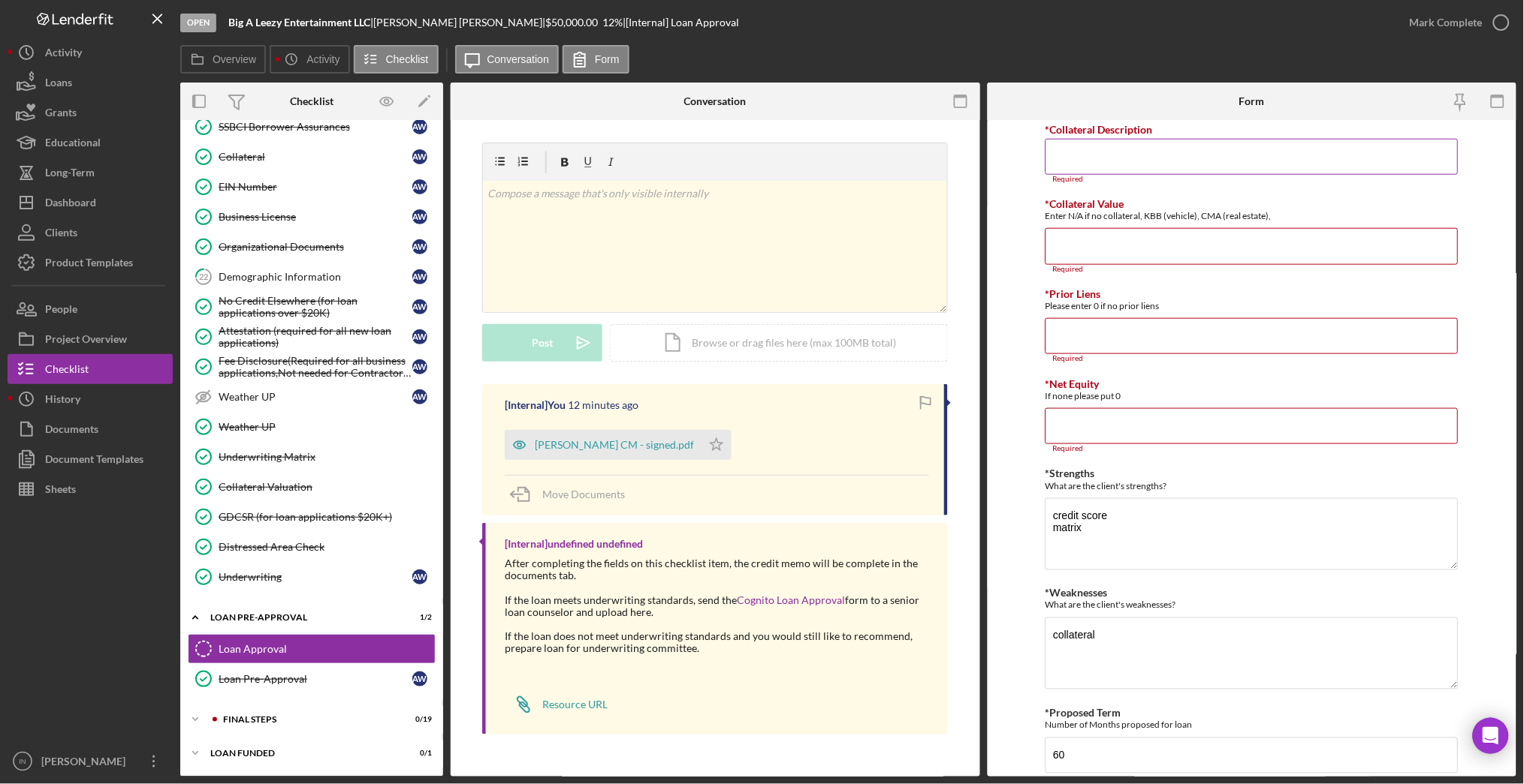
click at [1112, 148] on input "*Collateral Description" at bounding box center [1251, 157] width 413 height 36
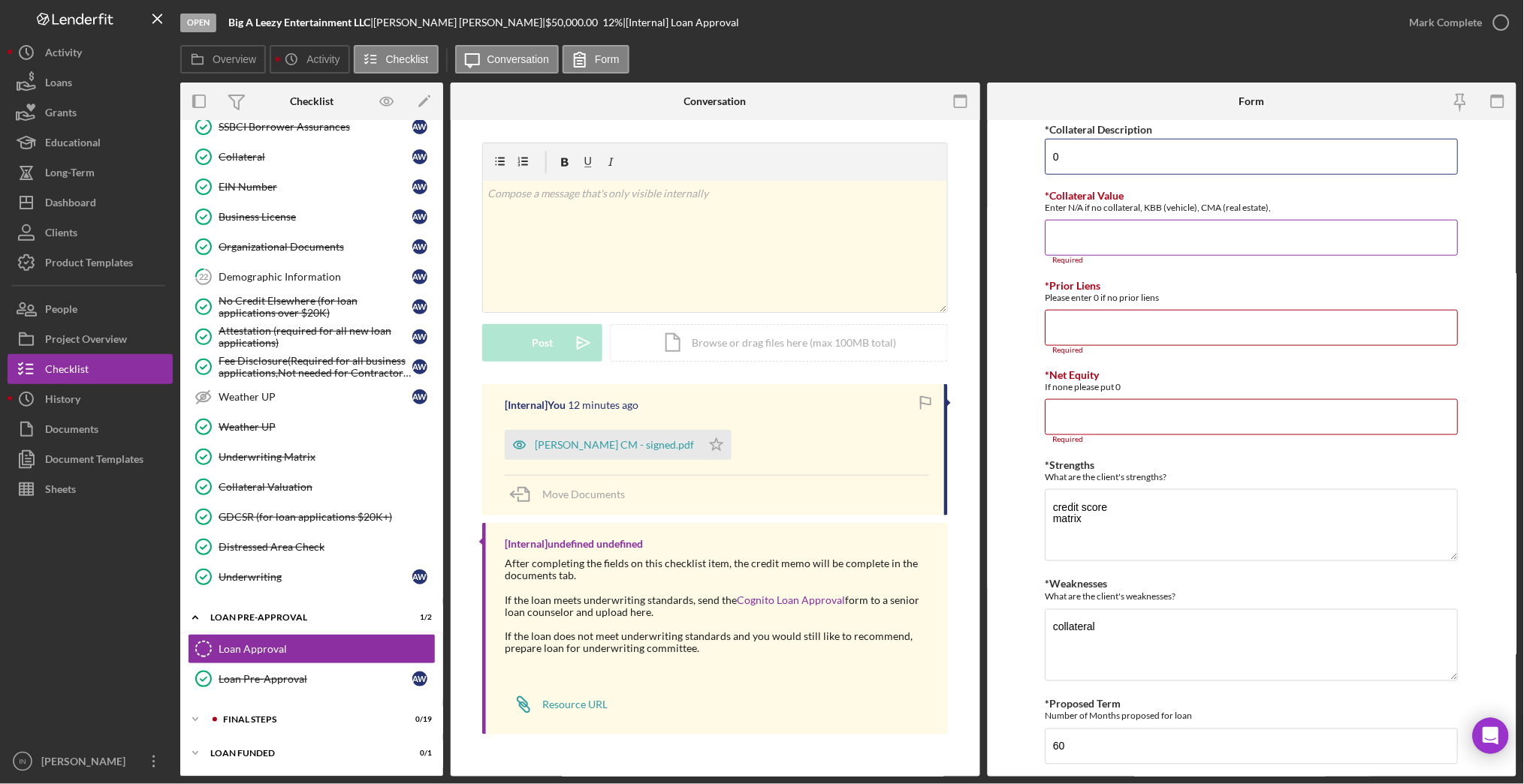
type input "0"
click at [1090, 247] on input "*Collateral Value" at bounding box center [1251, 238] width 413 height 36
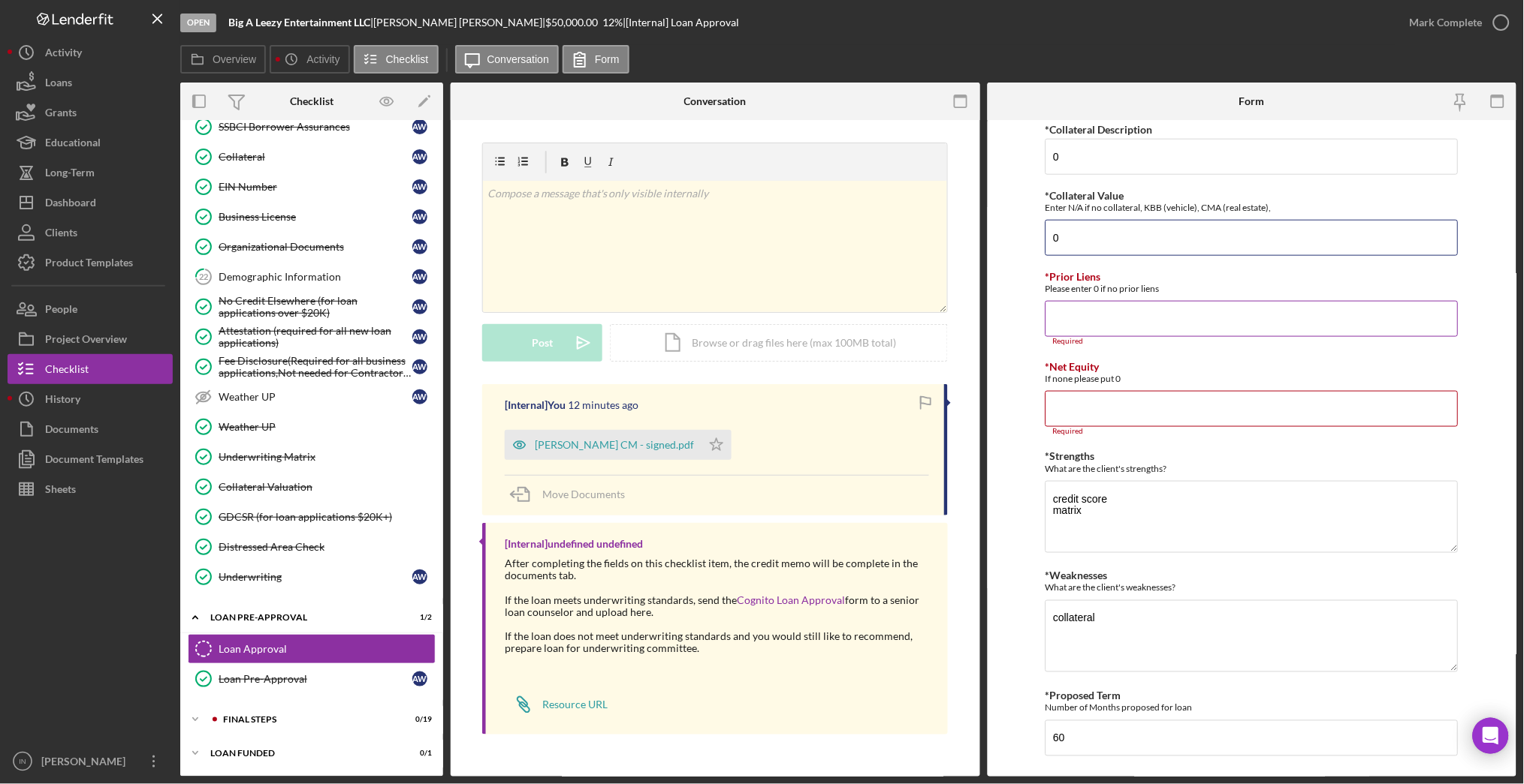
type input "0"
click at [1082, 328] on input "*Prior Liens" at bounding box center [1251, 319] width 413 height 36
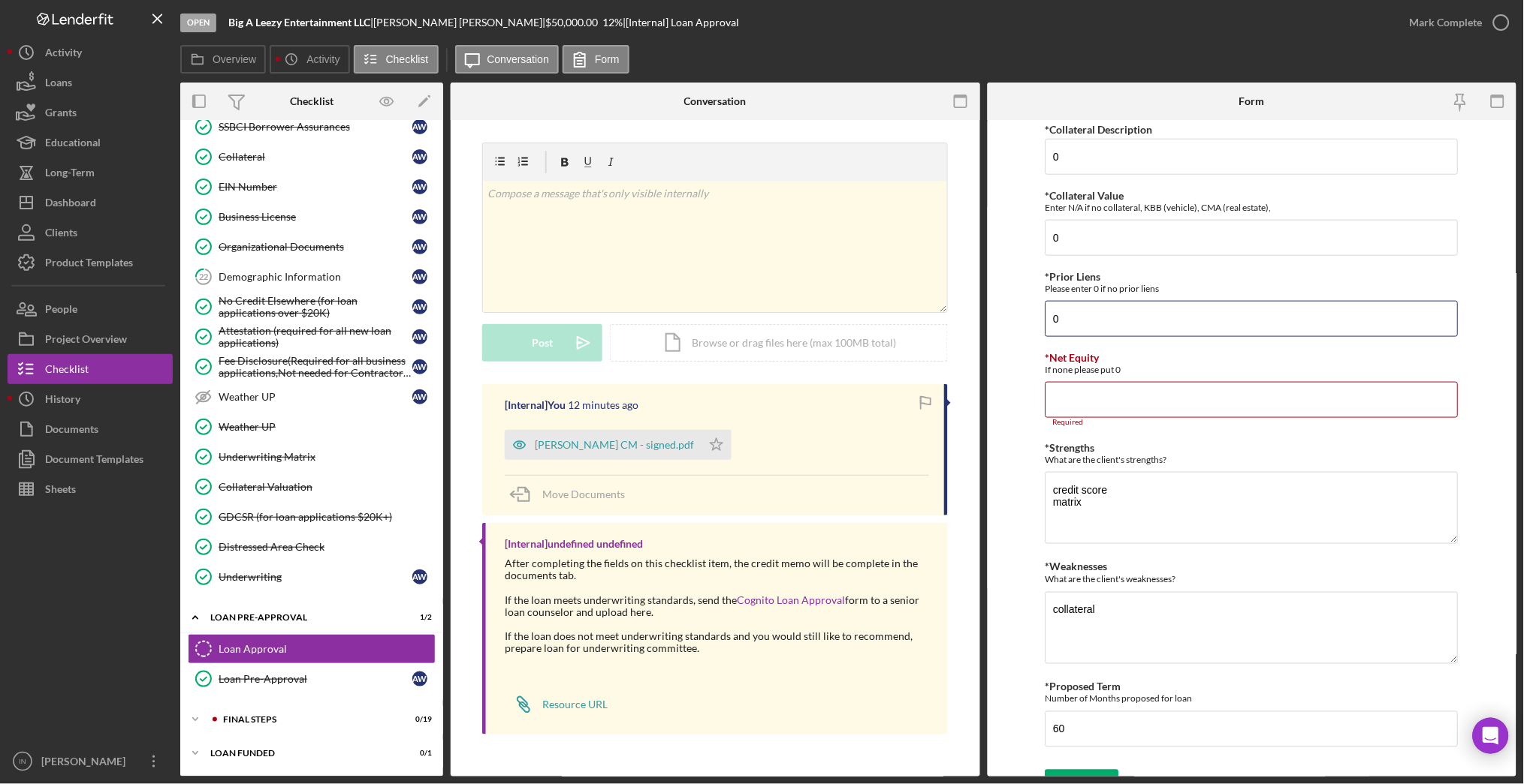
type input "0"
click at [1084, 429] on div "*Proposed Monthly Payment Update the loan amount and term on the client project…" at bounding box center [1251, 202] width 413 height 1120
click at [1086, 414] on input "*Net Equity" at bounding box center [1251, 400] width 413 height 36
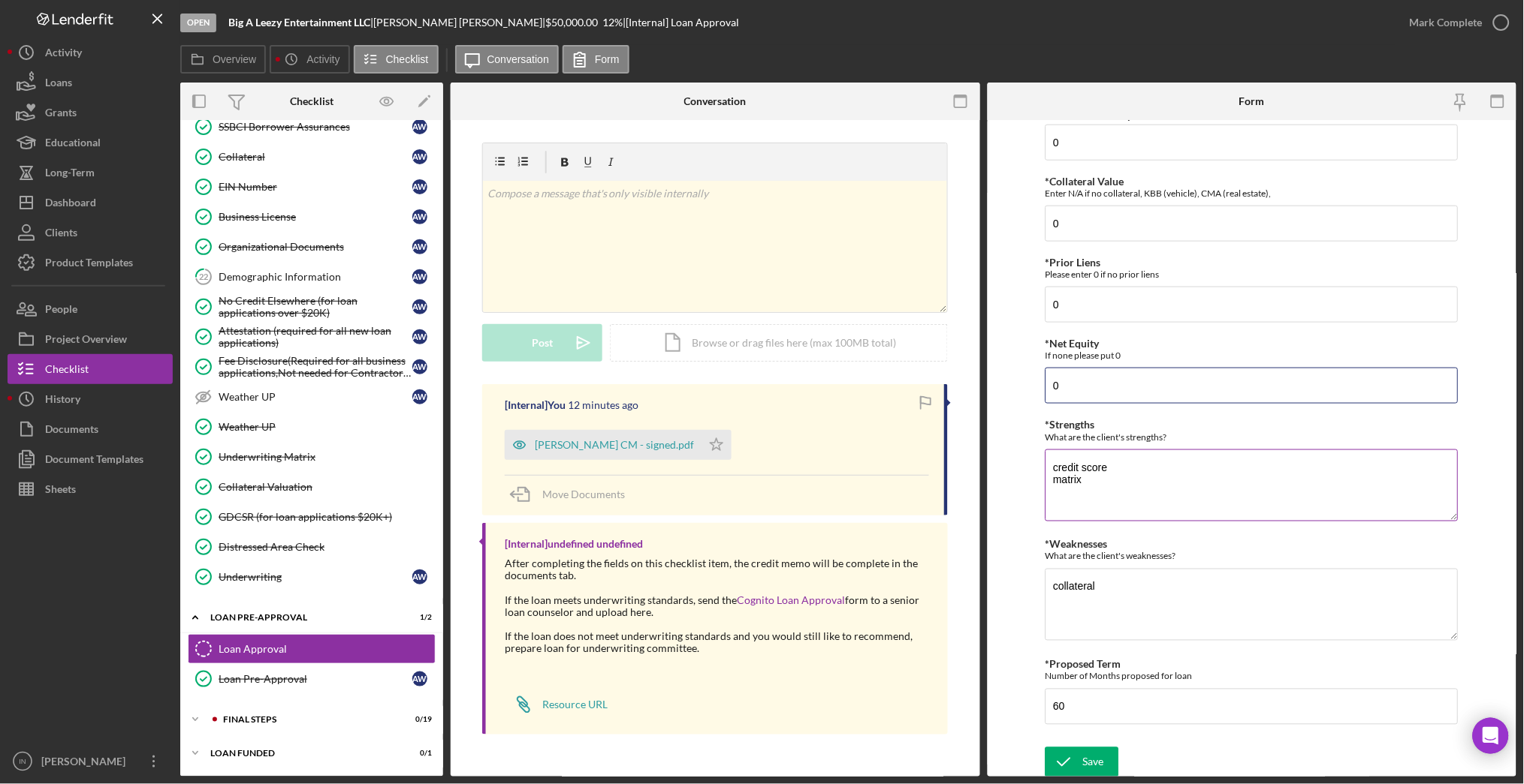
scroll to position [503, 0]
type input "0"
click at [1079, 754] on icon "submit" at bounding box center [1064, 759] width 37 height 37
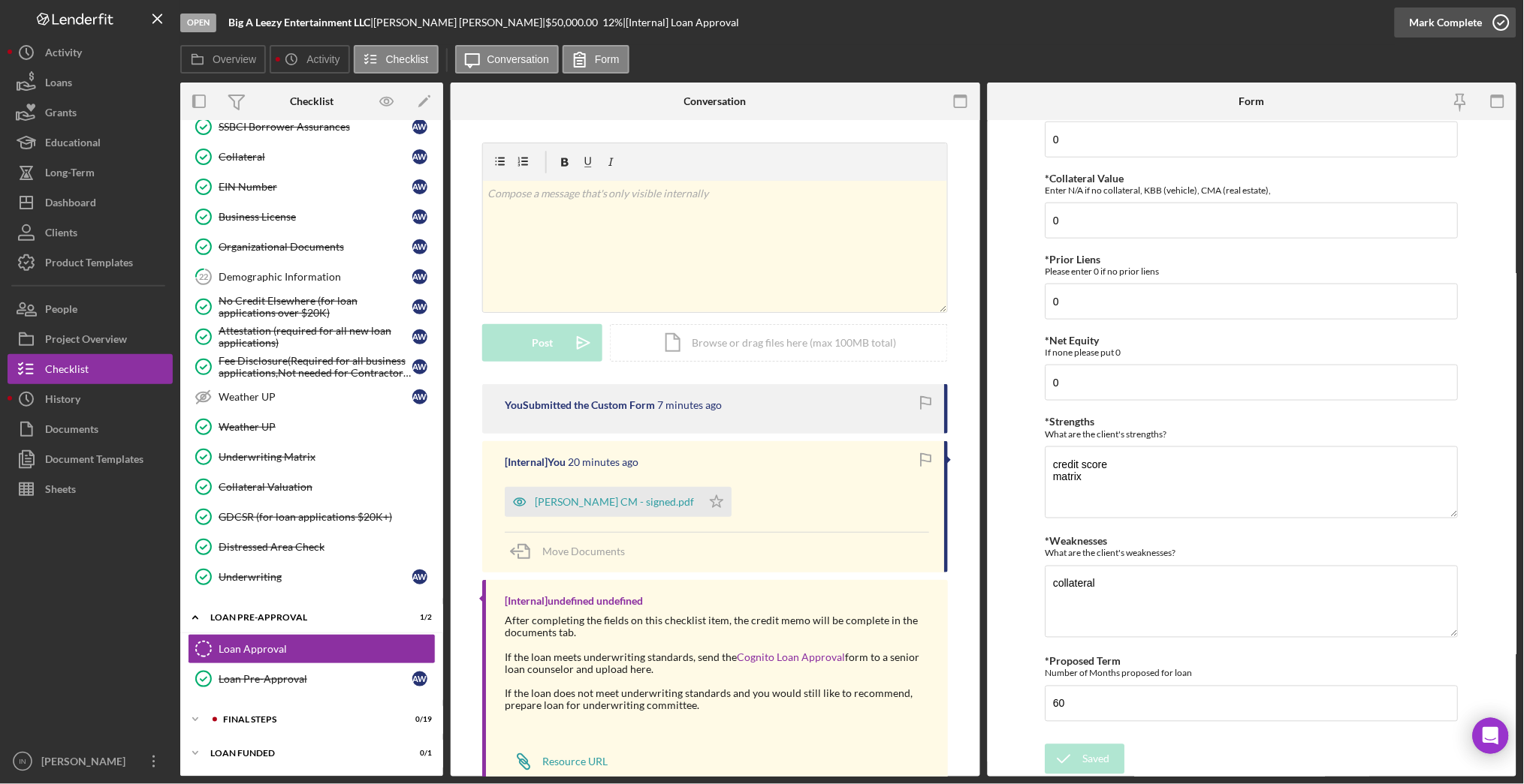
click at [1448, 25] on div "Mark Complete" at bounding box center [1446, 22] width 73 height 30
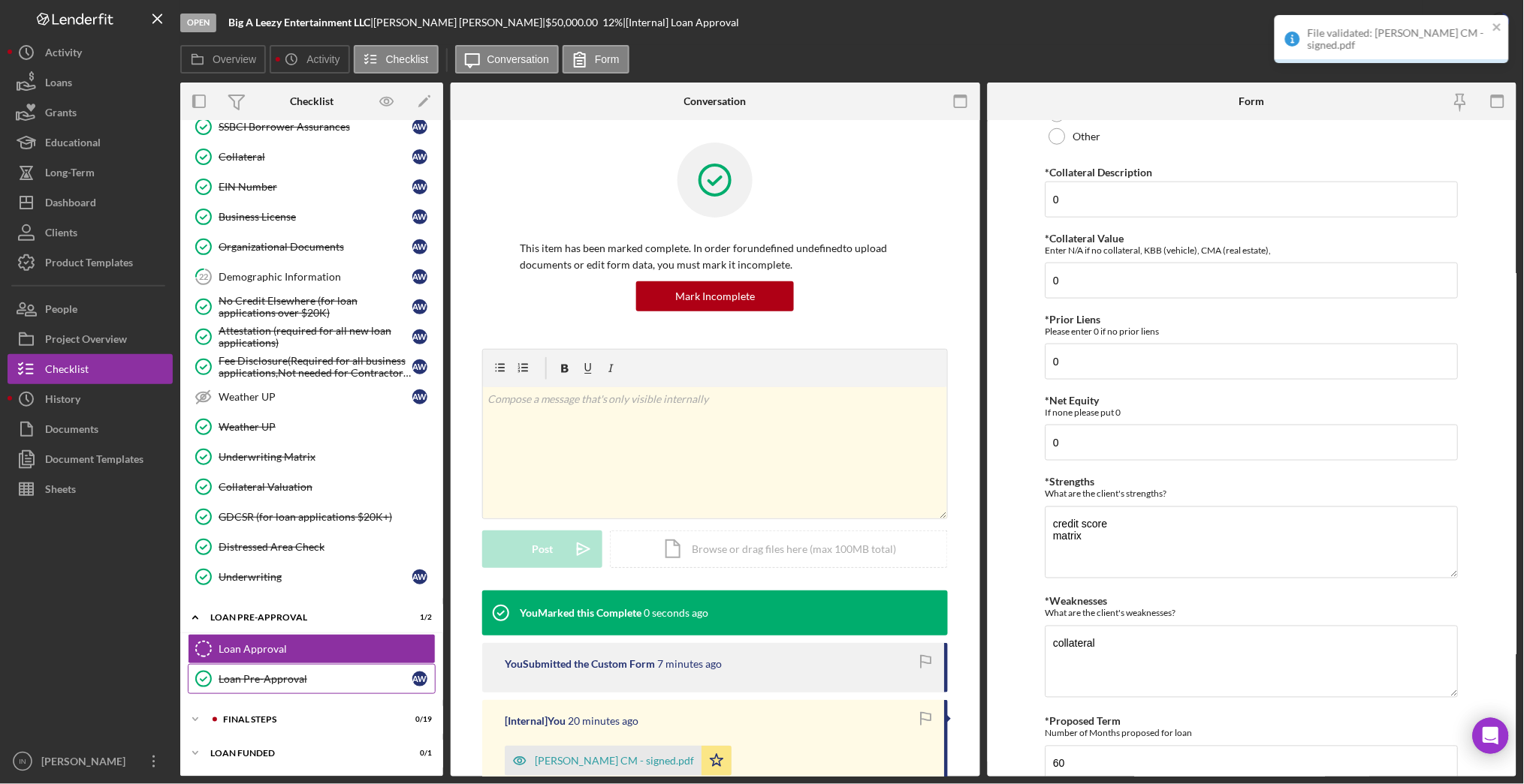
scroll to position [563, 0]
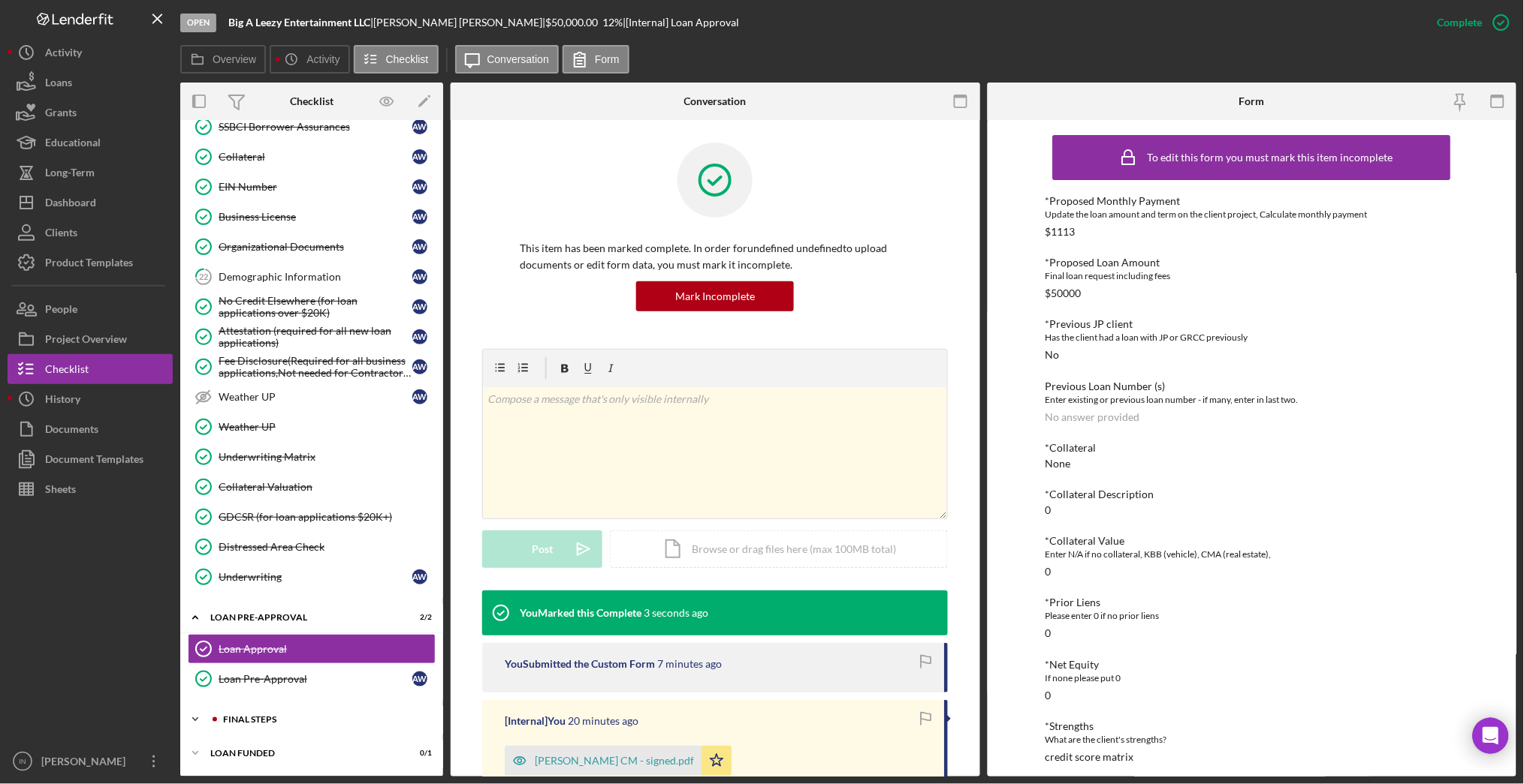
click at [283, 721] on div "FINAL STEPS" at bounding box center [323, 720] width 201 height 9
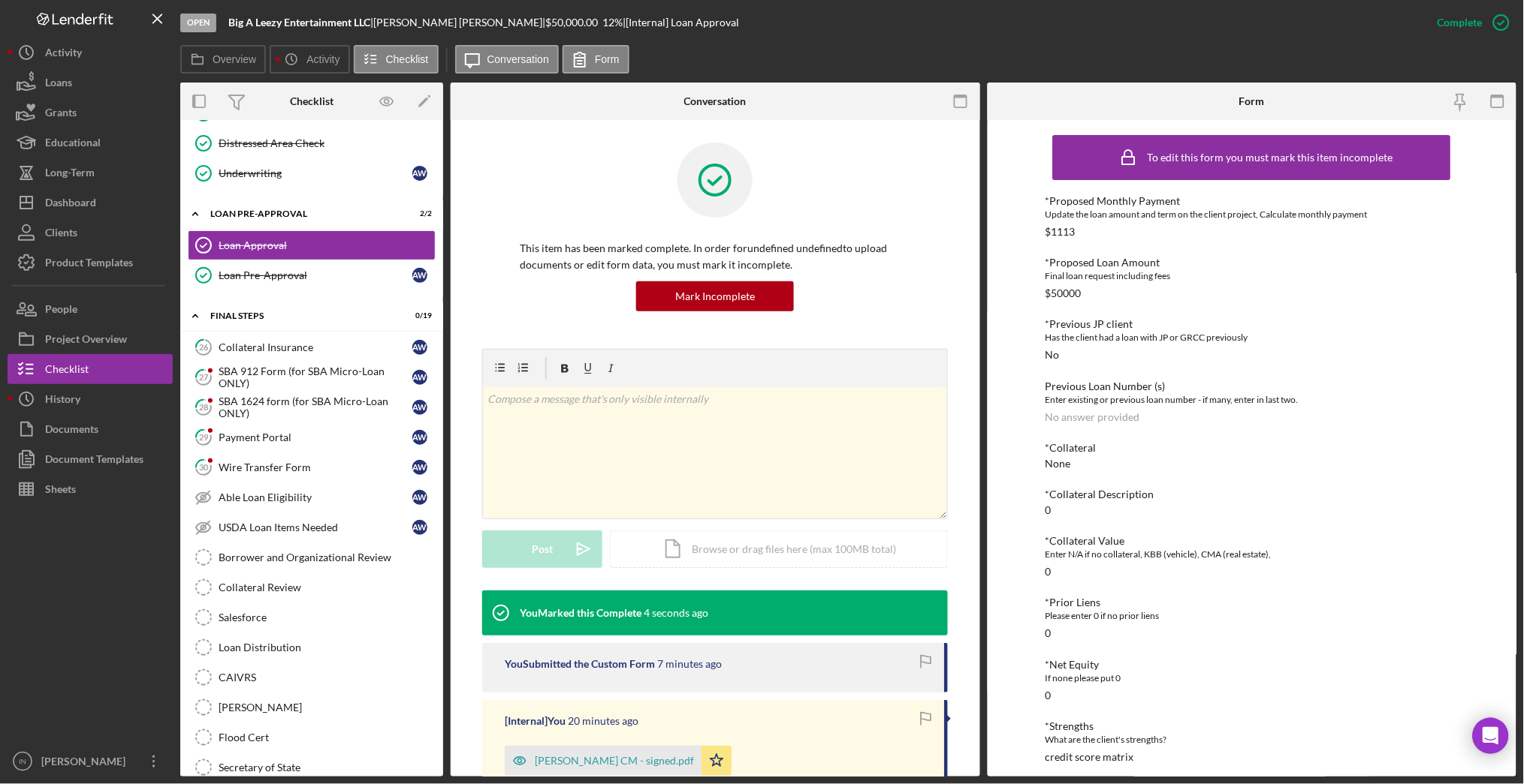
scroll to position [1414, 0]
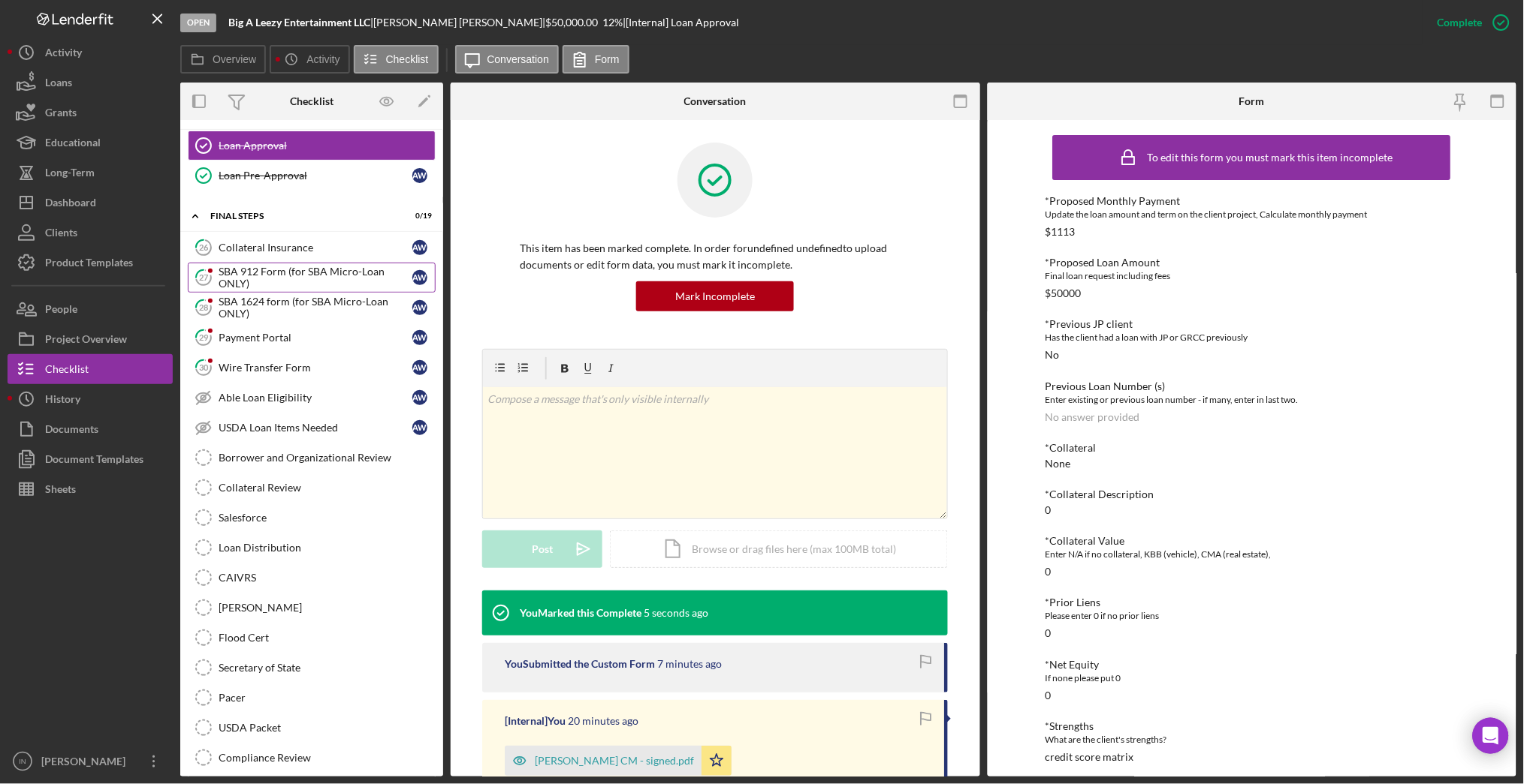
click at [283, 276] on div "SBA 912 Form (for SBA Micro-Loan ONLY)" at bounding box center [315, 277] width 194 height 24
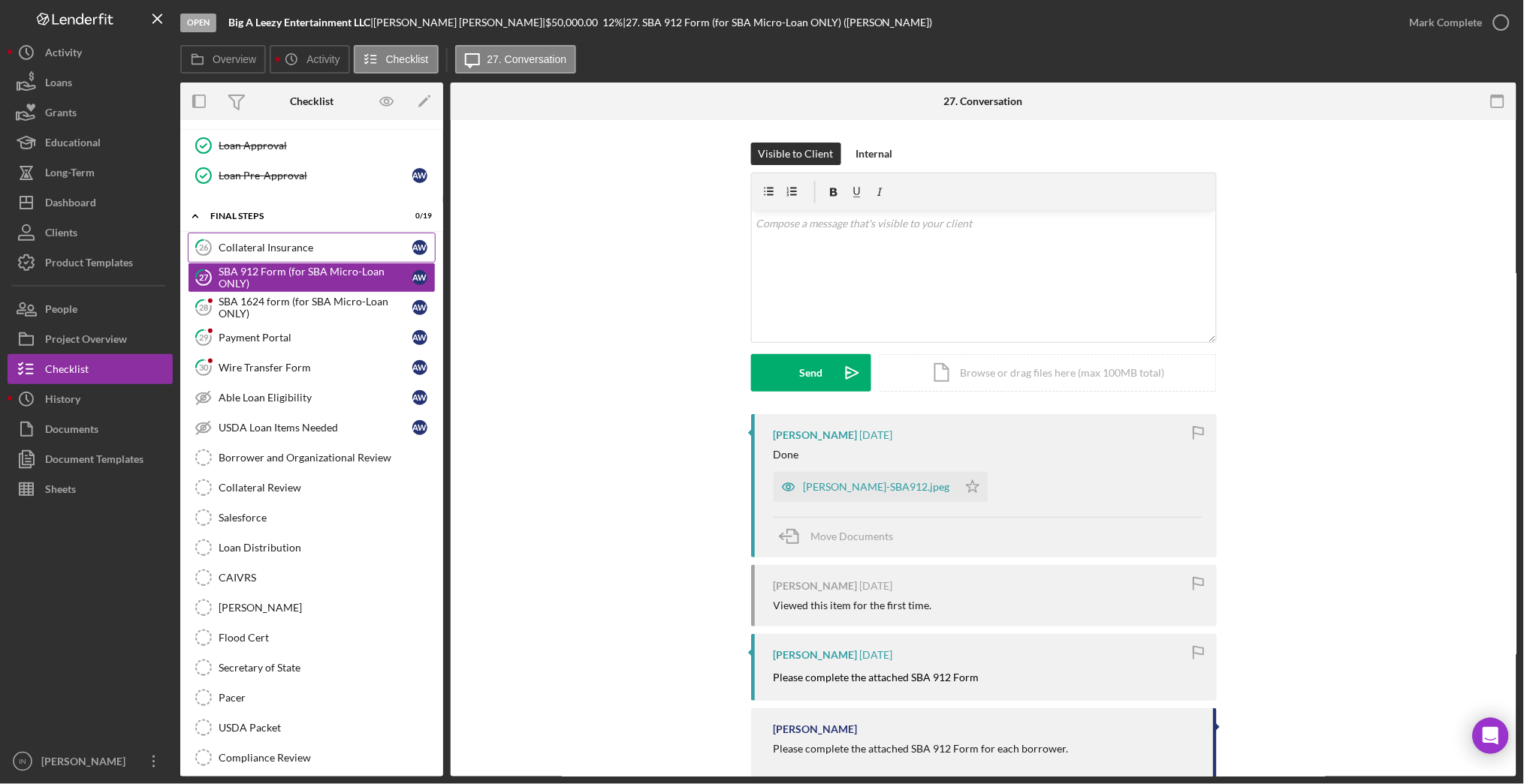
click at [302, 254] on div "Collateral Insurance" at bounding box center [315, 248] width 194 height 12
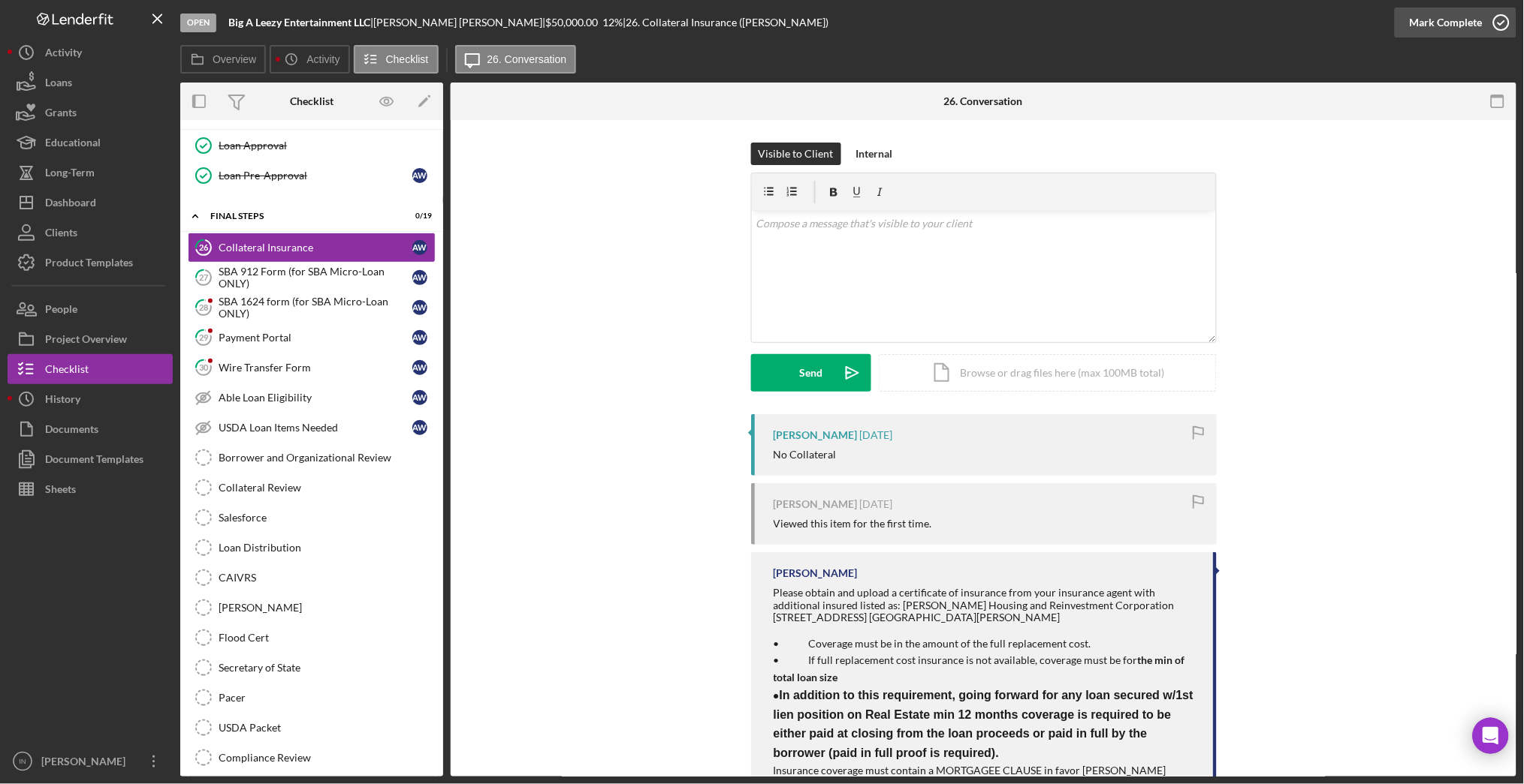
click at [1464, 11] on div "Mark Complete" at bounding box center [1446, 22] width 73 height 30
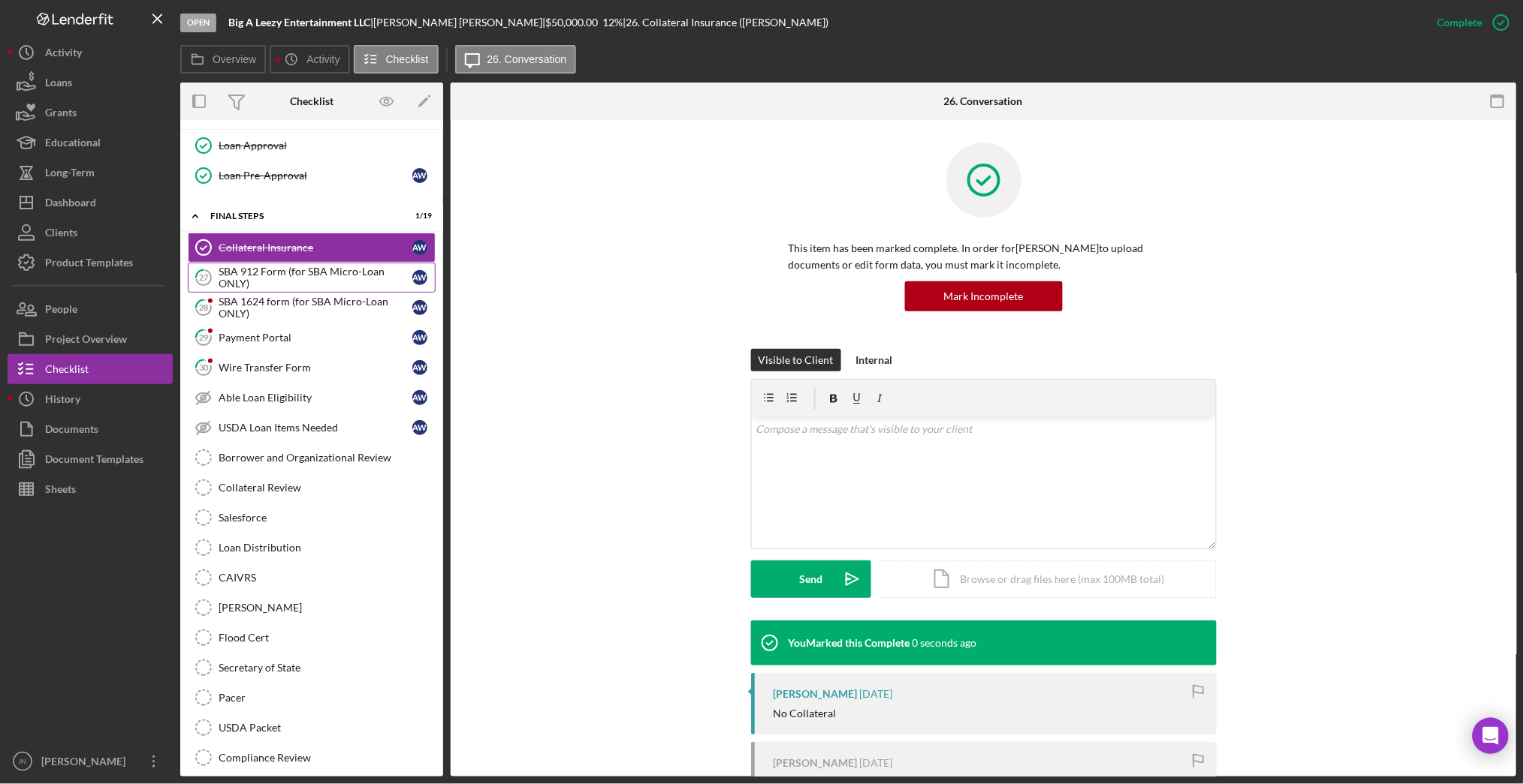
click at [331, 274] on div "SBA 912 Form (for SBA Micro-Loan ONLY)" at bounding box center [315, 277] width 194 height 24
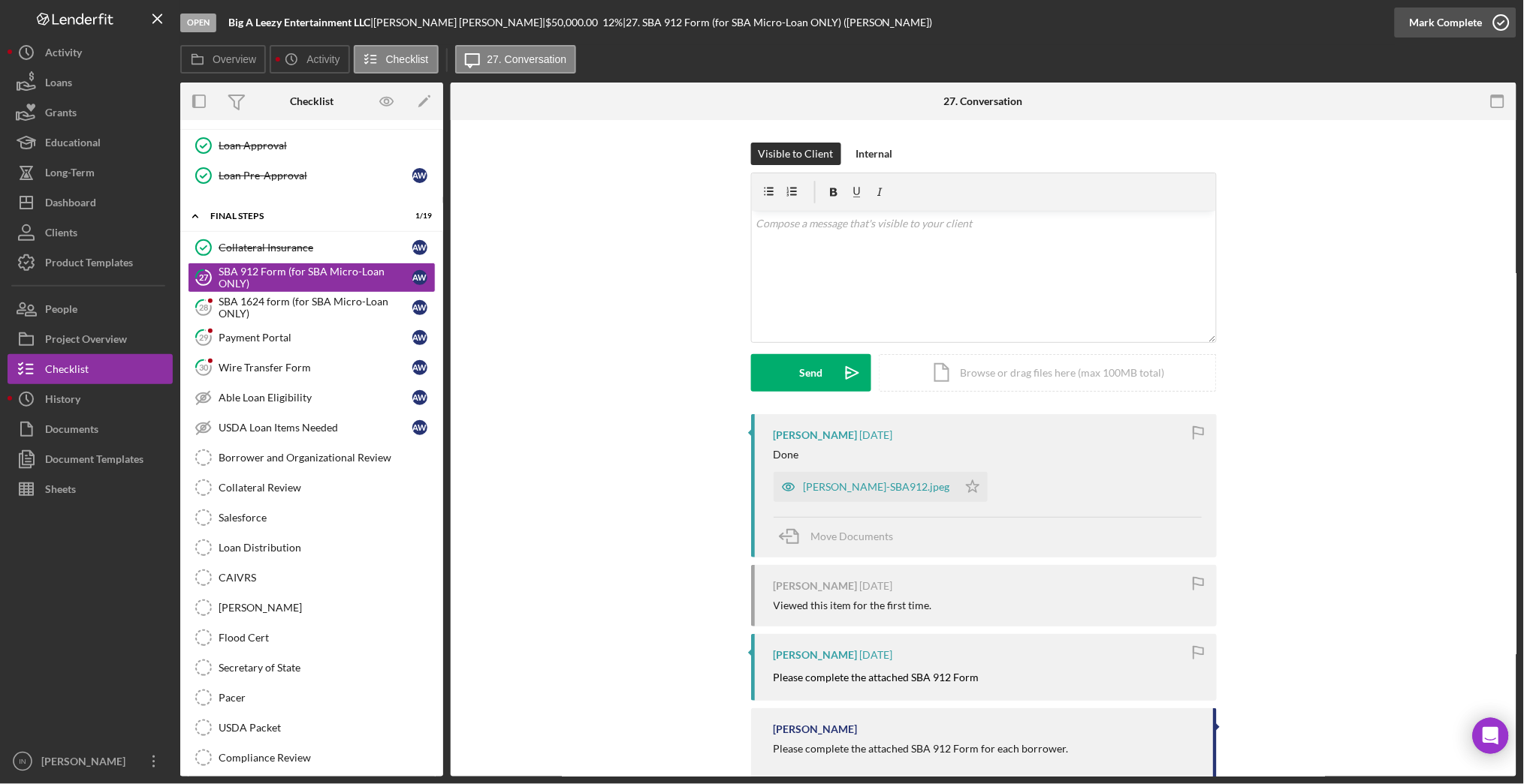
click at [1475, 24] on div "Mark Complete" at bounding box center [1446, 22] width 73 height 30
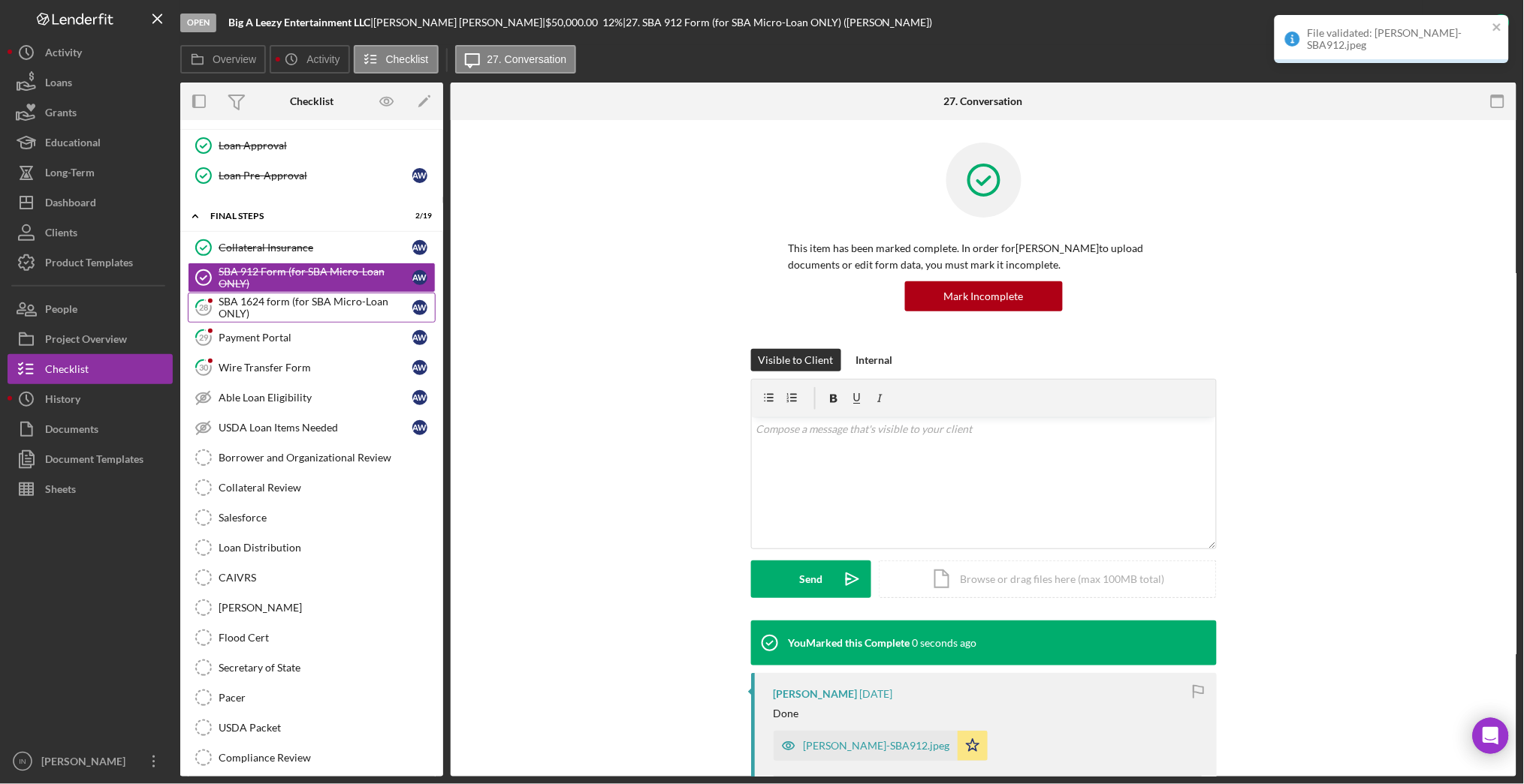
click at [237, 314] on div "SBA 1624 form (for SBA Micro-Loan ONLY)" at bounding box center [315, 307] width 194 height 24
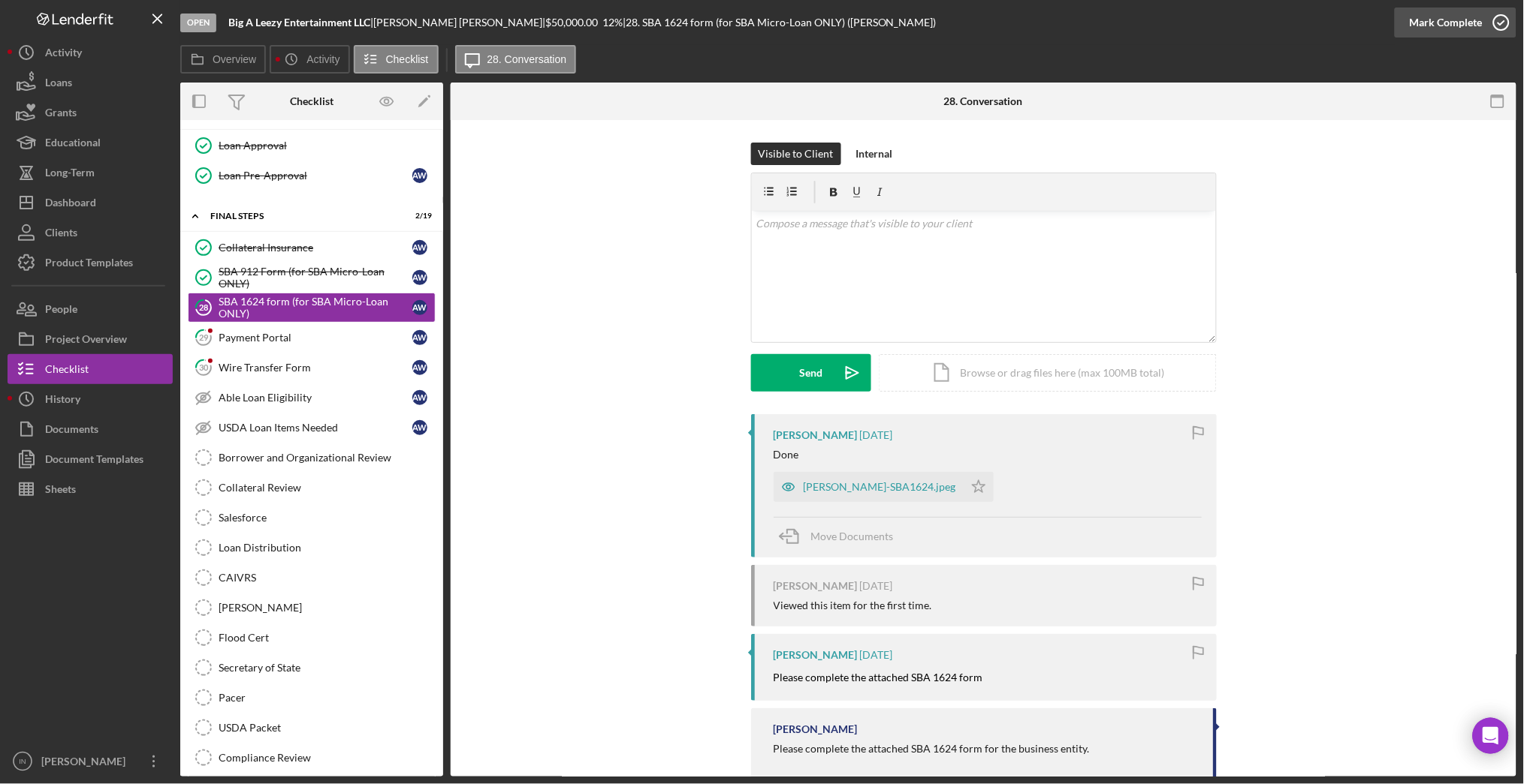
click at [1497, 18] on div "File validated: [PERSON_NAME]-SBA912.jpeg" at bounding box center [1391, 14] width 240 height 6
click at [1452, 30] on div "Mark Complete" at bounding box center [1446, 22] width 73 height 30
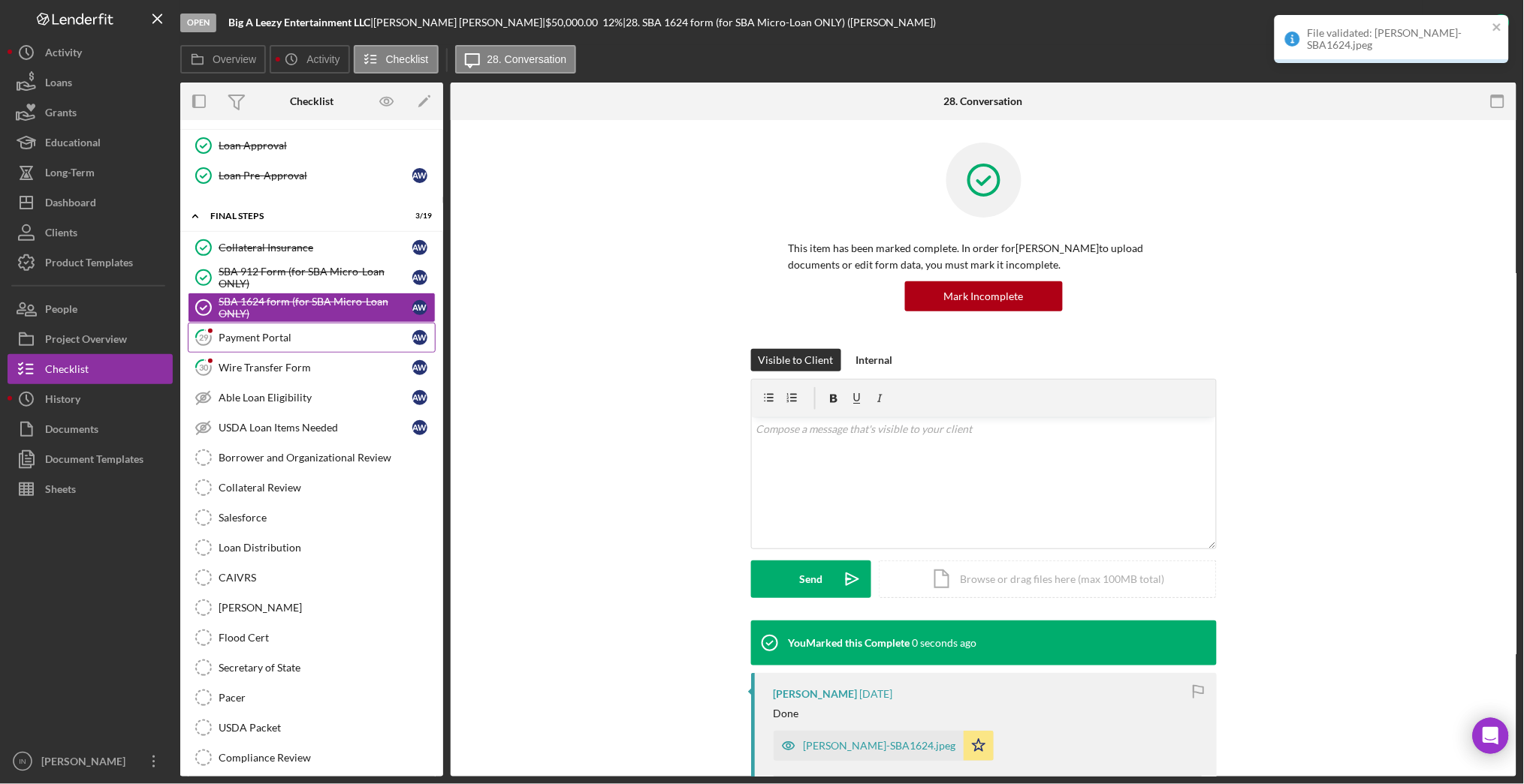
click at [268, 344] on div "Payment Portal" at bounding box center [315, 338] width 194 height 12
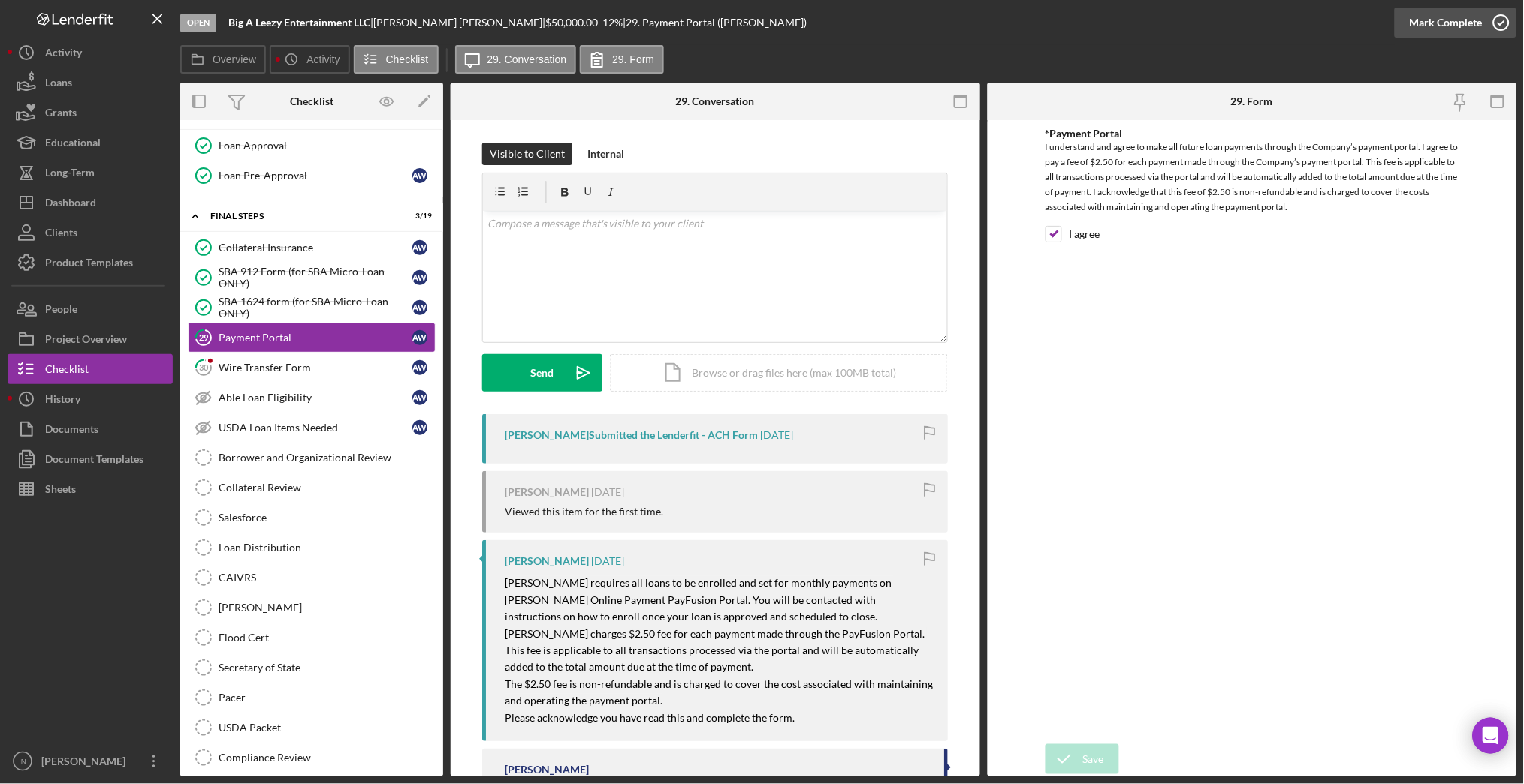
click at [1435, 17] on div "Mark Complete" at bounding box center [1446, 22] width 73 height 30
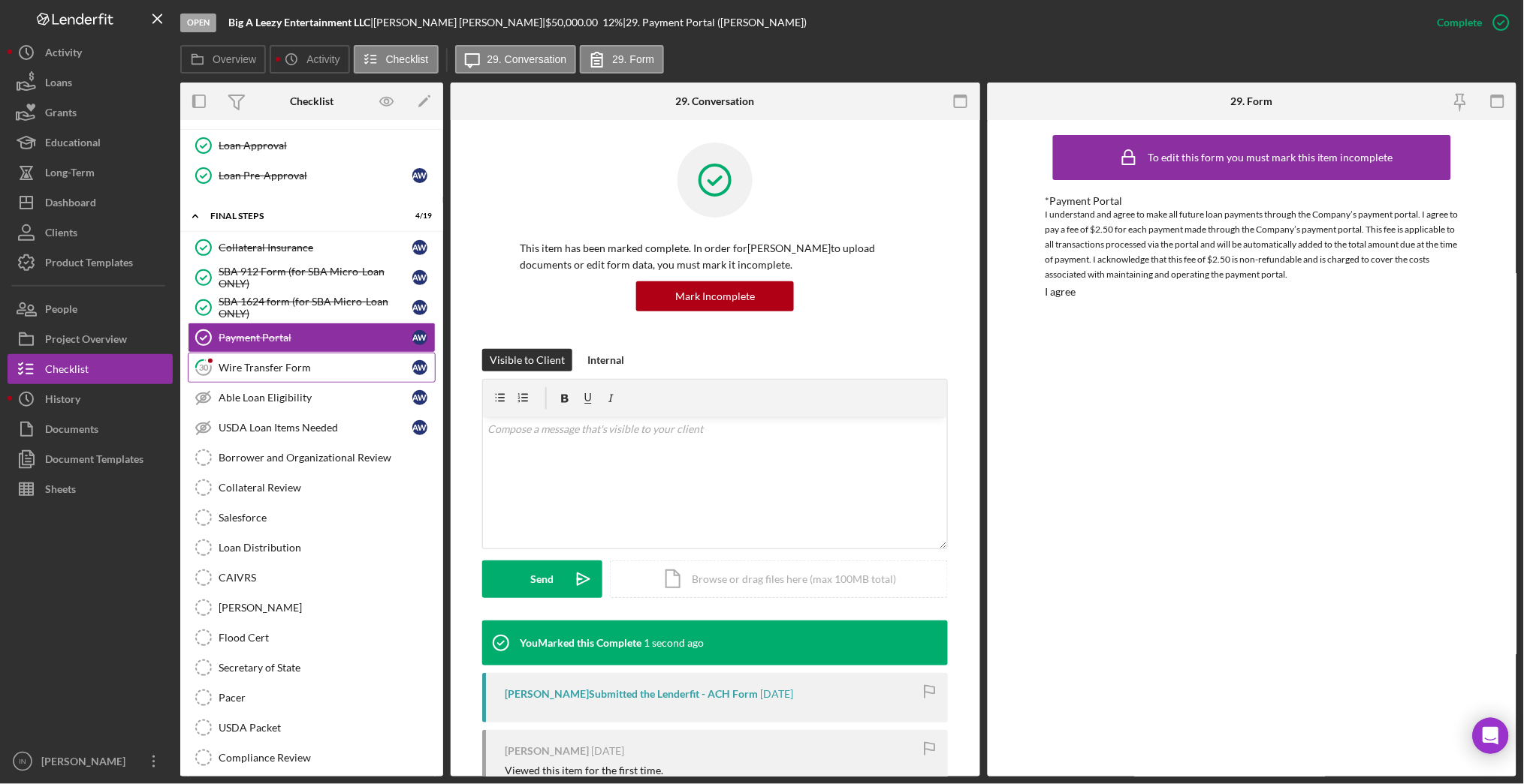
click at [285, 367] on div "Wire Transfer Form" at bounding box center [315, 367] width 194 height 12
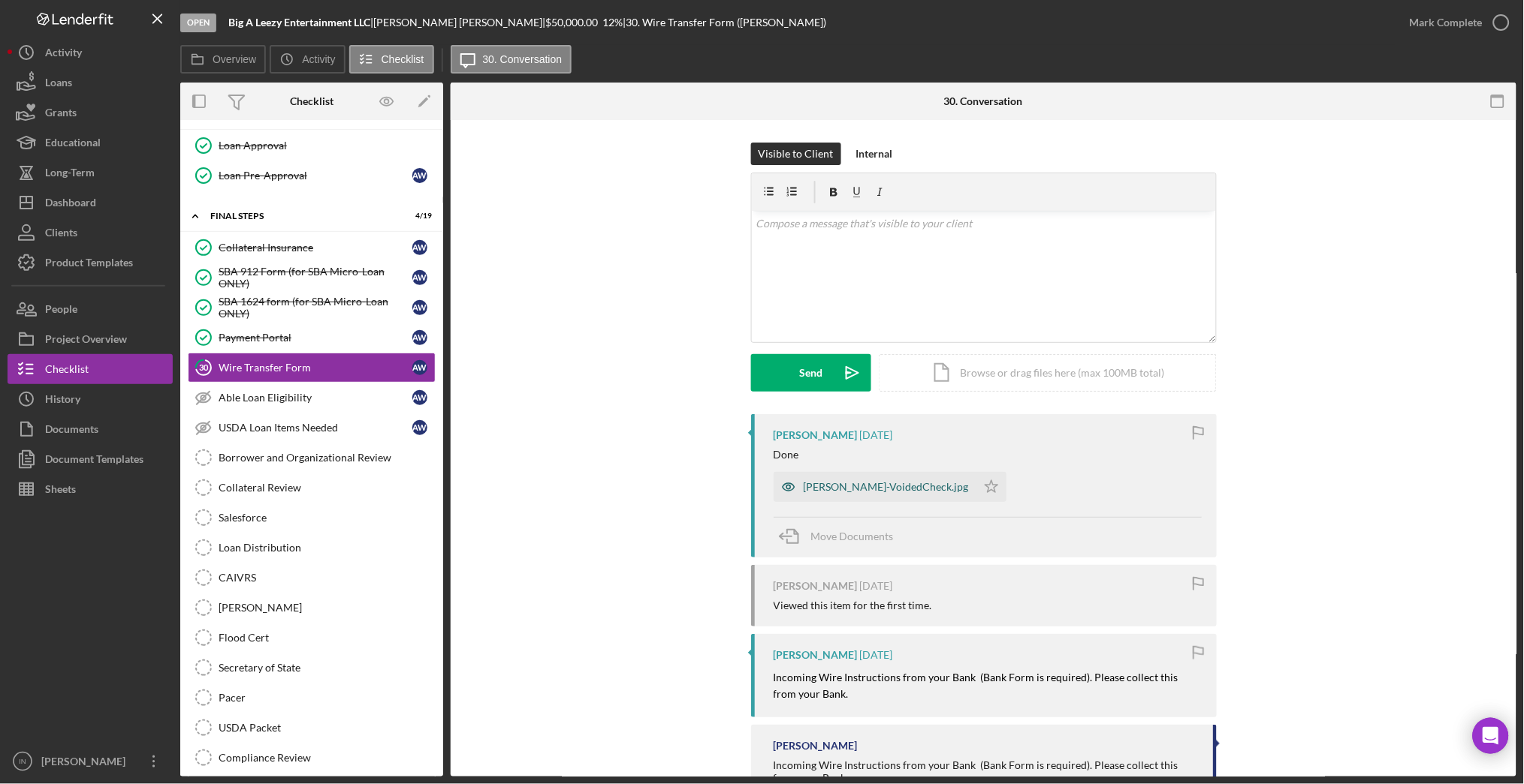
click at [869, 484] on div "[PERSON_NAME]-VoidedCheck.jpg" at bounding box center [886, 487] width 166 height 12
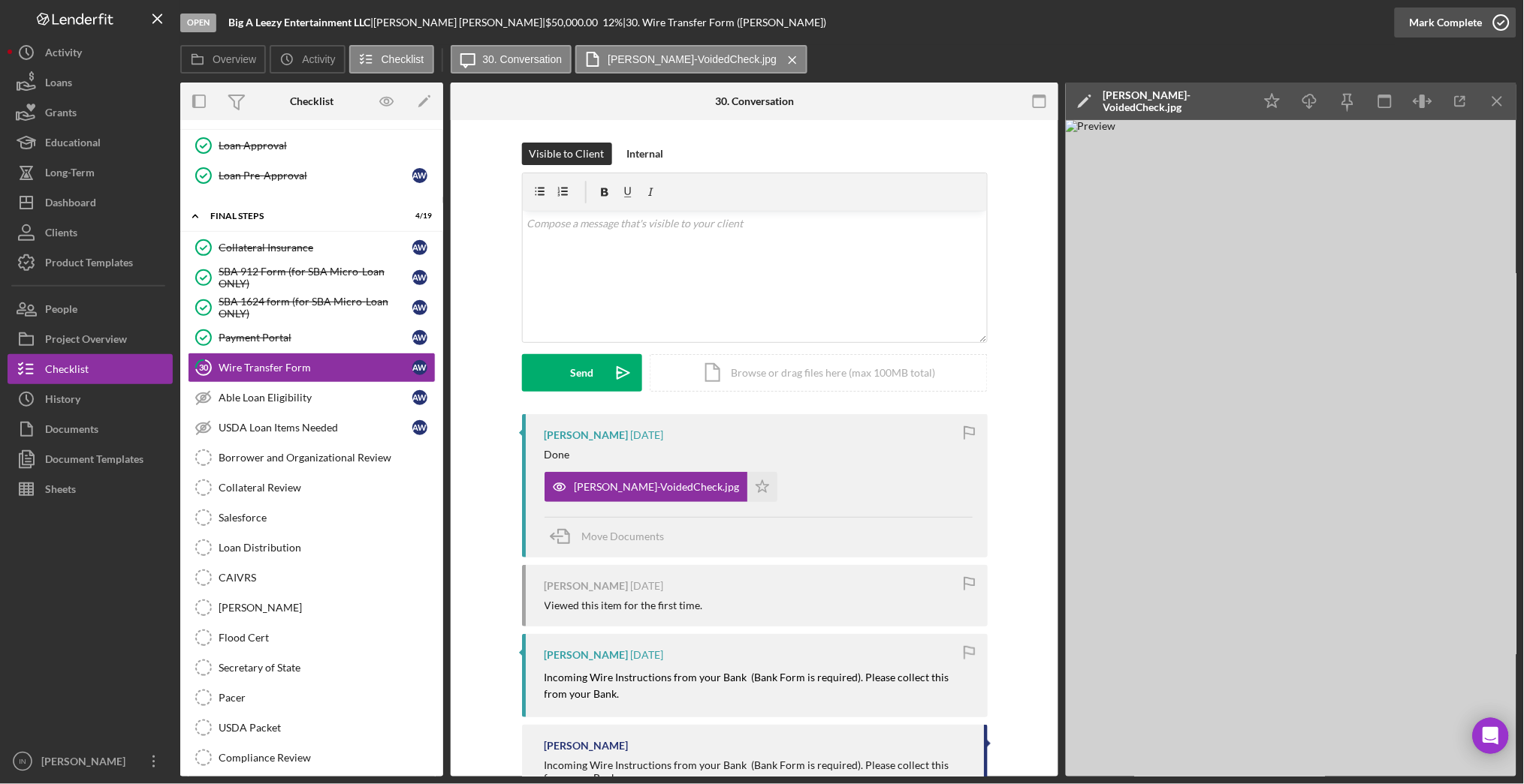
click at [1473, 13] on div "Mark Complete" at bounding box center [1446, 22] width 73 height 30
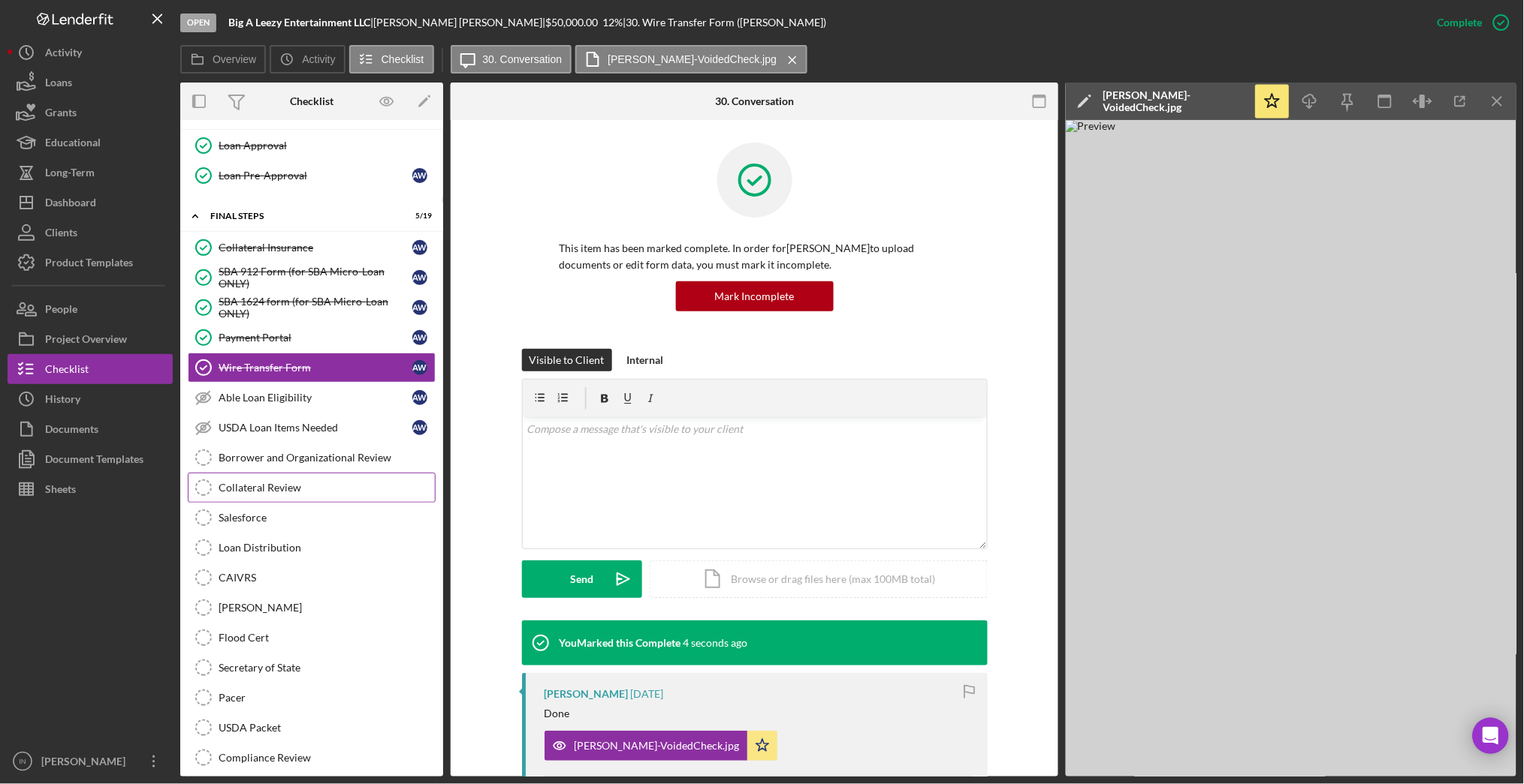
click at [284, 494] on div "Collateral Review" at bounding box center [326, 488] width 217 height 12
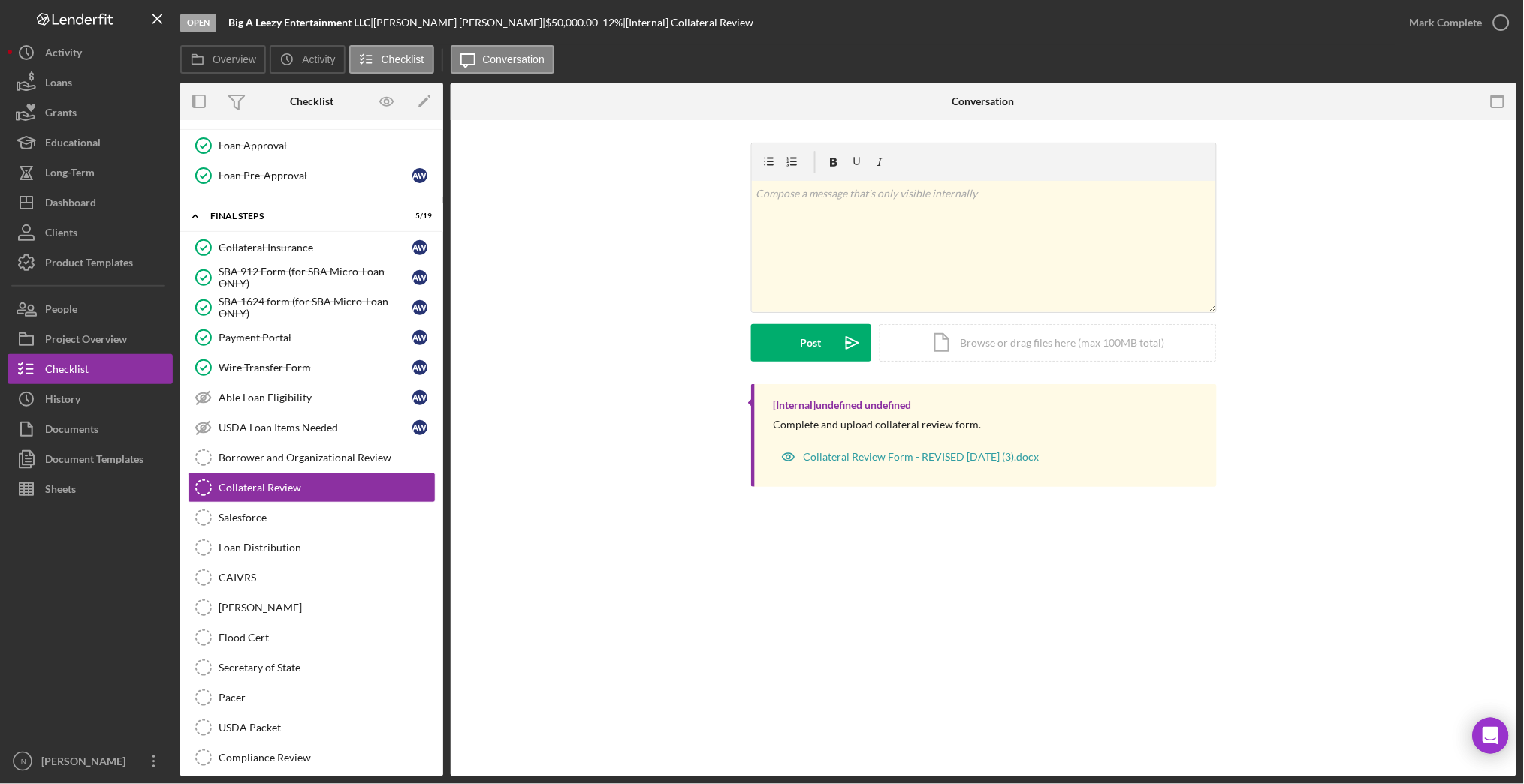
click at [1442, 3] on div "Mark Complete" at bounding box center [1454, 22] width 121 height 45
click at [1442, 25] on div "Mark Complete" at bounding box center [1446, 22] width 73 height 30
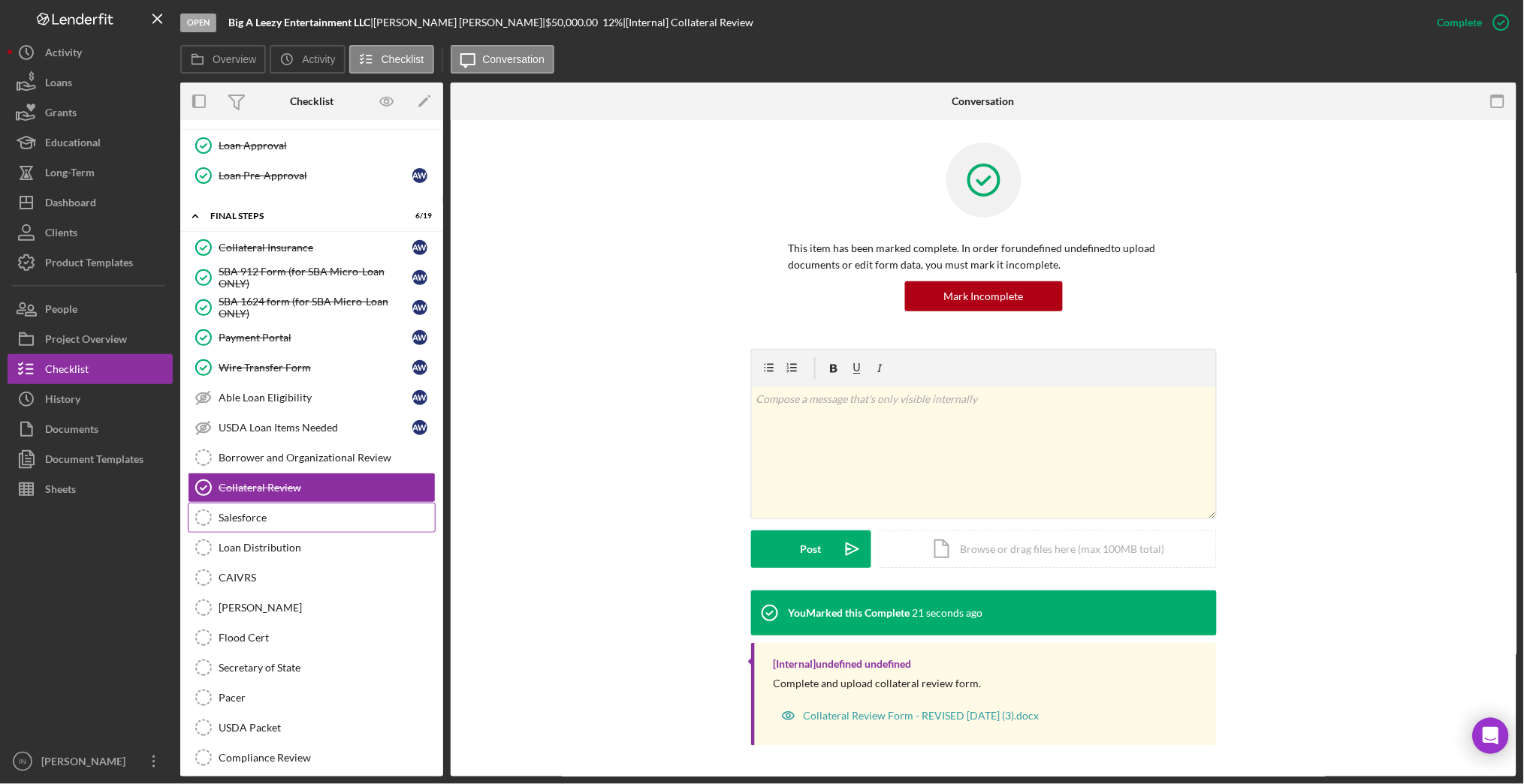
click at [284, 522] on div "Salesforce" at bounding box center [326, 518] width 217 height 12
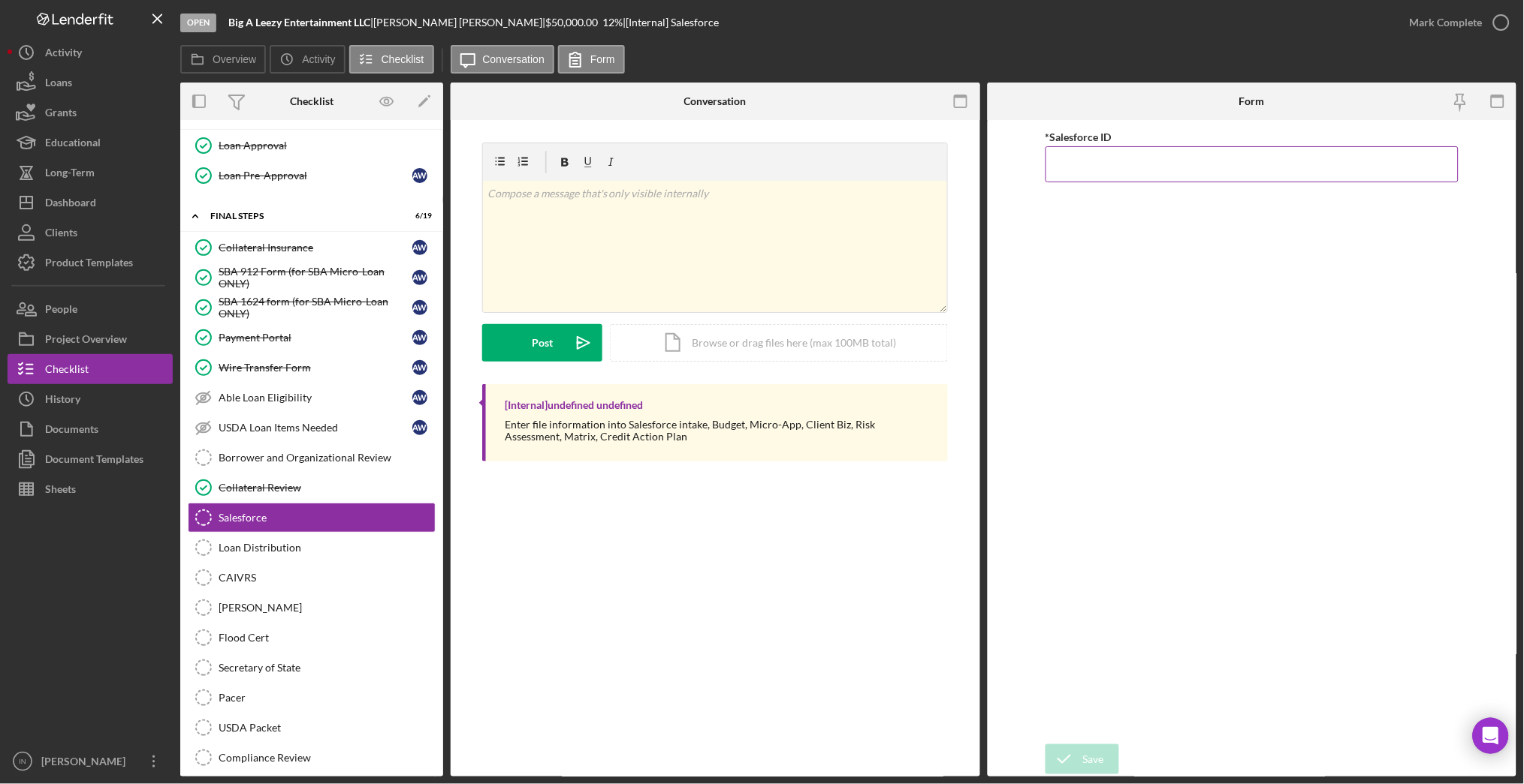
click at [1098, 156] on input "*Salesforce ID" at bounding box center [1251, 164] width 413 height 36
paste input "a0wPC000001yvKbYAI"
type input "a0wPC000001yvKbYAI"
click at [1082, 759] on icon "submit" at bounding box center [1064, 759] width 37 height 37
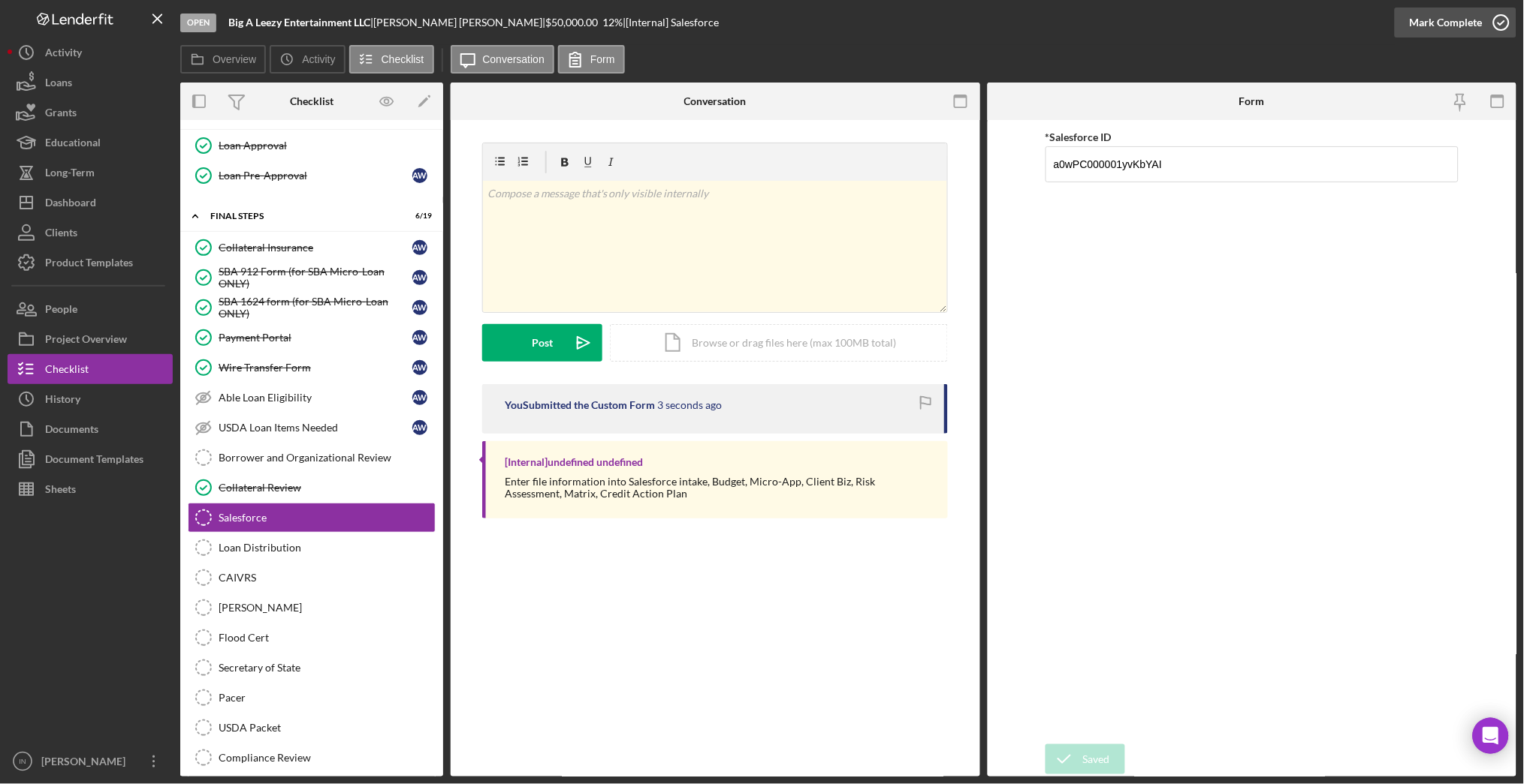
click at [1433, 19] on div "Mark Complete" at bounding box center [1446, 22] width 73 height 30
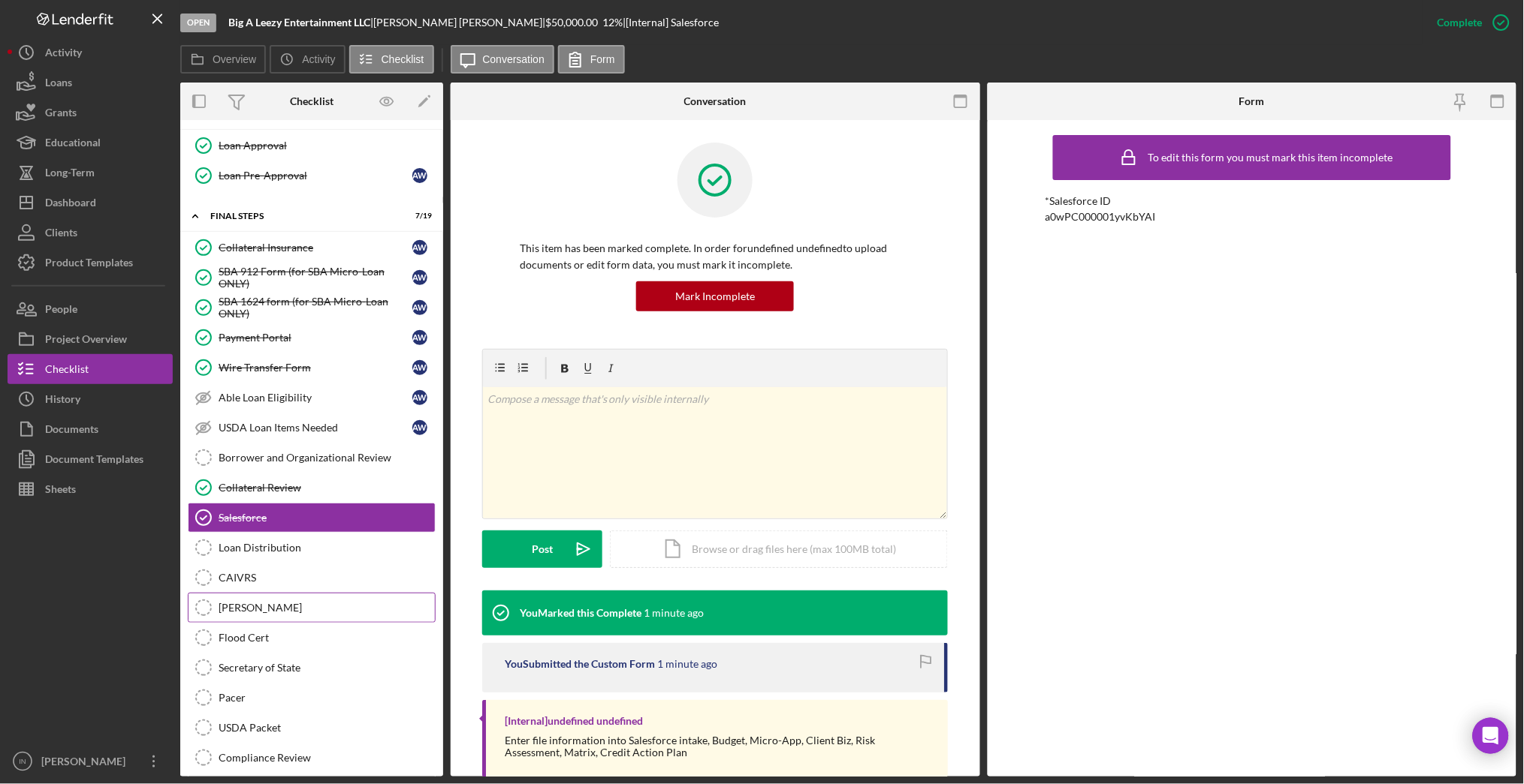
scroll to position [1495, 0]
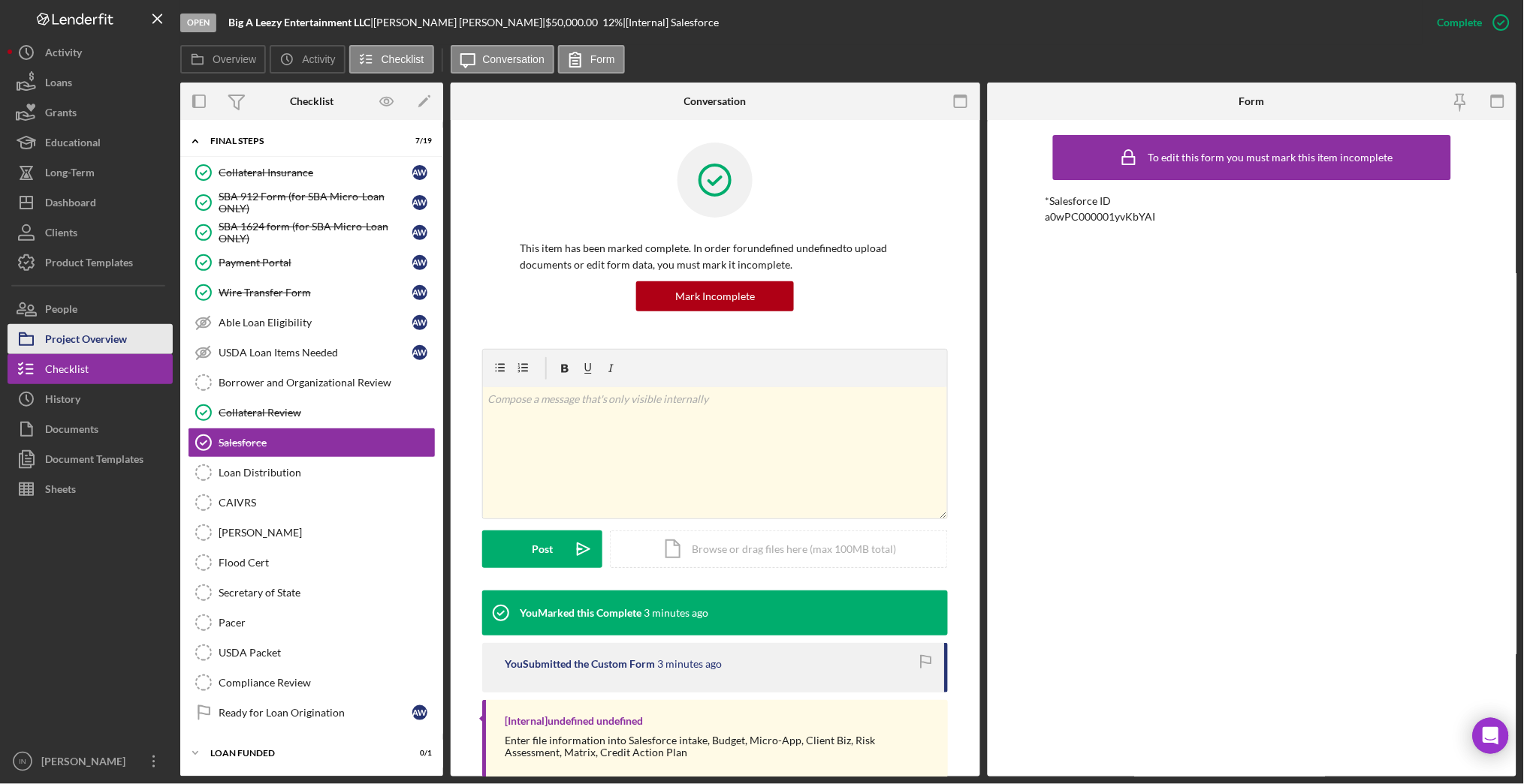
click at [102, 333] on div "Project Overview" at bounding box center [86, 341] width 82 height 34
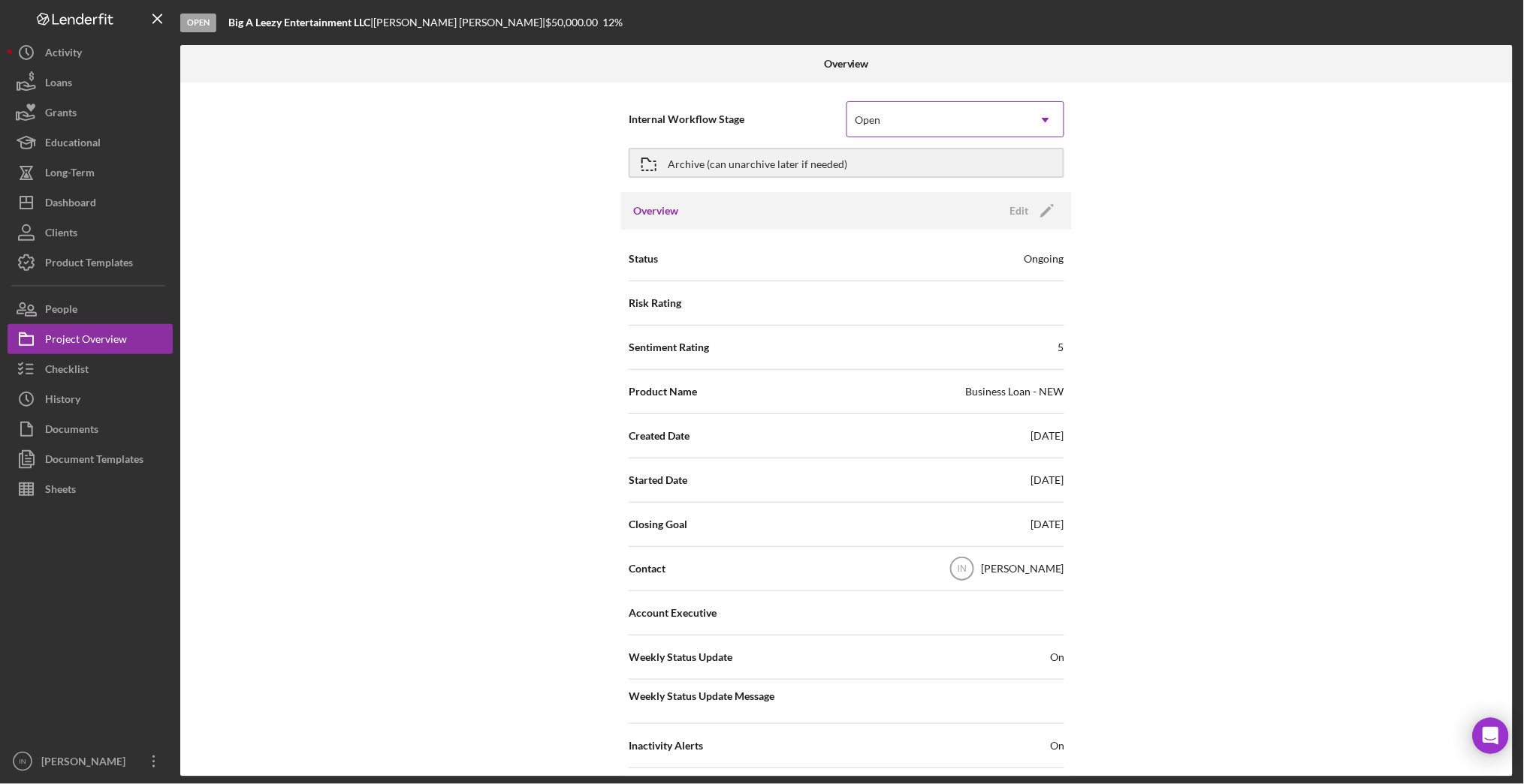
click at [989, 124] on div "Open" at bounding box center [937, 120] width 180 height 35
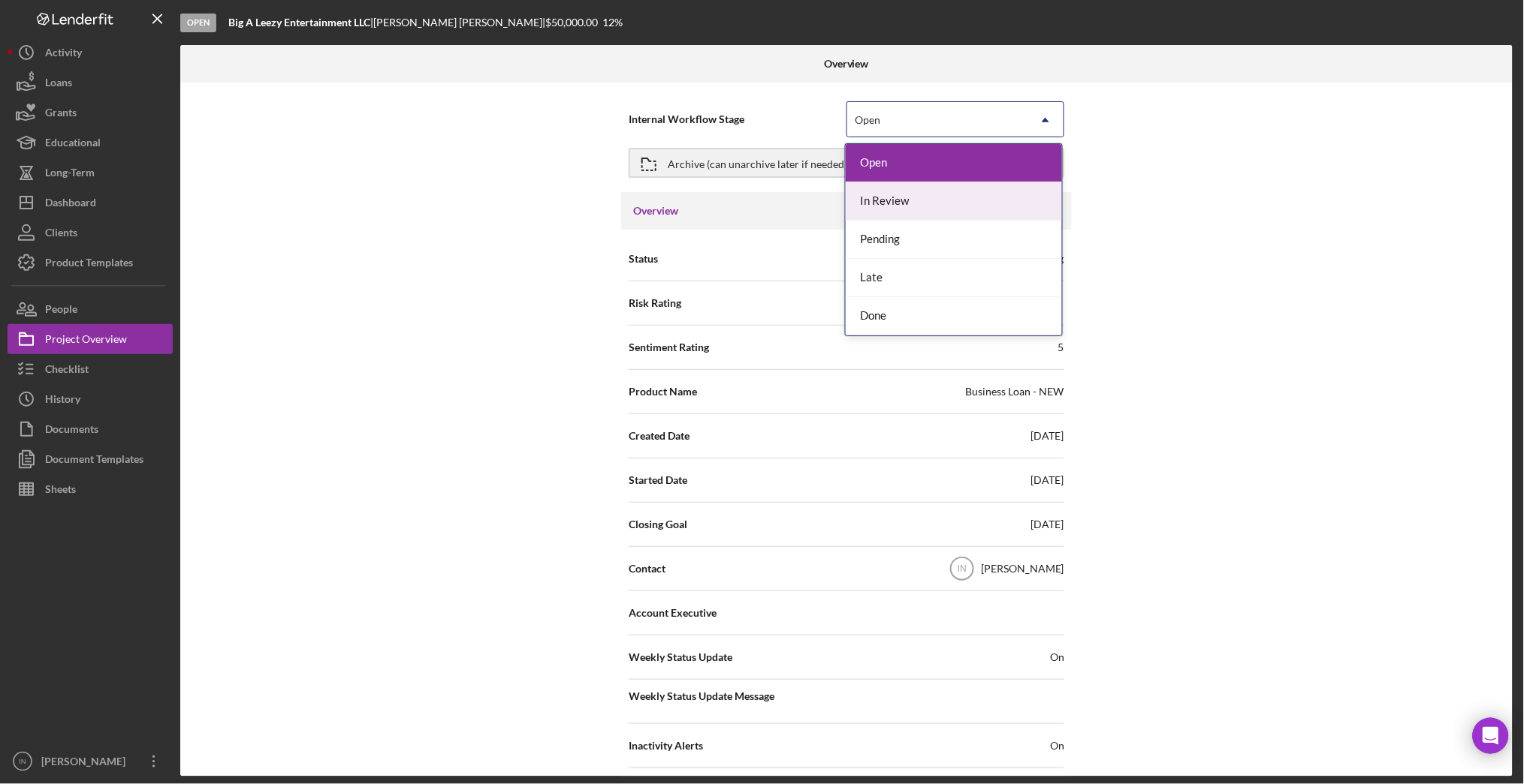
click at [927, 196] on div "In Review" at bounding box center [953, 201] width 217 height 38
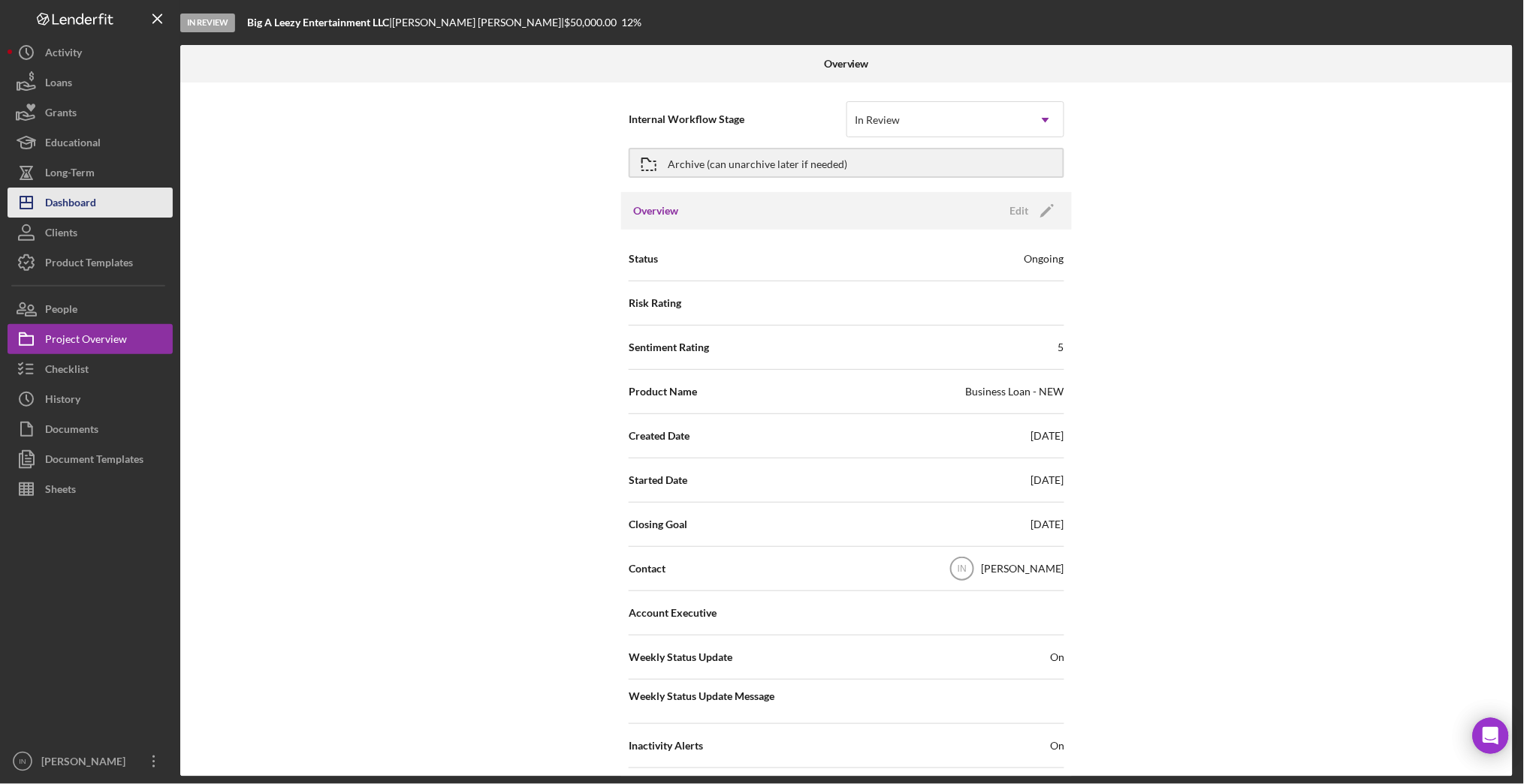
click at [96, 202] on div "Dashboard" at bounding box center [70, 204] width 51 height 34
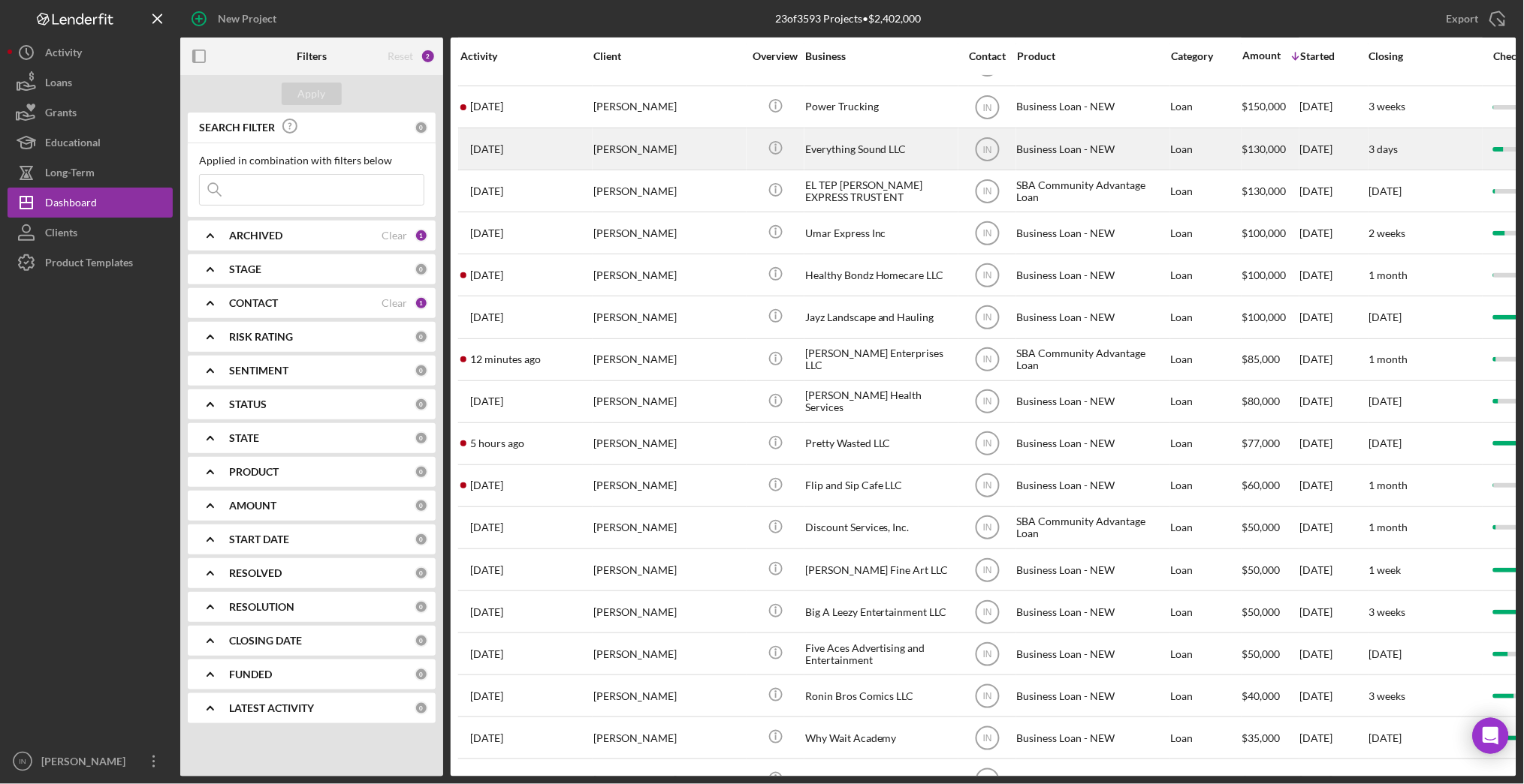
scroll to position [294, 0]
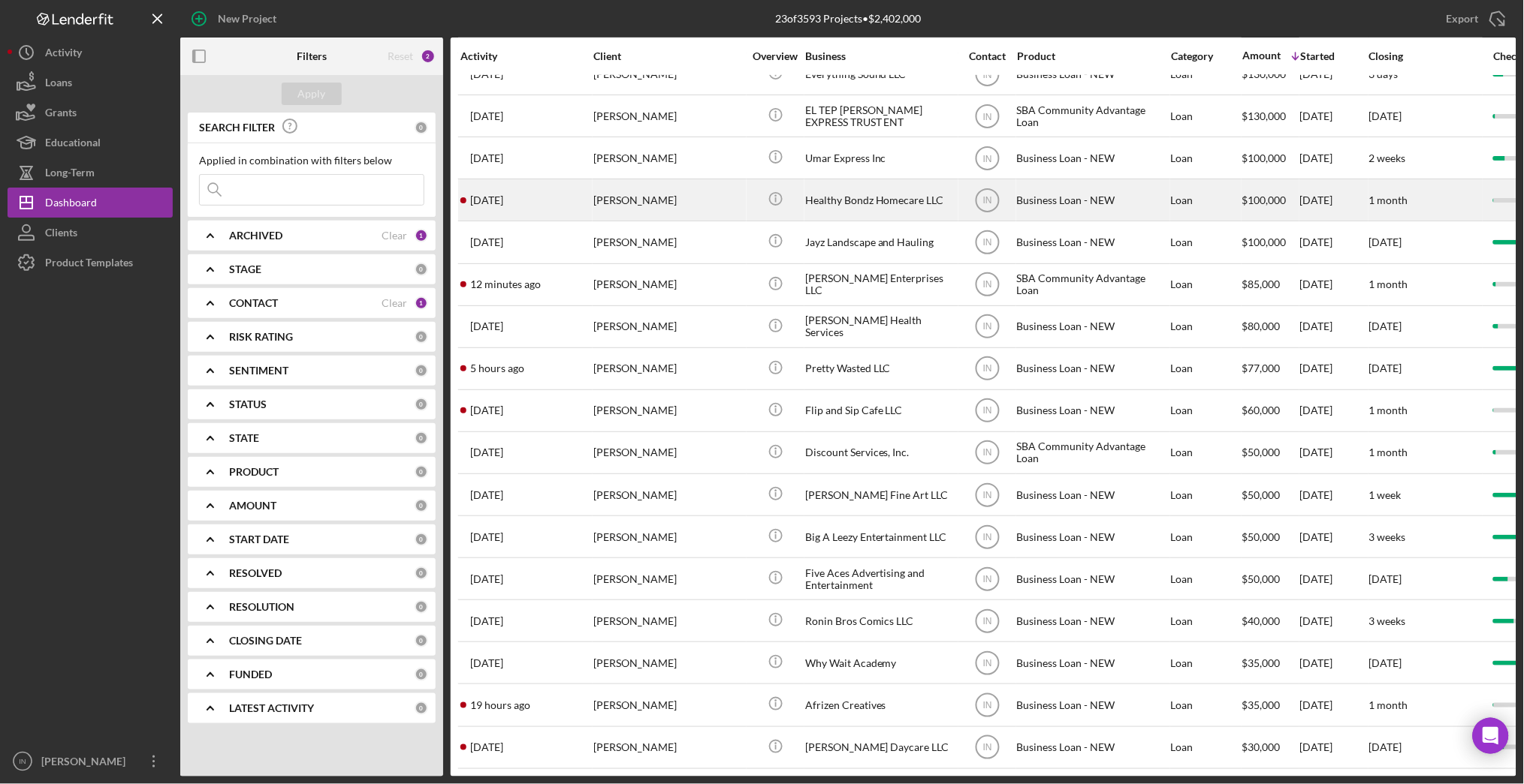
click at [695, 180] on div "[PERSON_NAME]" at bounding box center [668, 199] width 150 height 40
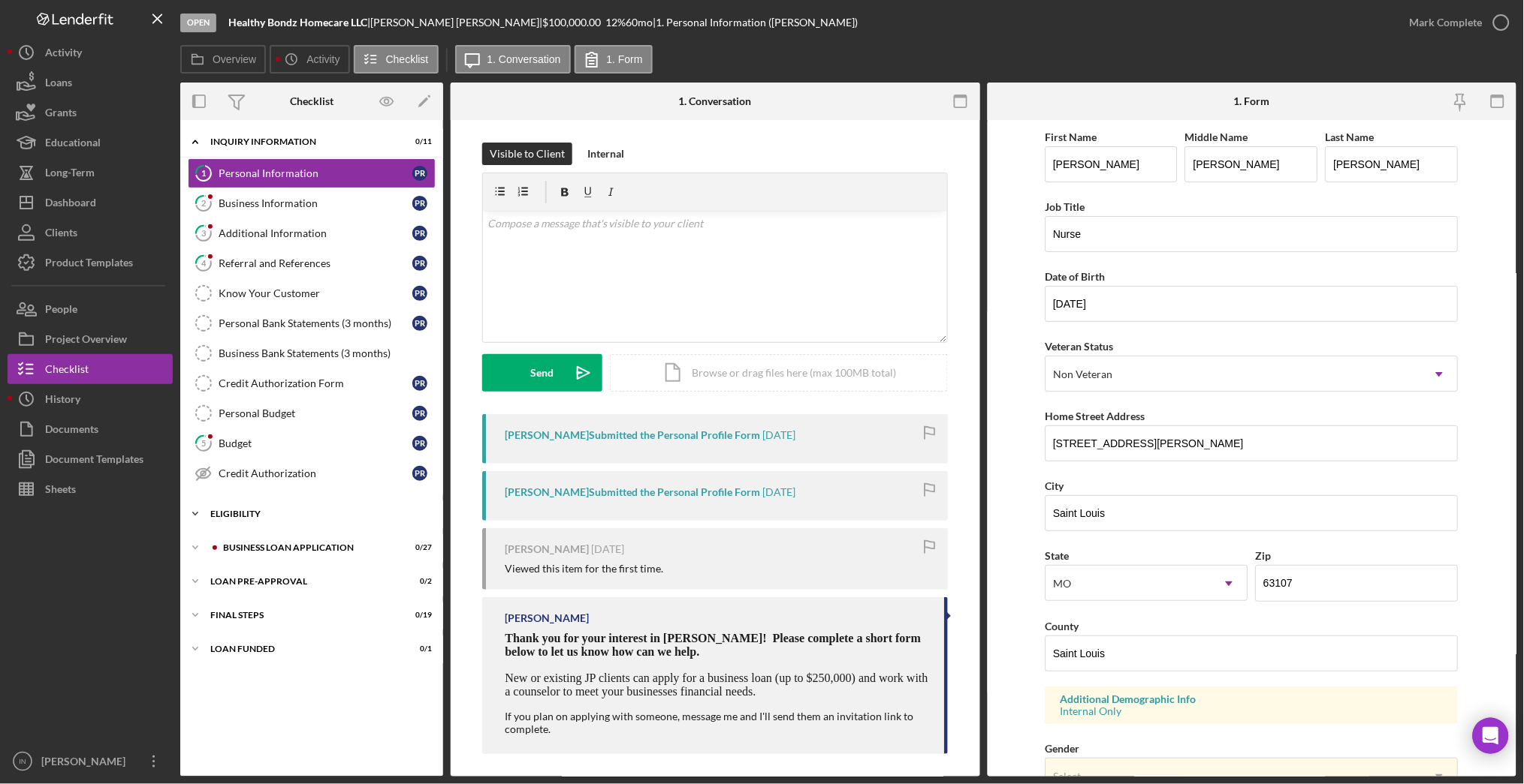
click at [270, 513] on div "ELIGIBILITY" at bounding box center [318, 514] width 214 height 9
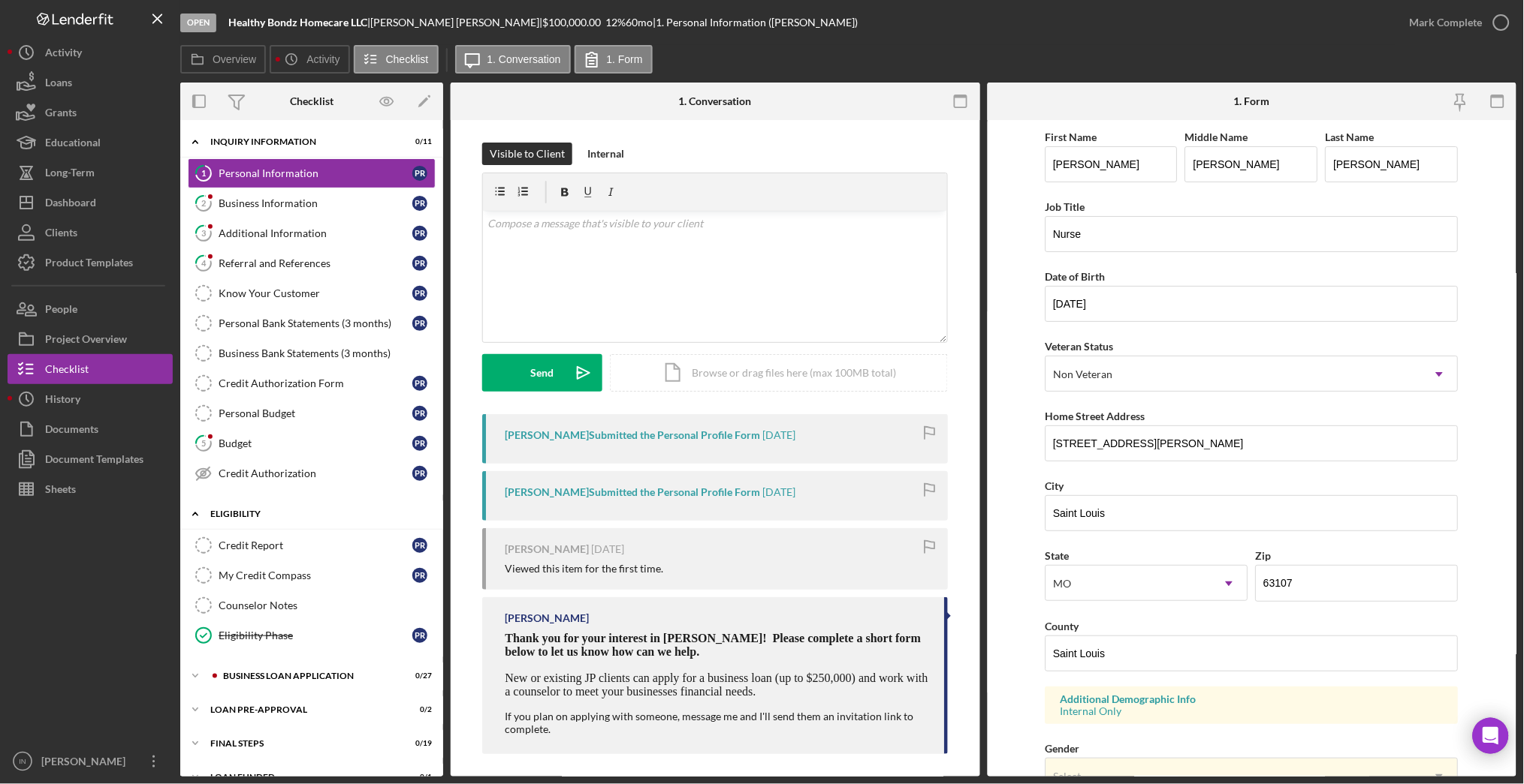
scroll to position [25, 0]
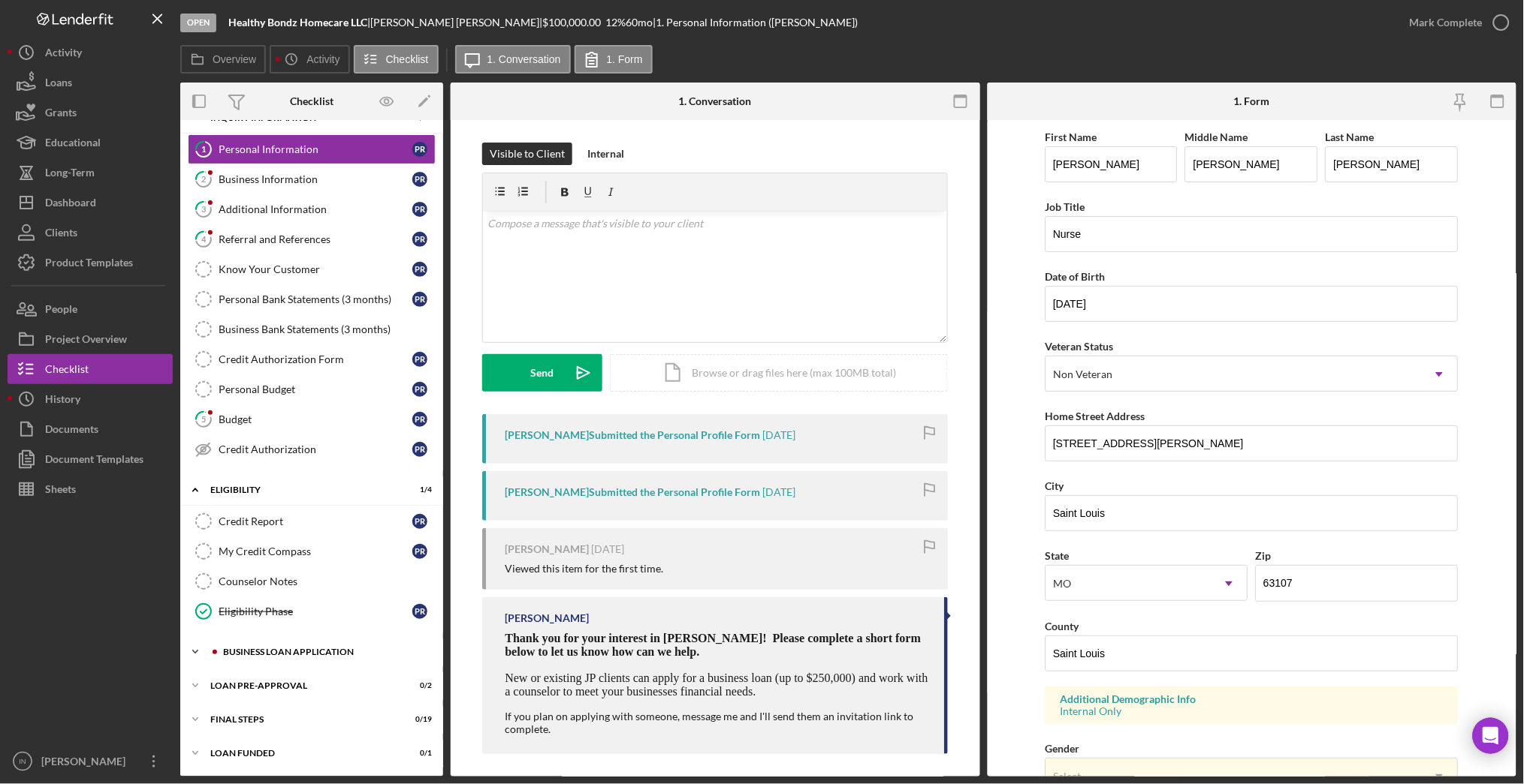
click at [287, 649] on div "BUSINESS LOAN APPLICATION" at bounding box center [323, 652] width 201 height 9
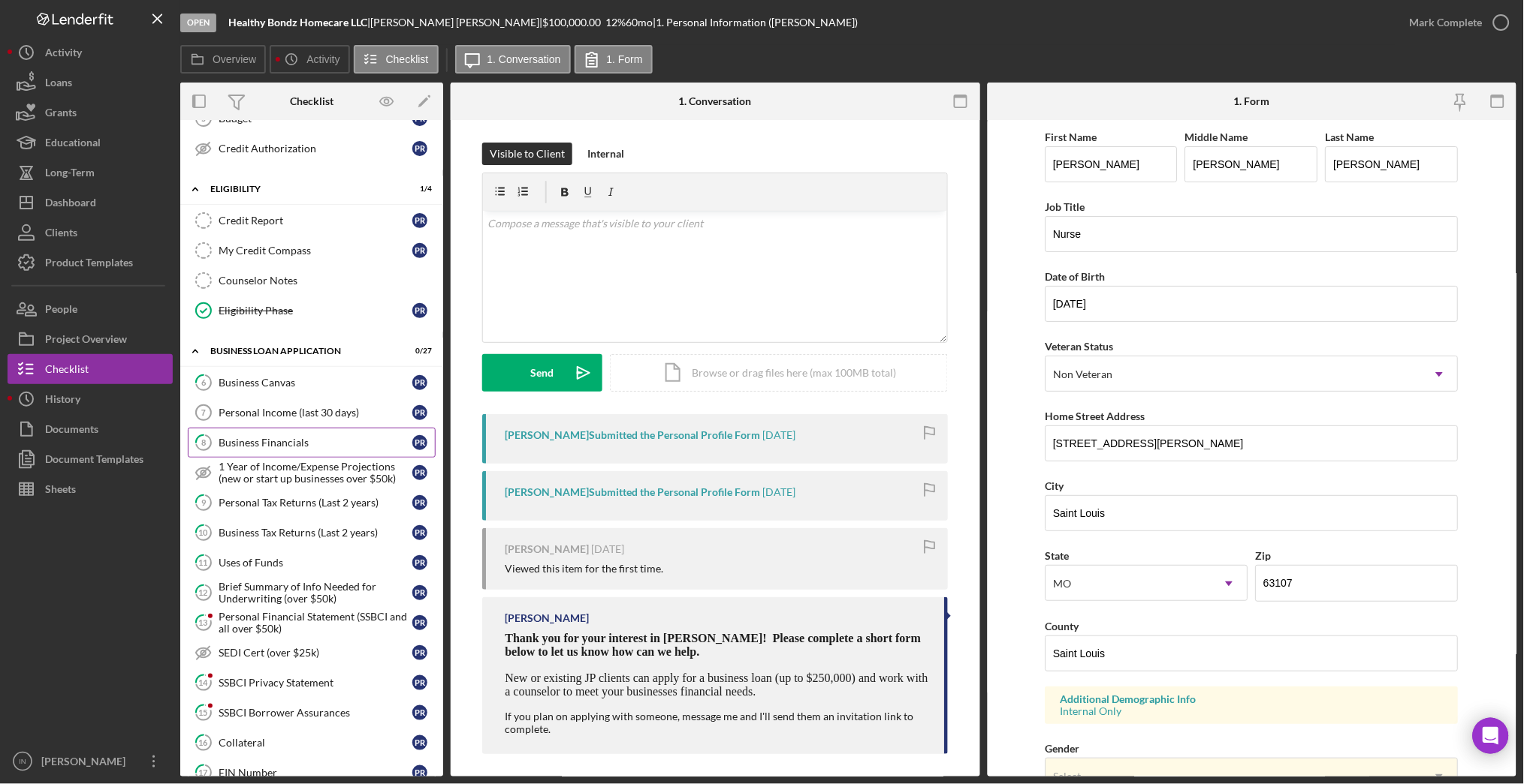
click at [296, 441] on div "Business Financials" at bounding box center [315, 443] width 194 height 12
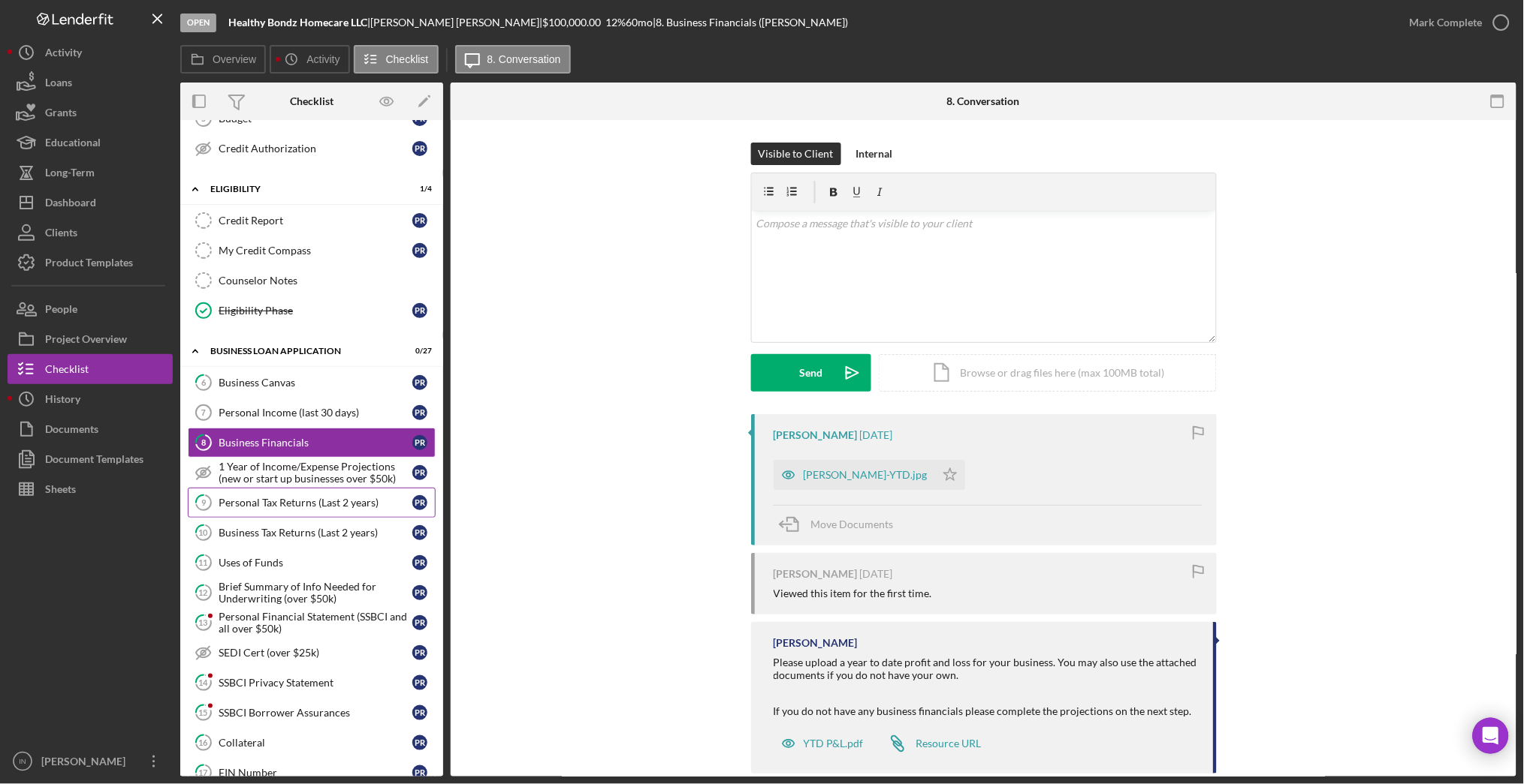
click at [309, 515] on link "9 Personal Tax Returns (Last 2 years) P R" at bounding box center [312, 502] width 248 height 30
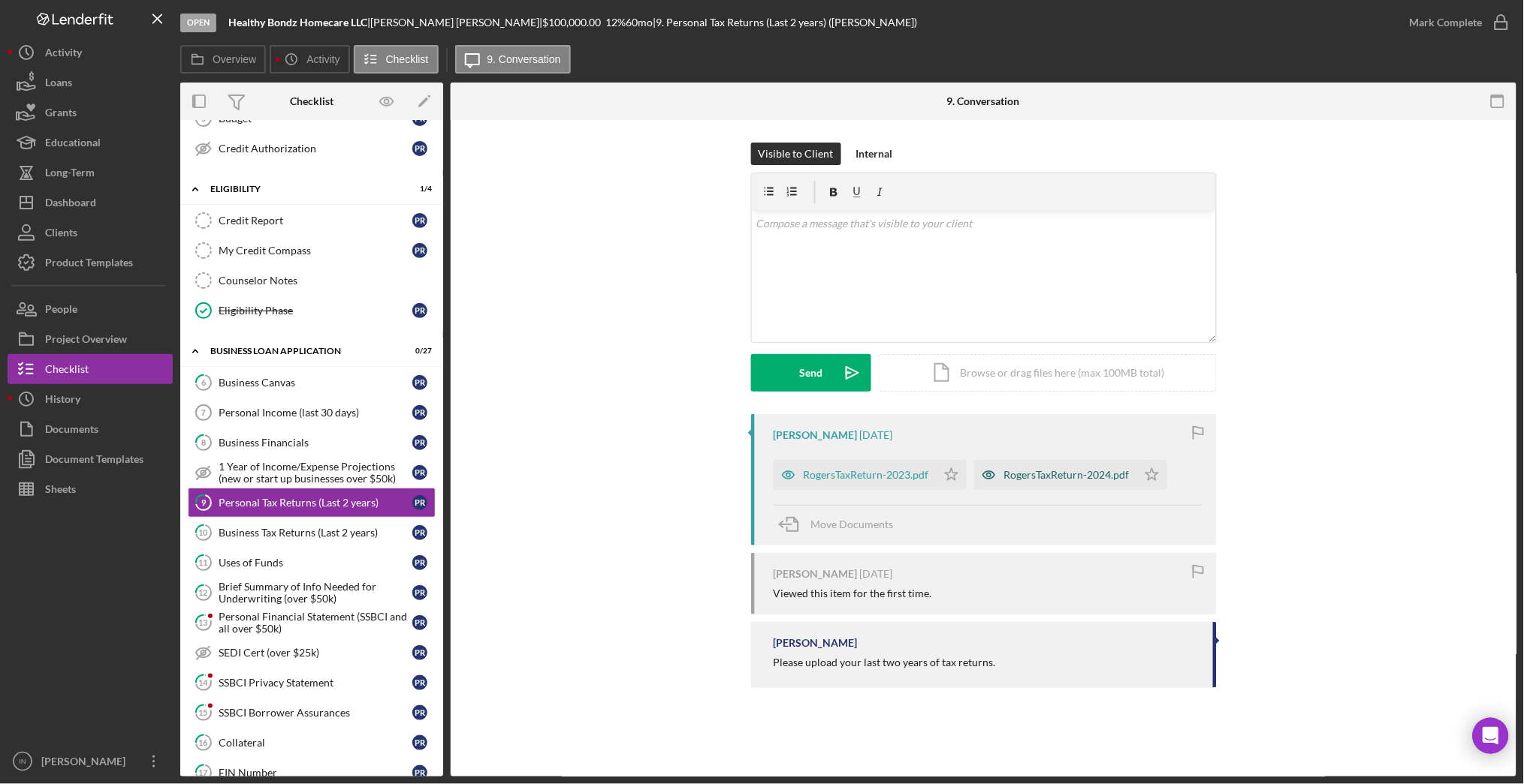
click at [1075, 480] on div "RogersTaxReturn-2024.pdf" at bounding box center [1067, 475] width 126 height 12
